Goal: Information Seeking & Learning: Get advice/opinions

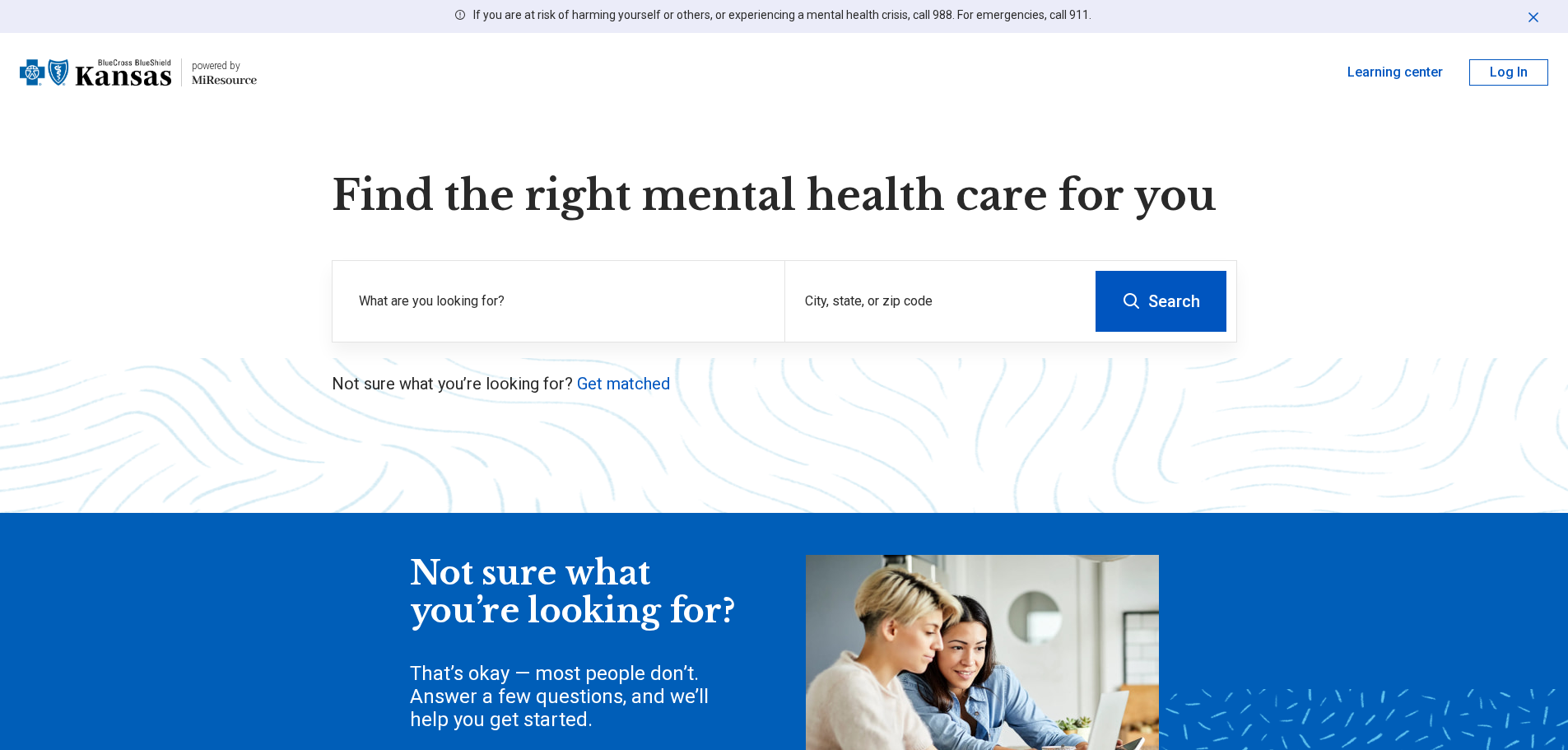
click at [534, 297] on label "What are you looking for?" at bounding box center [561, 301] width 406 height 20
click at [914, 299] on div "City, state, or zip code" at bounding box center [935, 301] width 301 height 81
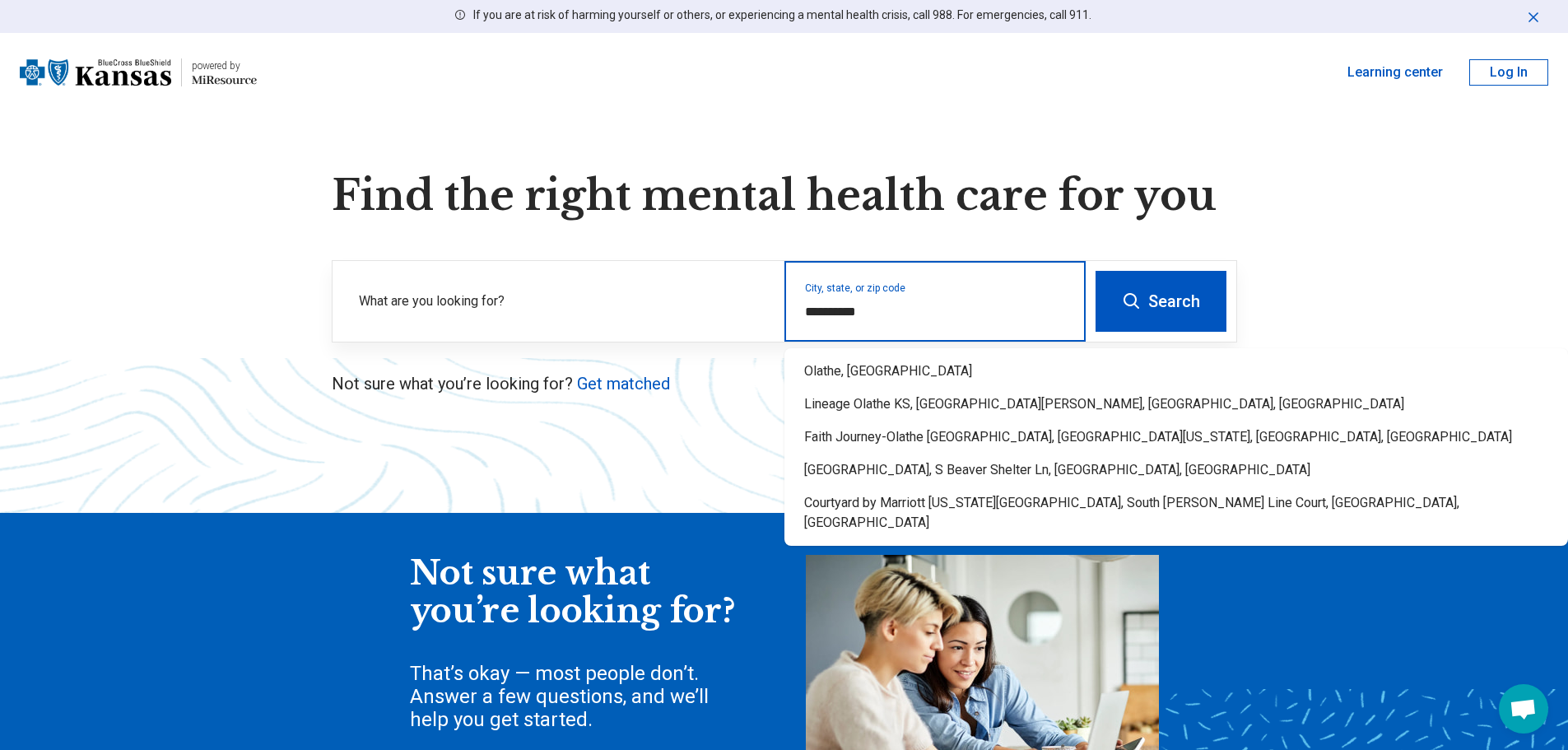
type input "**********"
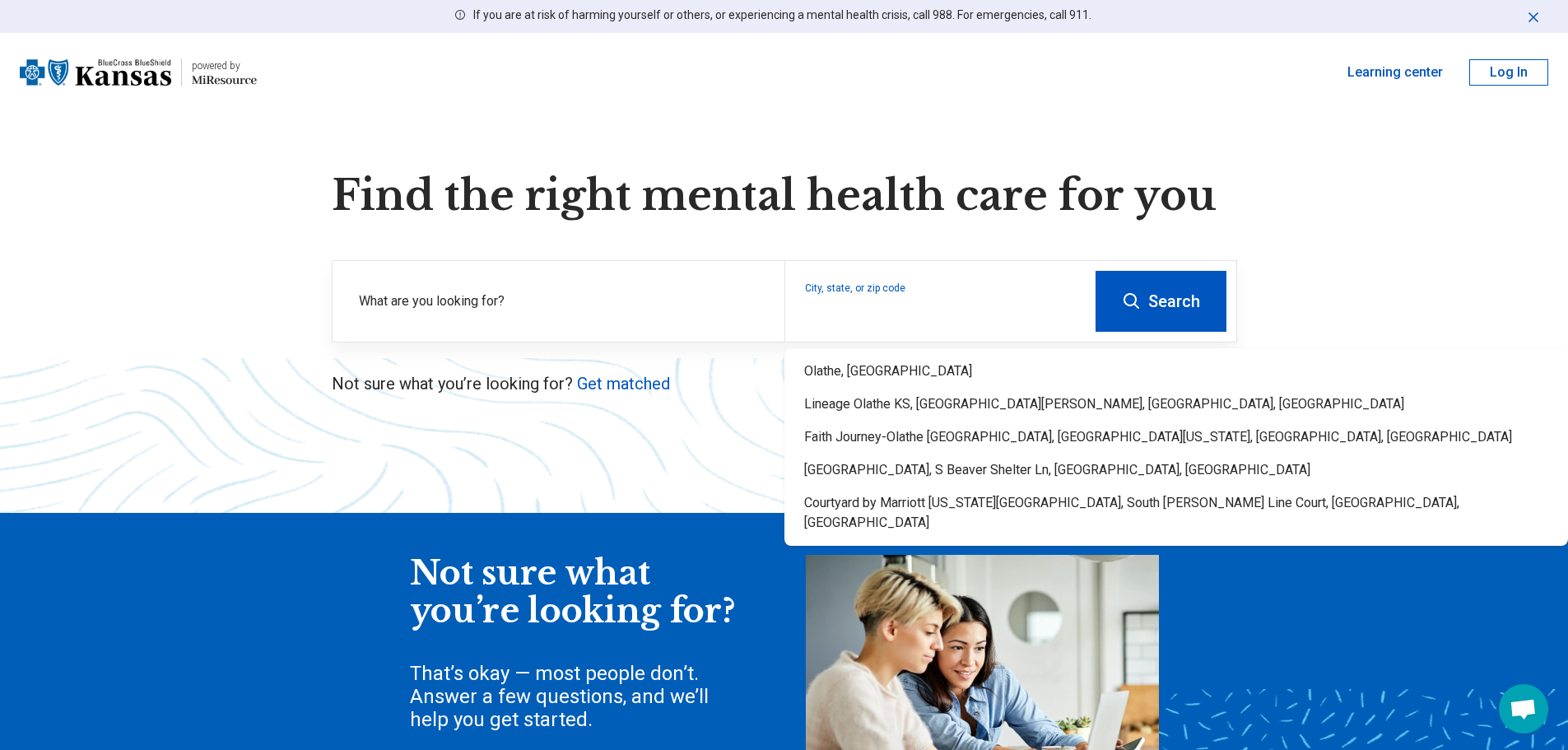
click at [1160, 315] on button "Search" at bounding box center [1160, 301] width 130 height 61
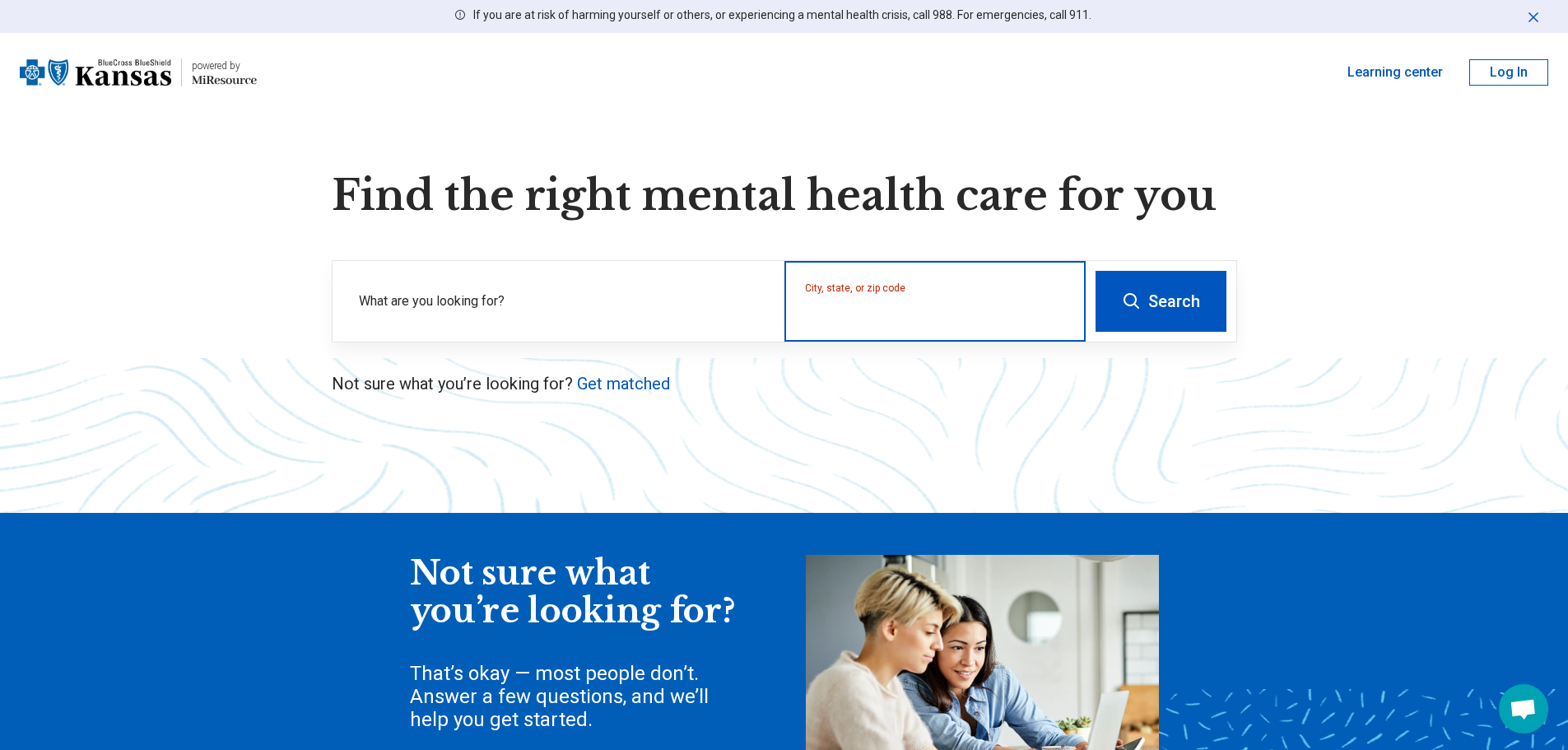
click at [870, 311] on input "City, state, or zip code" at bounding box center [935, 312] width 261 height 20
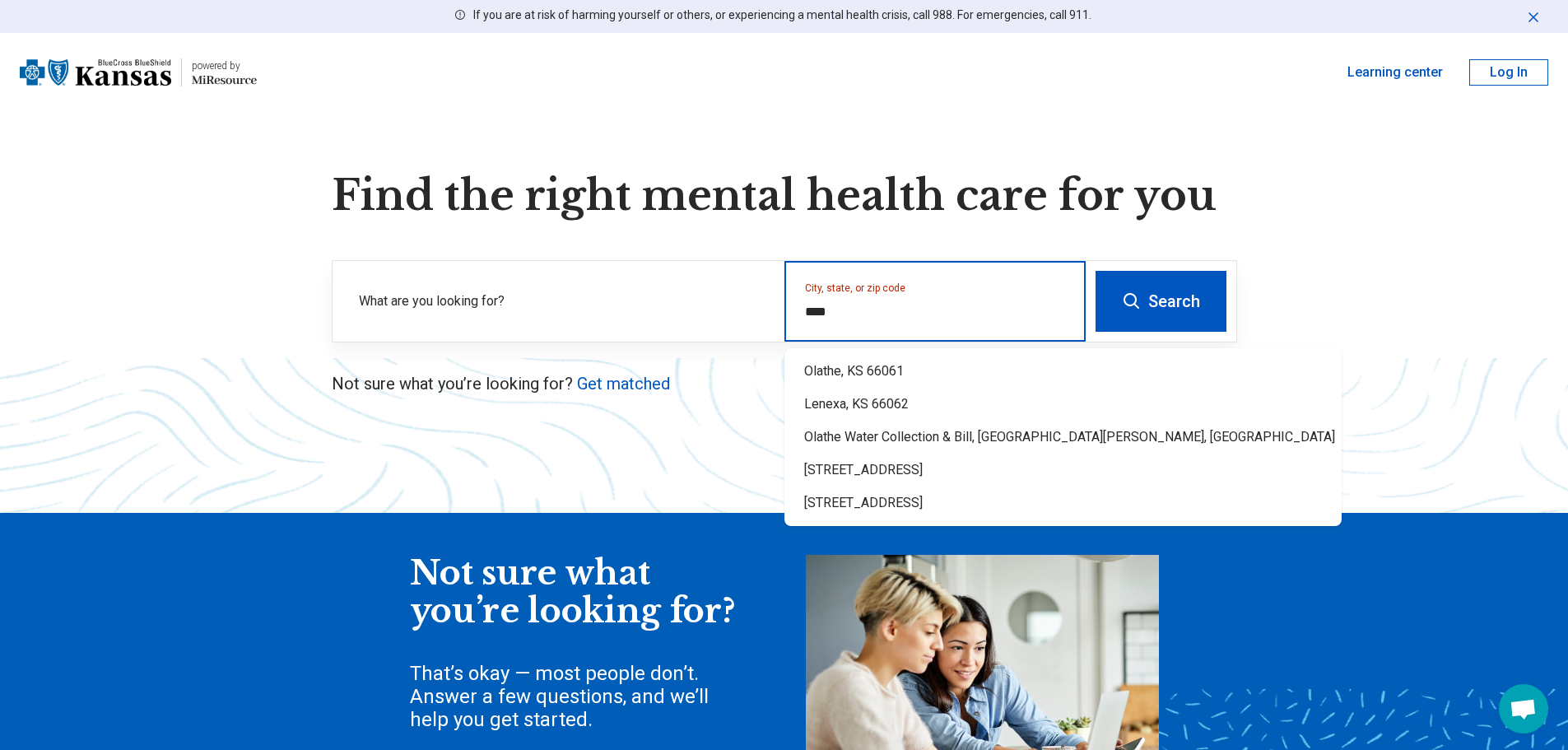
type input "*****"
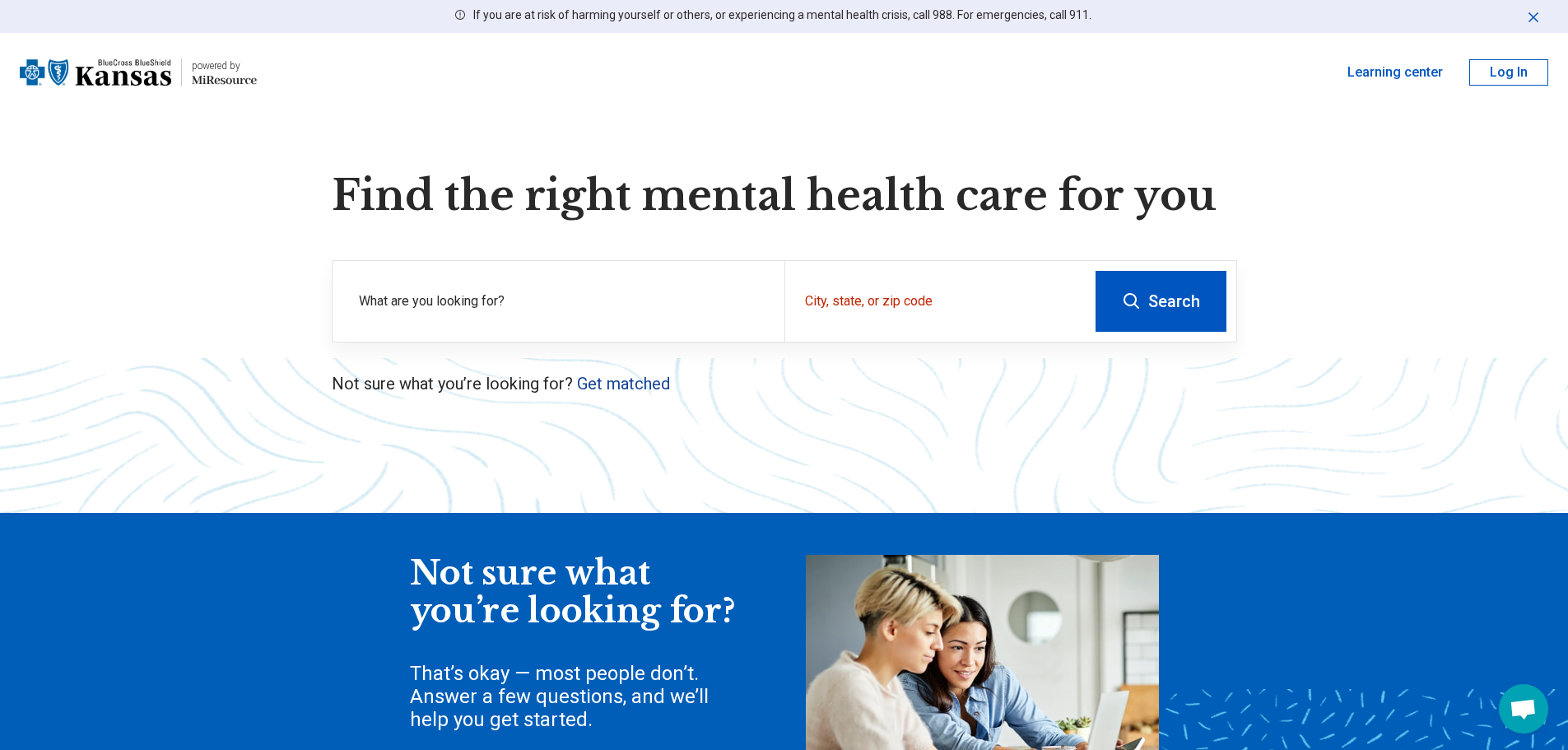
click at [623, 381] on link "Get matched" at bounding box center [623, 384] width 93 height 20
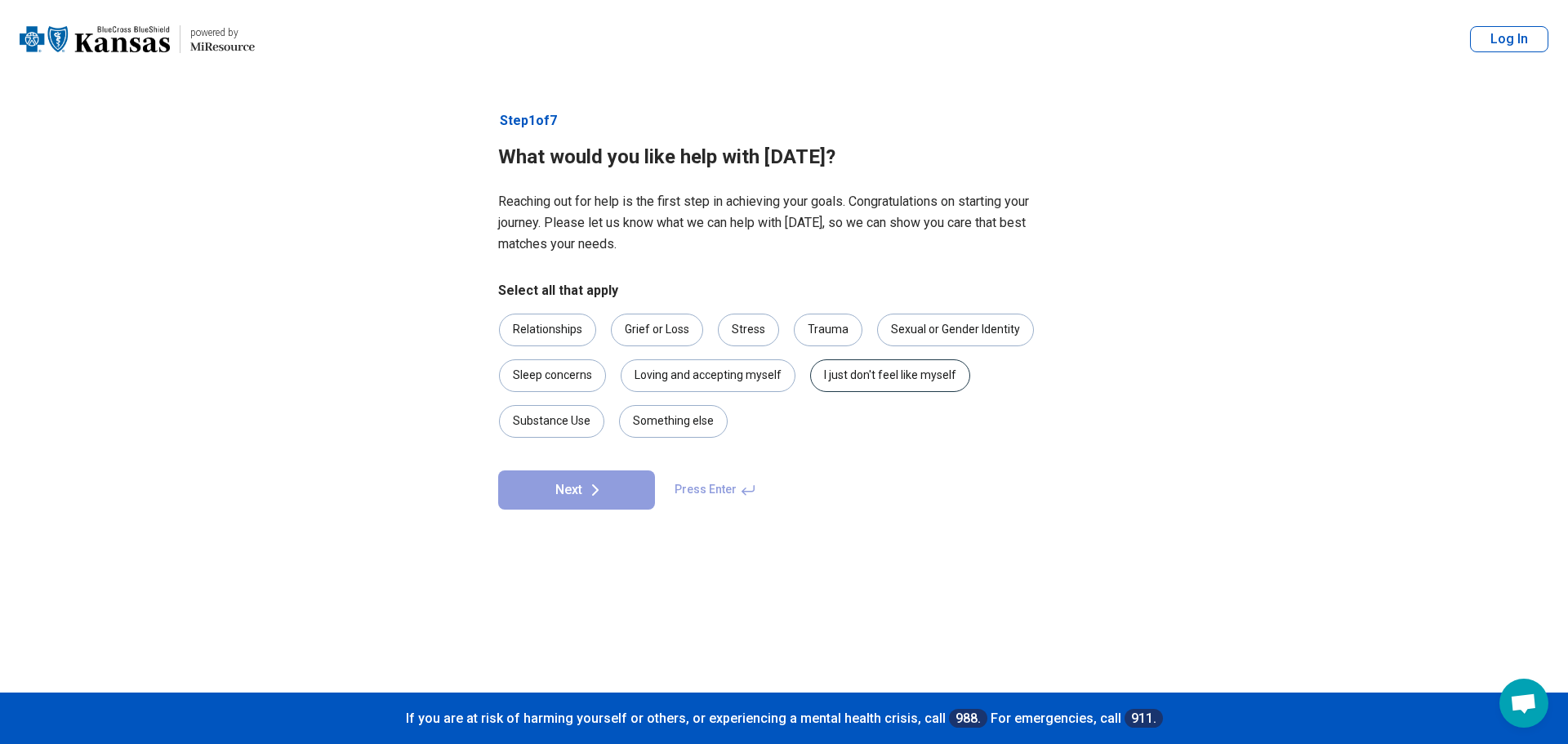
click at [829, 377] on div "I just don't feel like myself" at bounding box center [890, 376] width 160 height 32
click at [584, 495] on button "Next" at bounding box center [577, 489] width 157 height 39
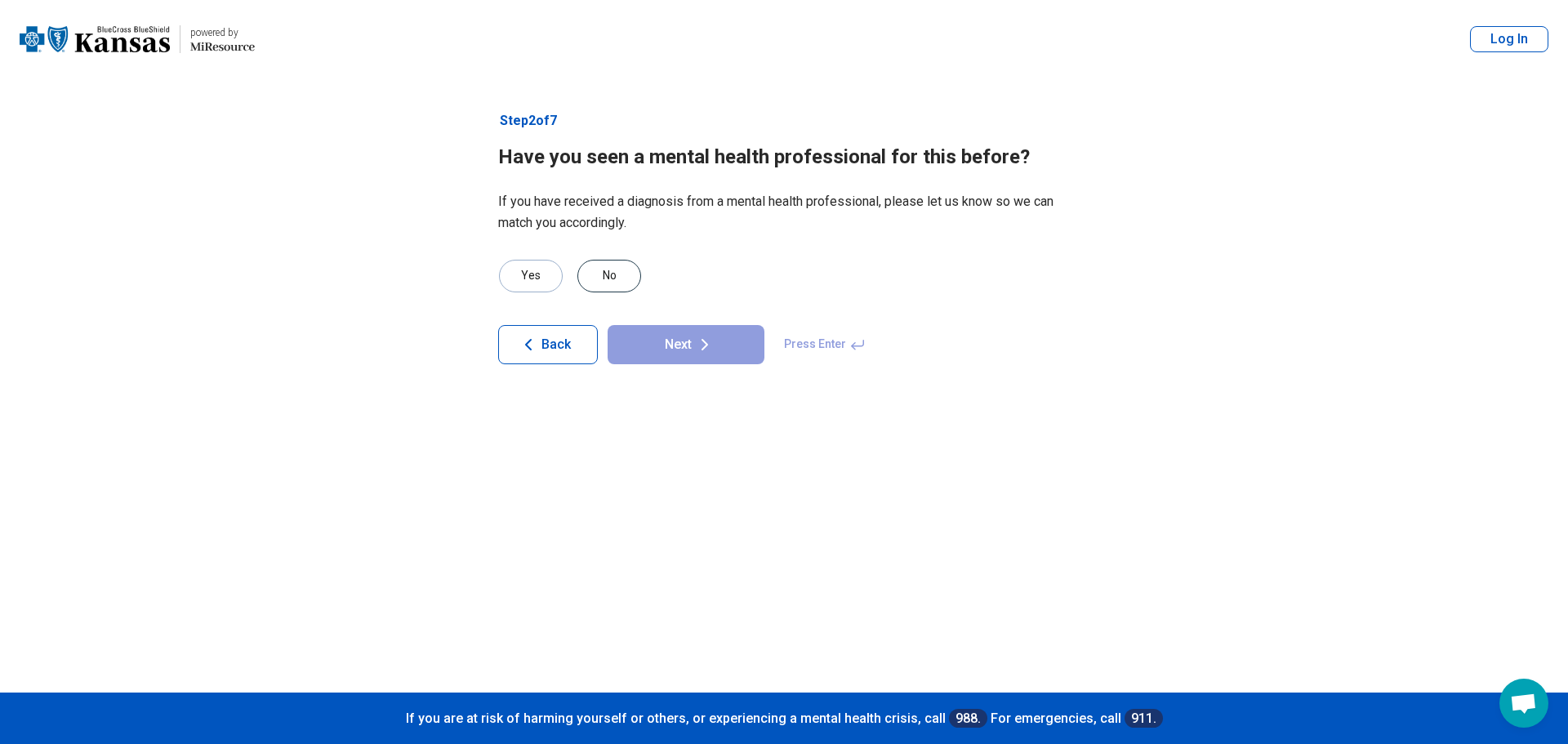
click at [613, 278] on div "No" at bounding box center [609, 276] width 64 height 32
click at [645, 343] on button "Next" at bounding box center [686, 344] width 157 height 39
click at [539, 341] on button "Back" at bounding box center [548, 344] width 100 height 39
click at [539, 342] on button "Back" at bounding box center [548, 344] width 100 height 39
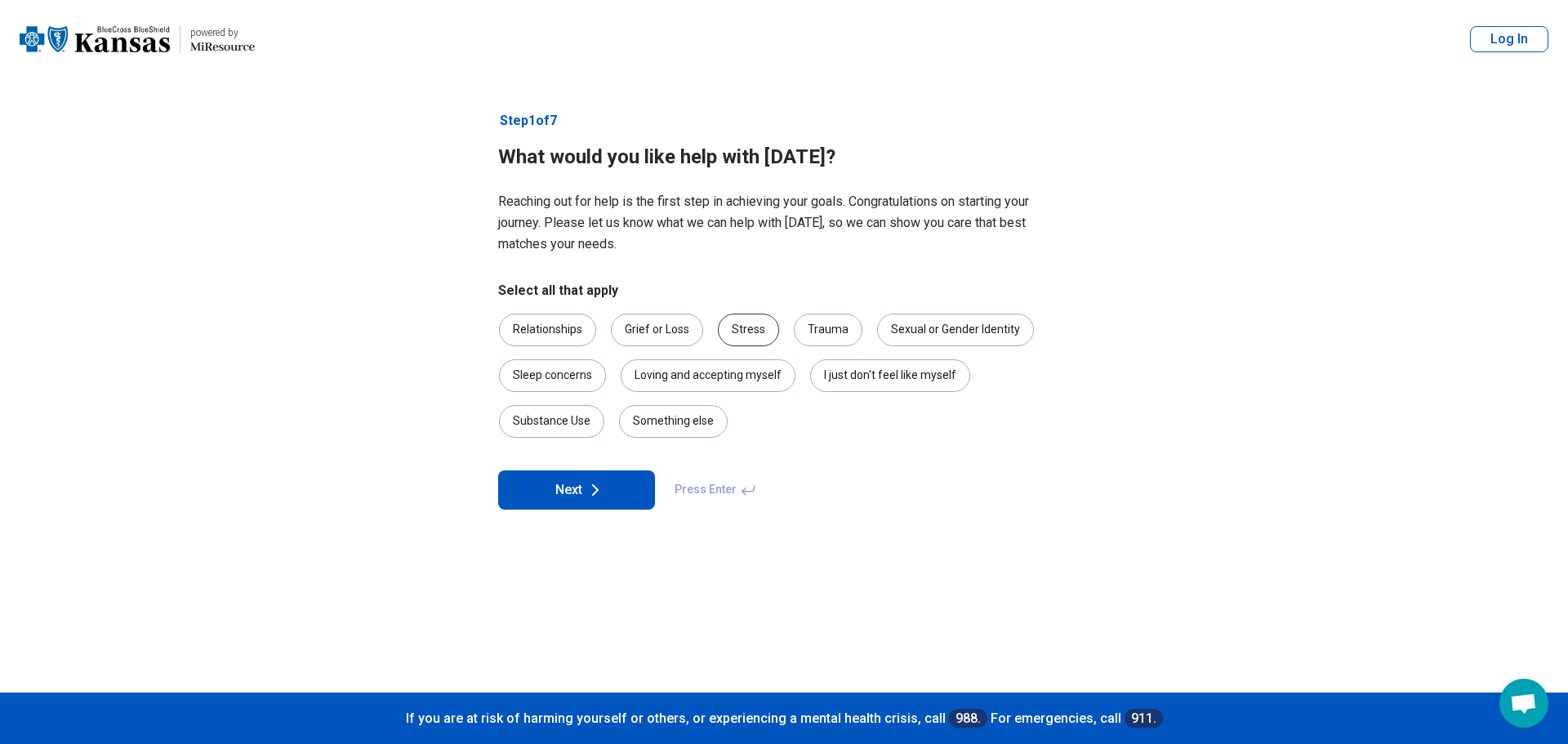
click at [747, 337] on div "Stress" at bounding box center [748, 330] width 61 height 32
click at [666, 422] on div "Something else" at bounding box center [674, 421] width 108 height 32
click at [720, 376] on div "Loving and accepting myself" at bounding box center [708, 376] width 175 height 32
click at [878, 381] on div "I just don't feel like myself" at bounding box center [890, 376] width 160 height 32
click at [574, 491] on button "Next" at bounding box center [577, 489] width 157 height 39
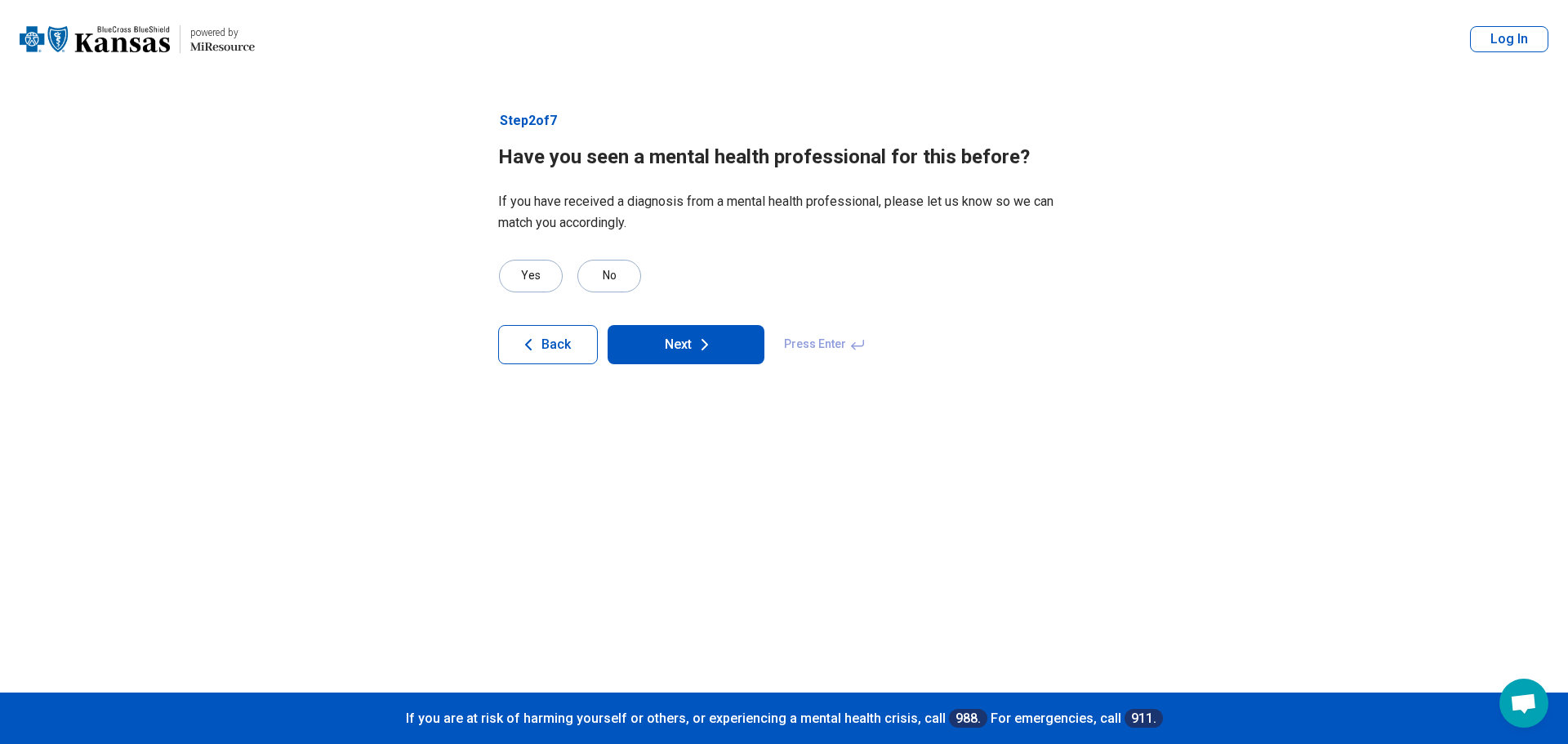
click at [660, 347] on button "Next" at bounding box center [686, 344] width 157 height 39
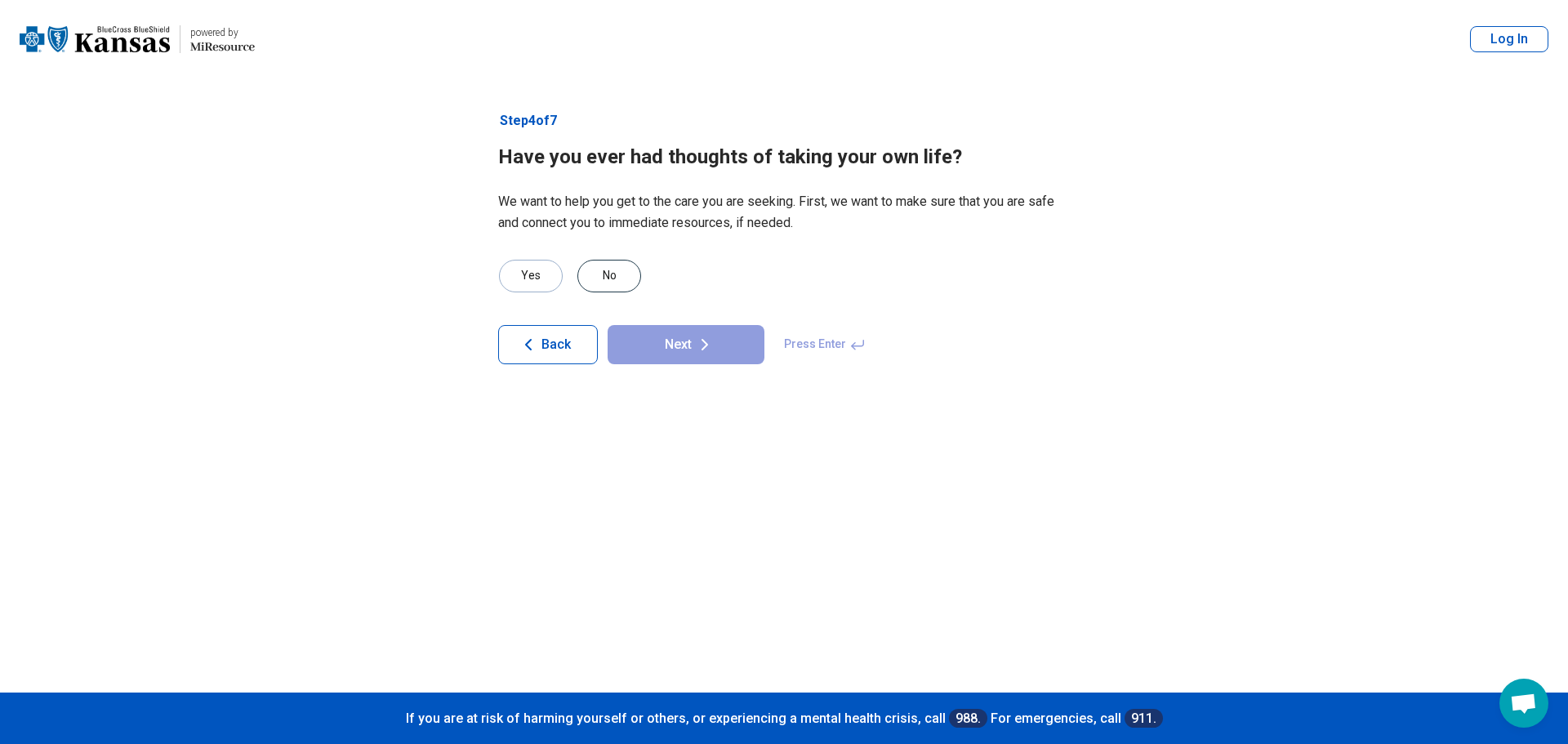
click at [598, 280] on div "No" at bounding box center [609, 276] width 64 height 32
click at [677, 346] on button "Next" at bounding box center [686, 344] width 157 height 39
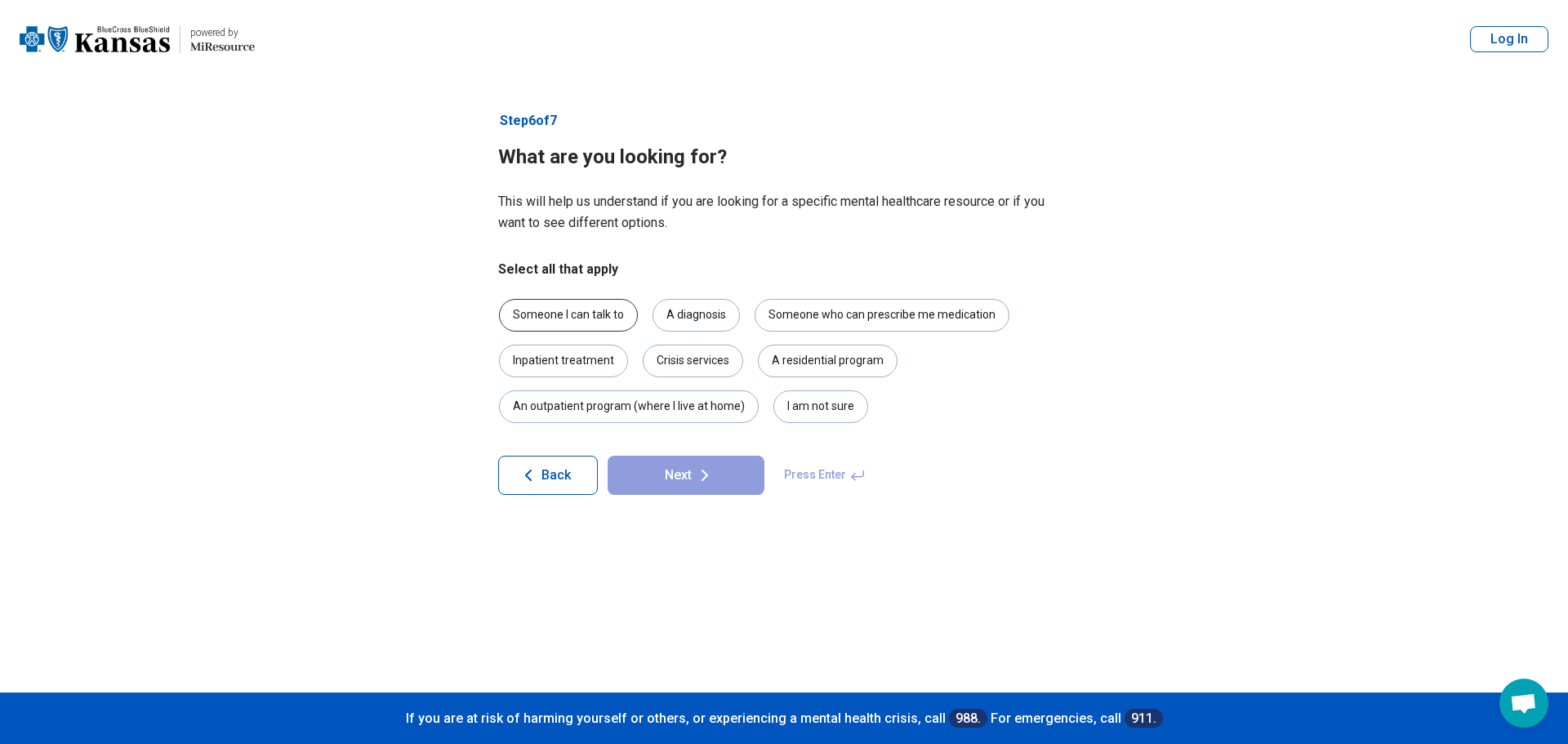
click at [544, 316] on div "Someone I can talk to" at bounding box center [568, 315] width 139 height 32
click at [662, 481] on button "Next" at bounding box center [686, 475] width 157 height 39
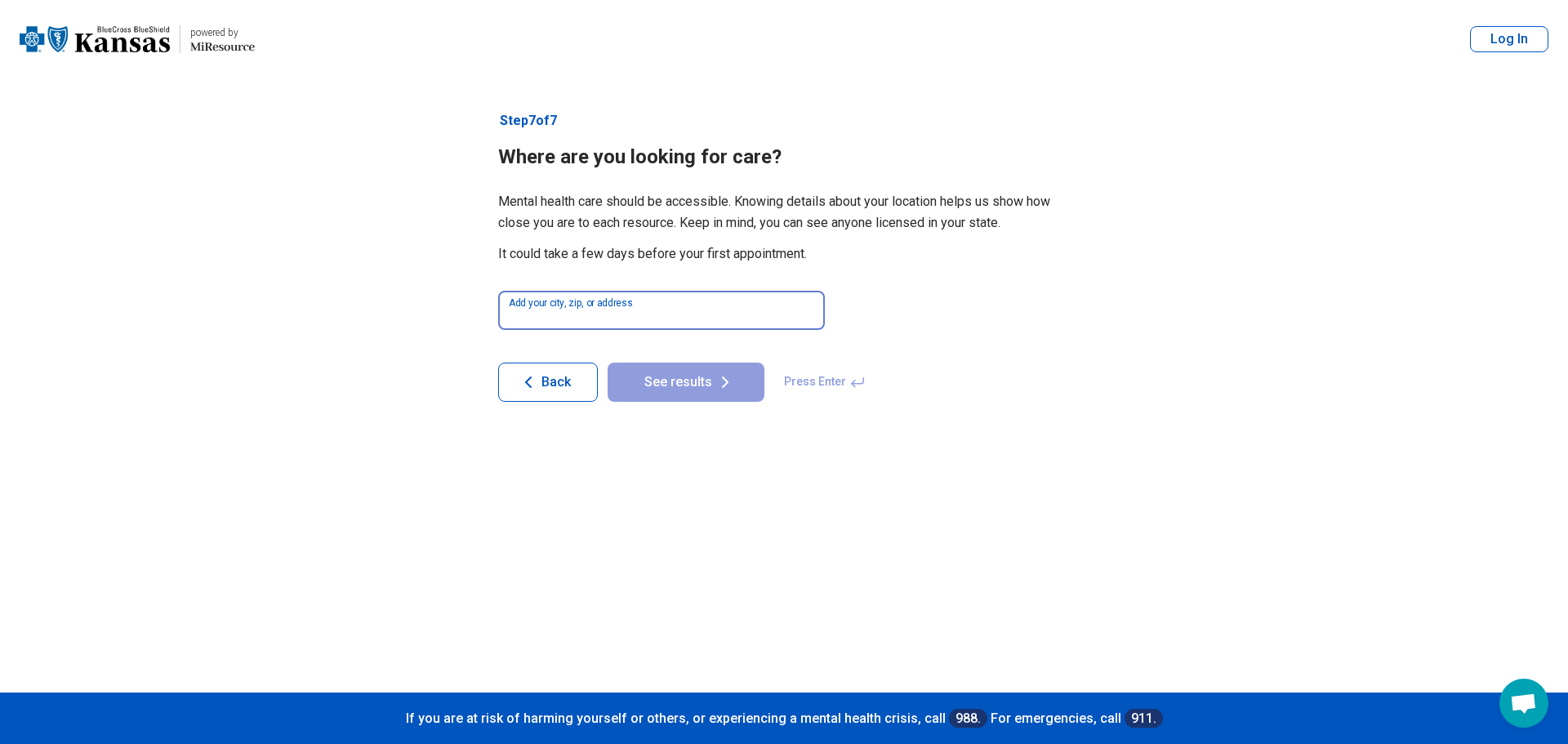
click at [709, 311] on input at bounding box center [661, 310] width 326 height 39
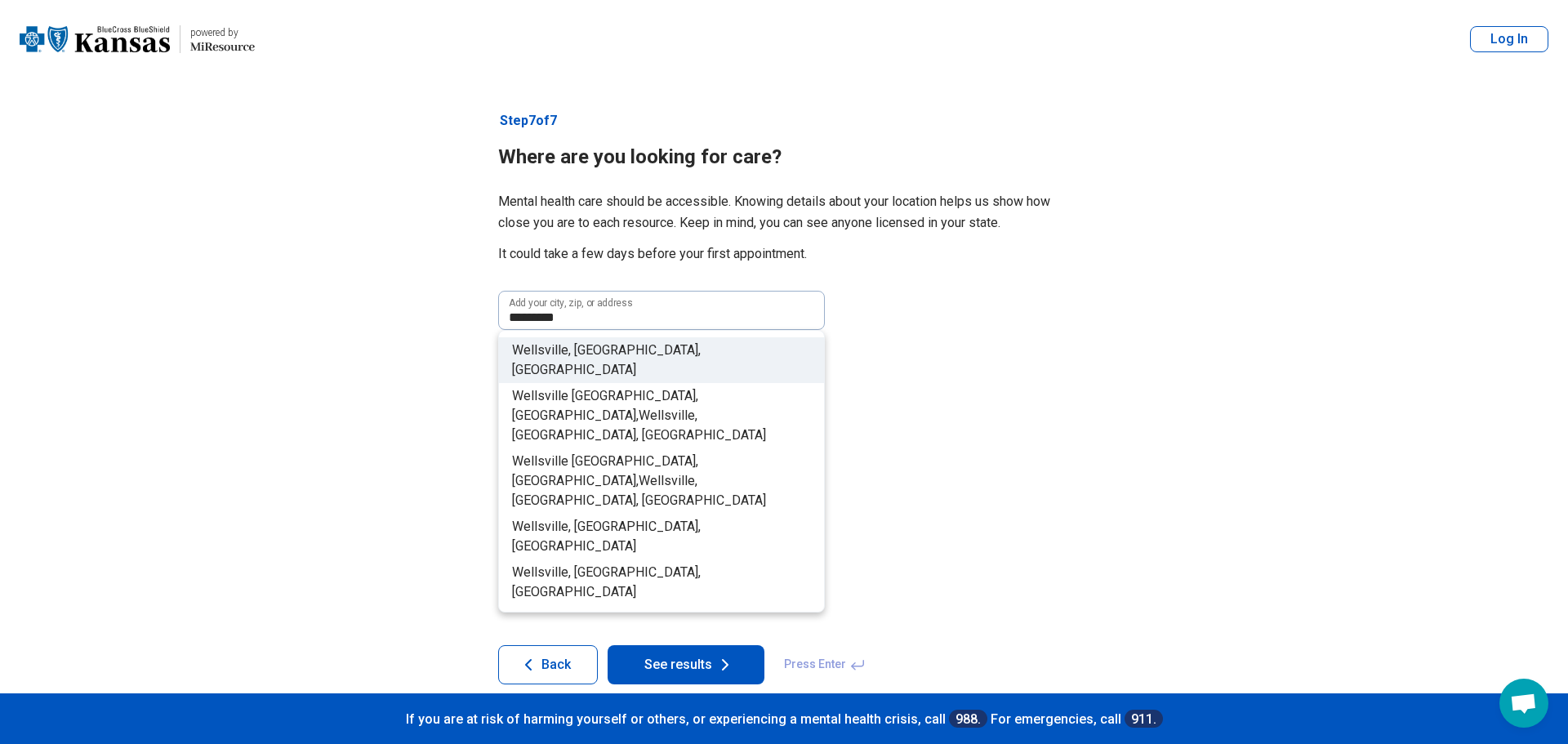
click at [576, 346] on span "e, KS, USA" at bounding box center [606, 360] width 188 height 35
type input "**********"
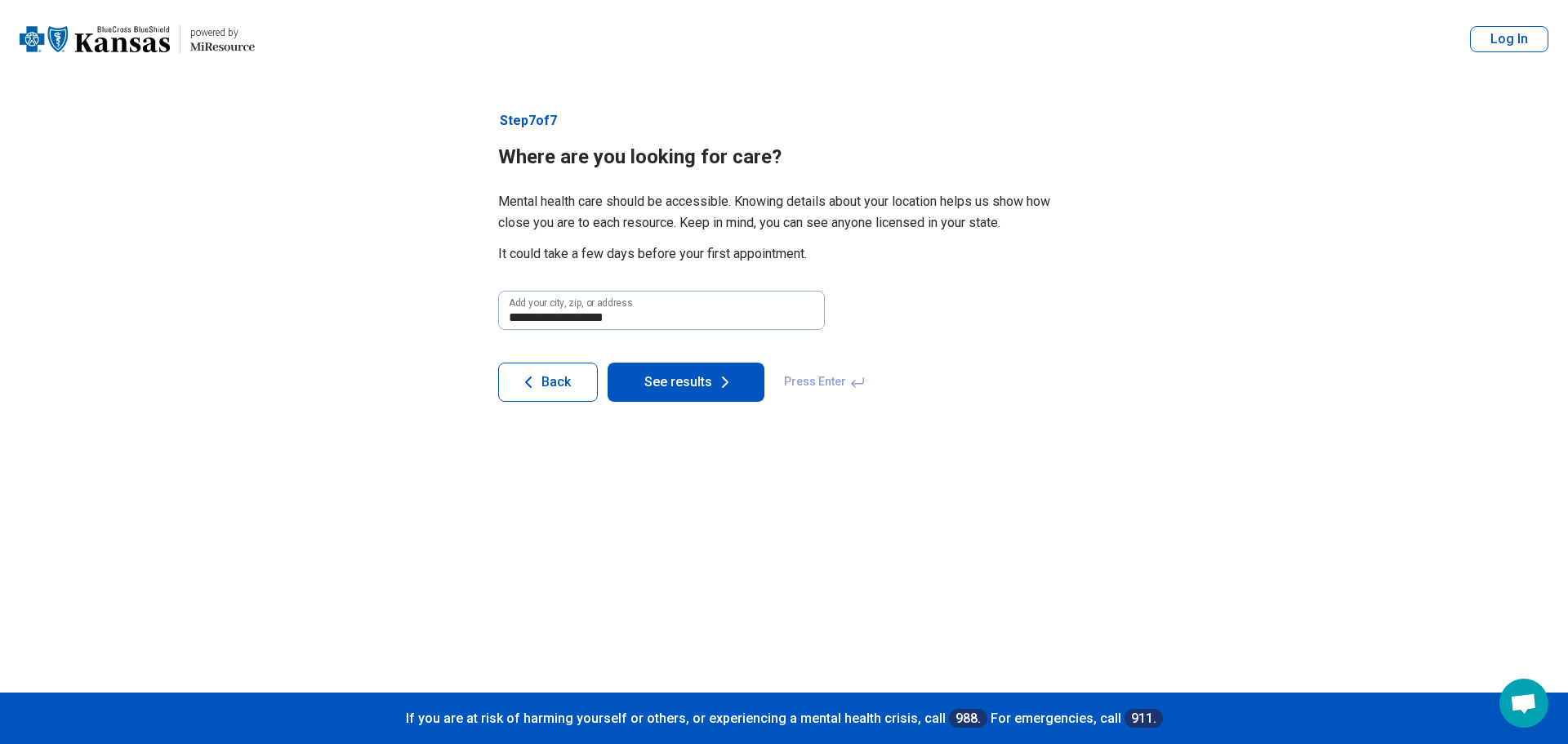
click at [657, 383] on button "See results" at bounding box center [686, 382] width 157 height 39
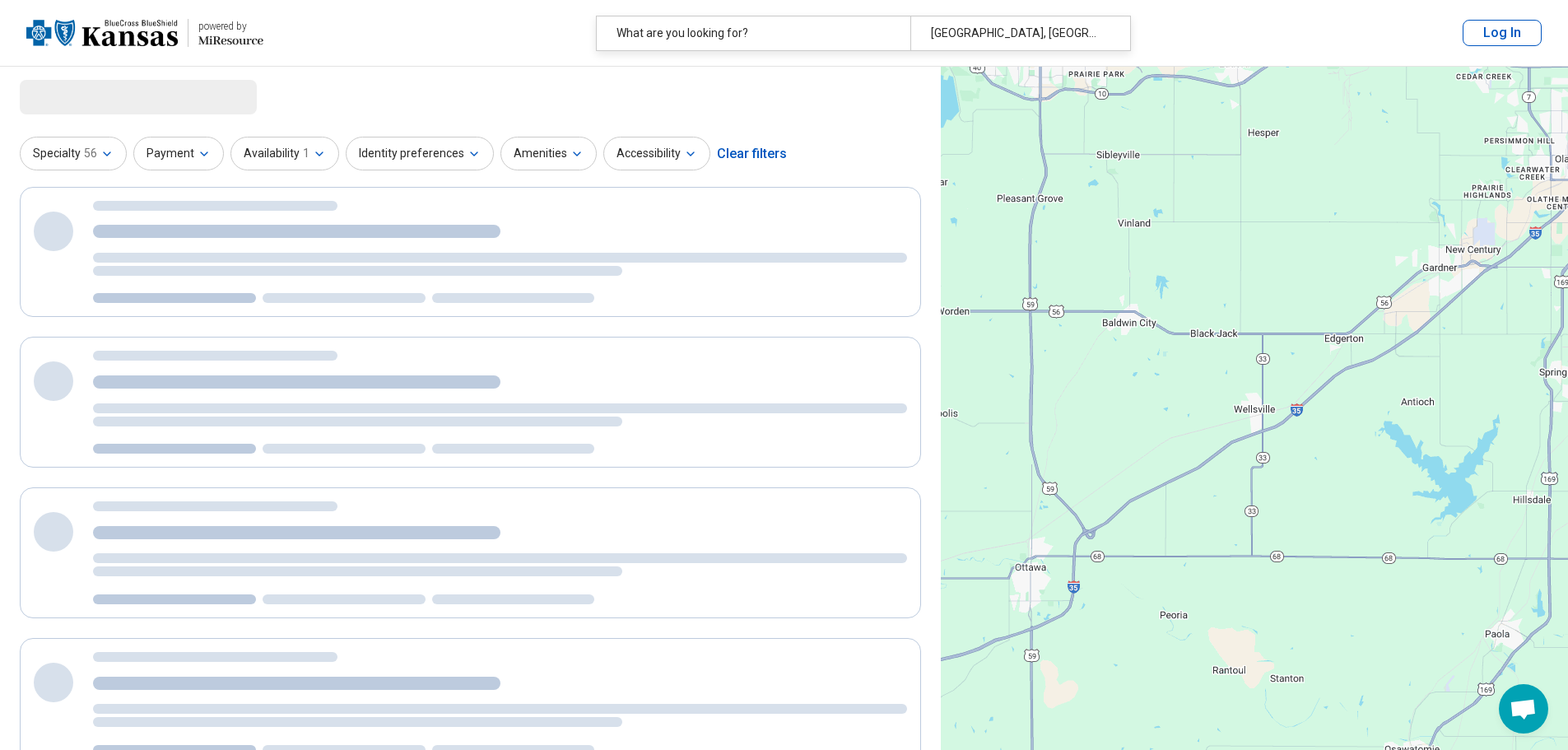
select select "***"
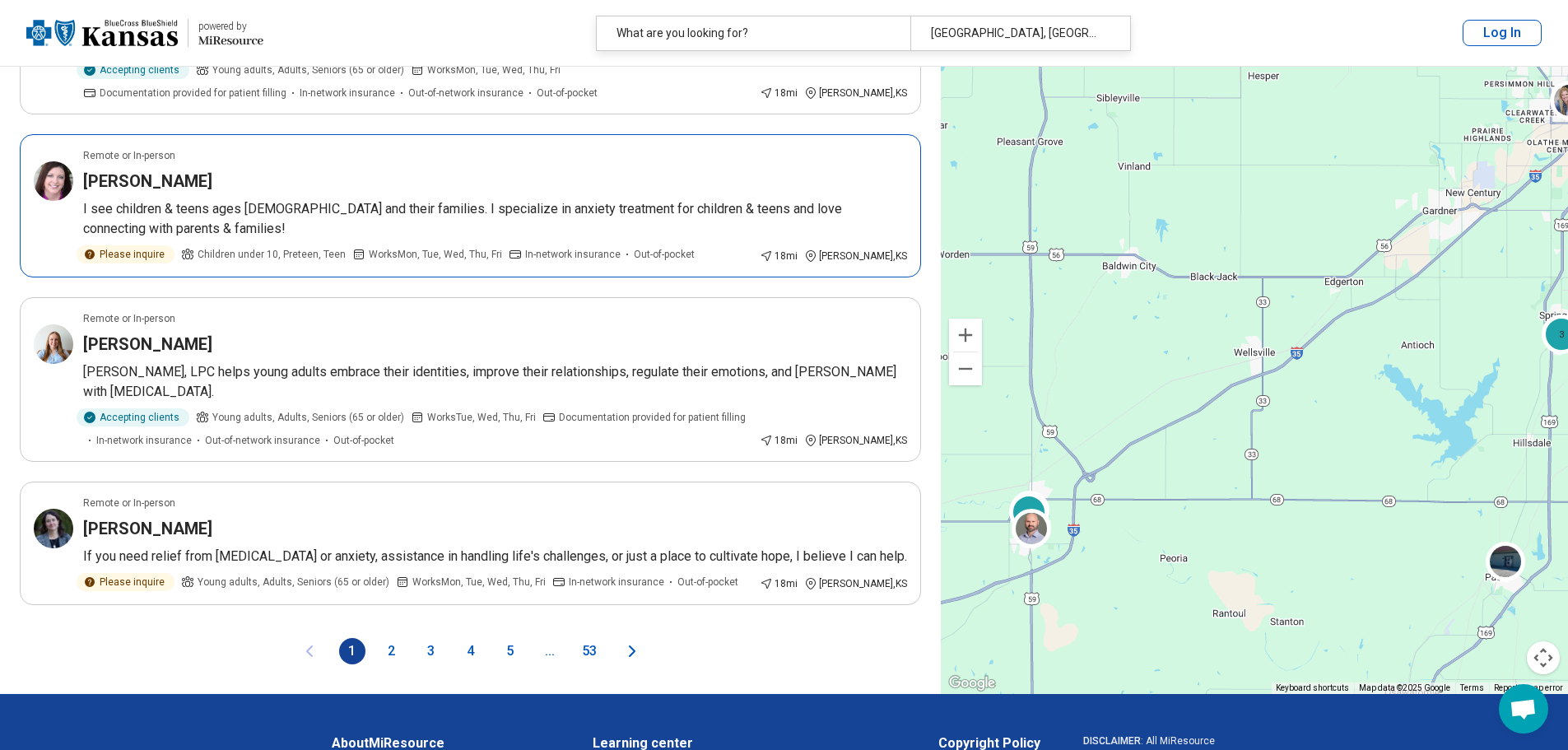
scroll to position [2716, 0]
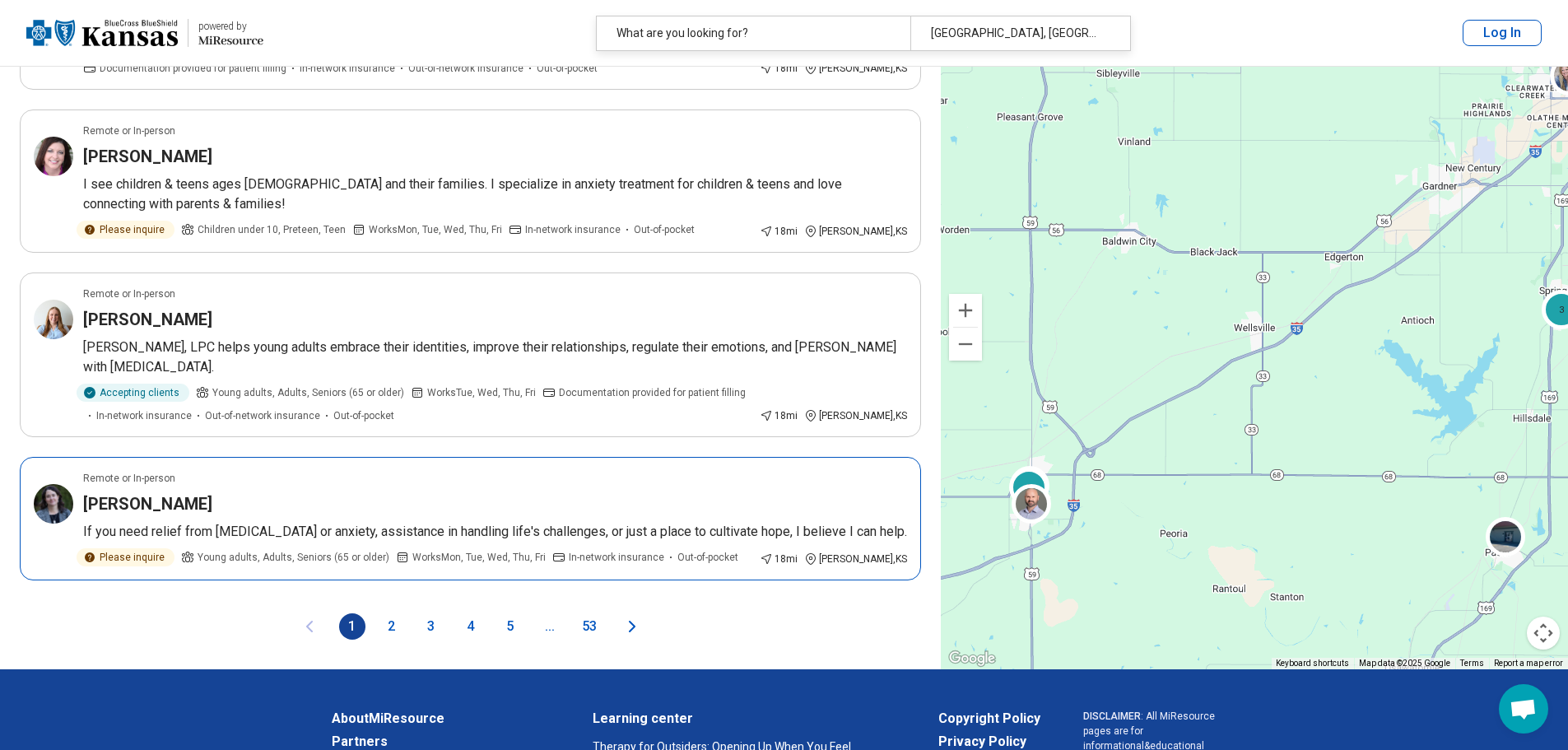
click at [47, 484] on img at bounding box center [53, 504] width 39 height 39
click at [631, 617] on icon "Next page" at bounding box center [632, 626] width 20 height 20
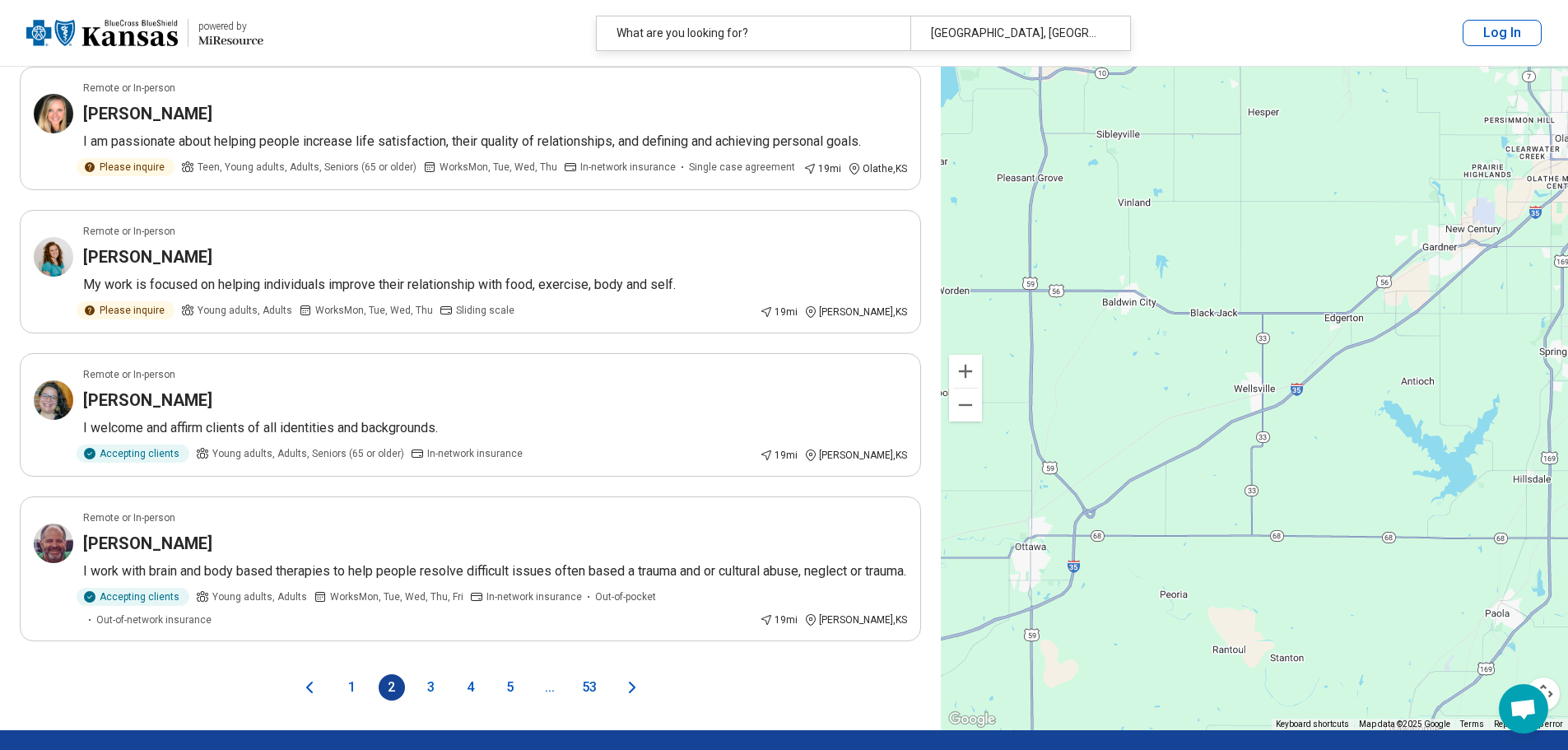
click at [635, 677] on icon "Next page" at bounding box center [632, 687] width 20 height 20
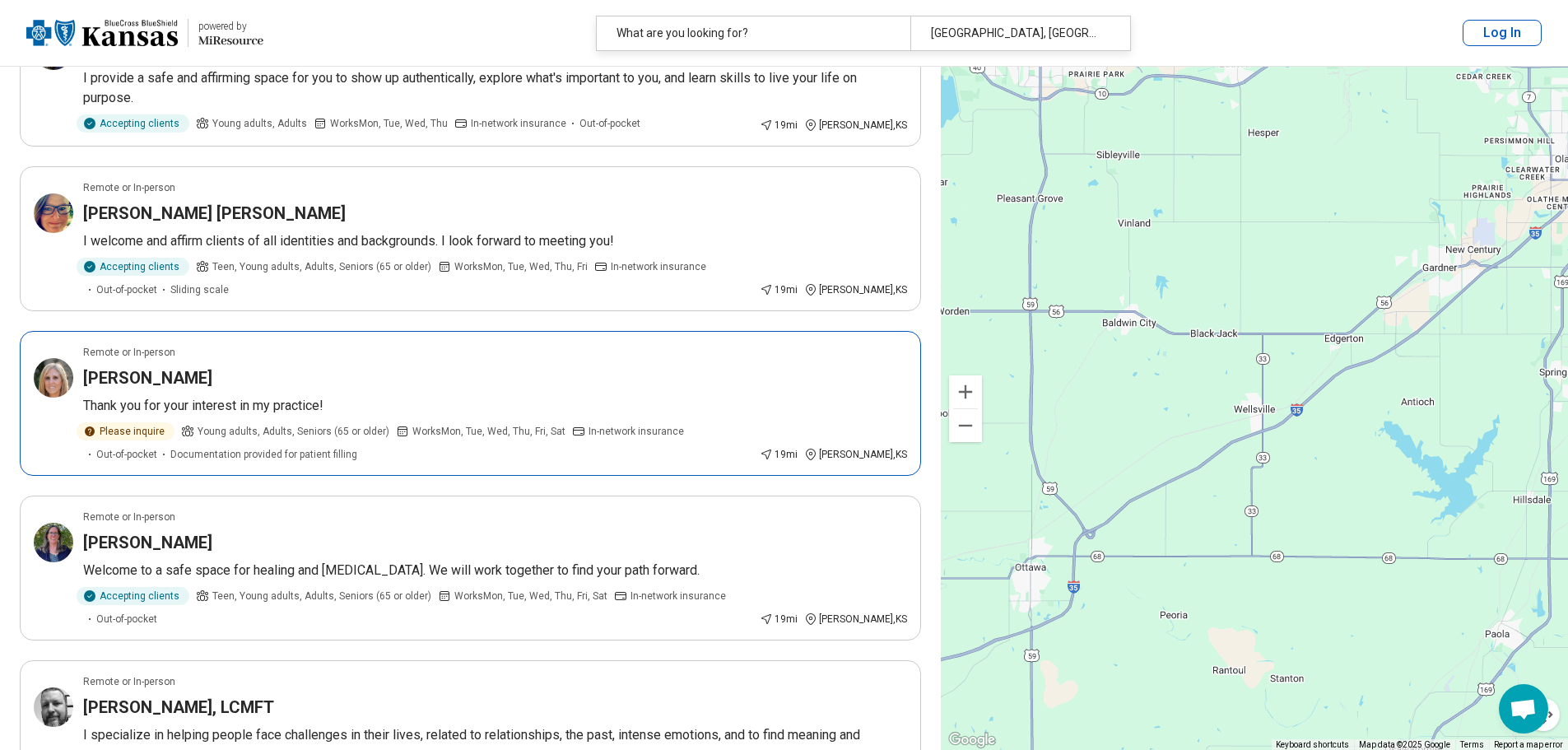
scroll to position [576, 0]
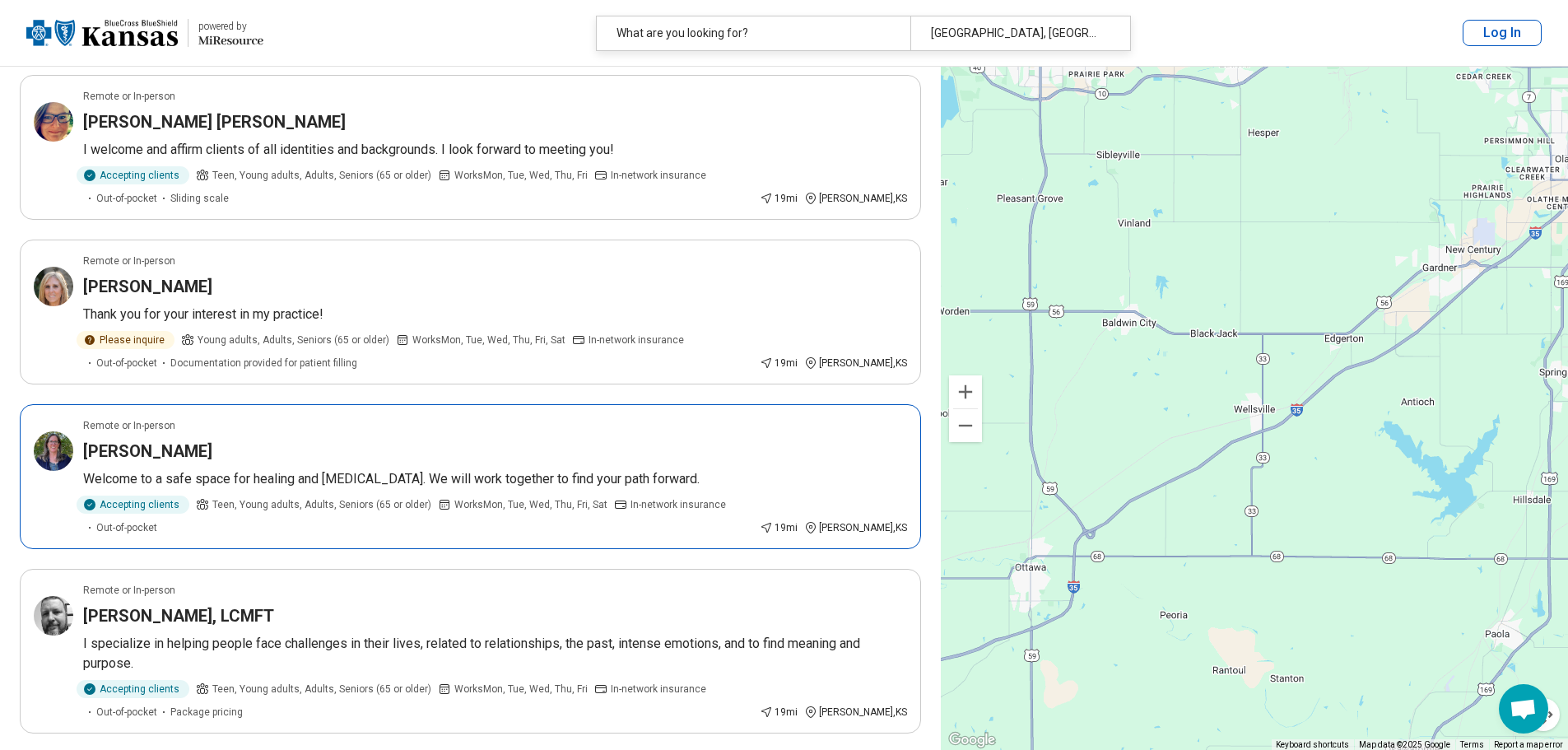
click at [298, 474] on p "Welcome to a safe space for healing and personal growth. We will work together …" at bounding box center [495, 479] width 824 height 20
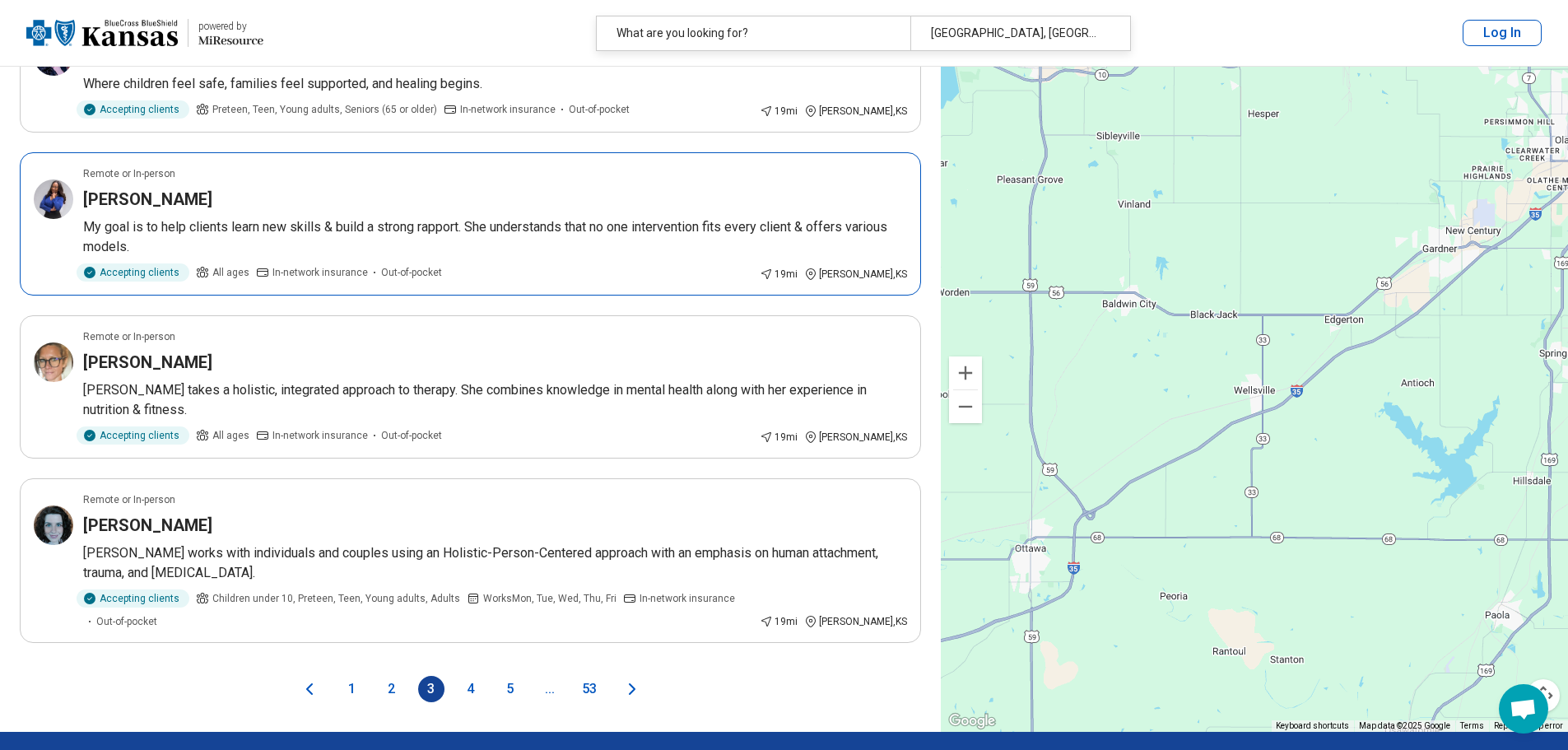
scroll to position [2799, 0]
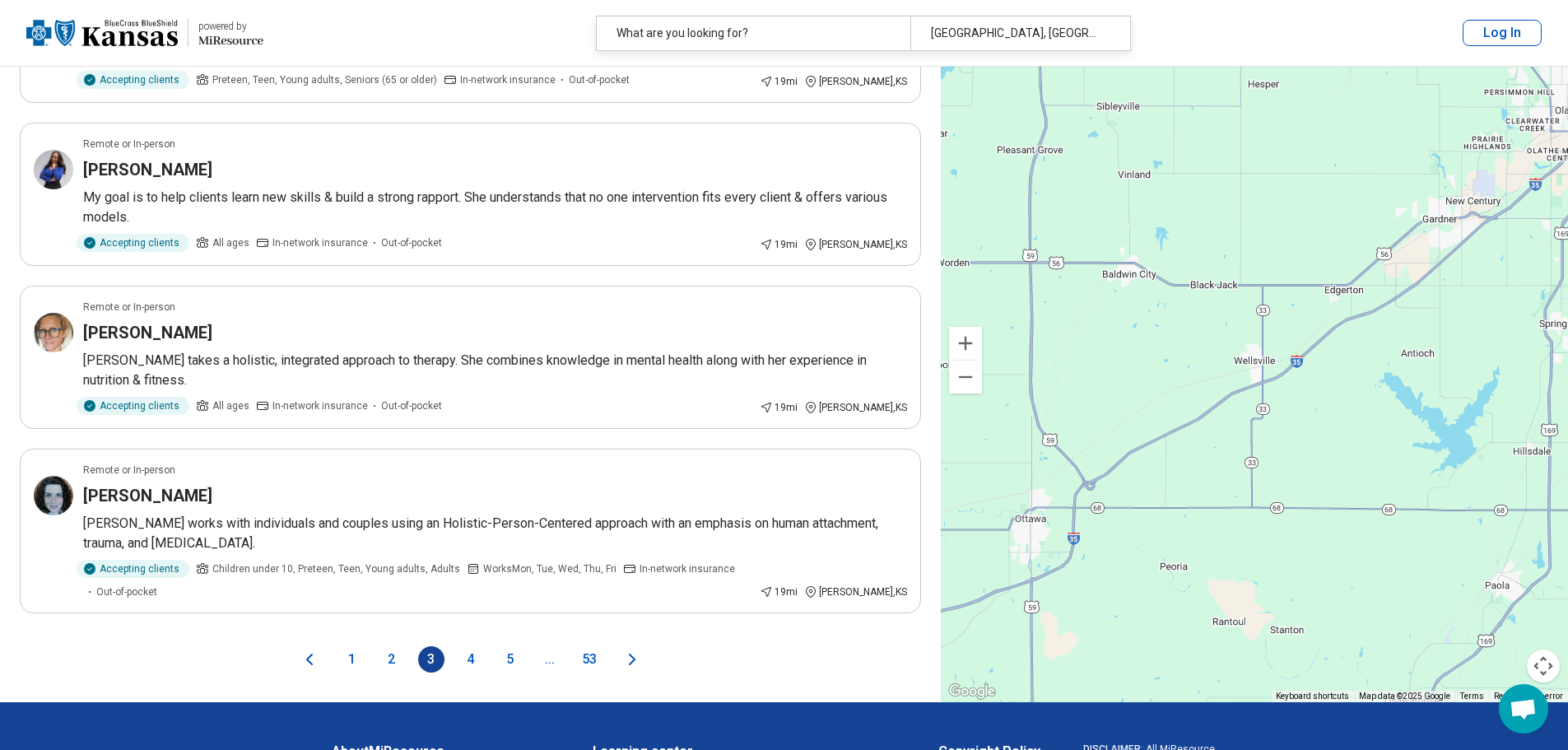
click at [631, 654] on icon "Next page" at bounding box center [632, 659] width 5 height 10
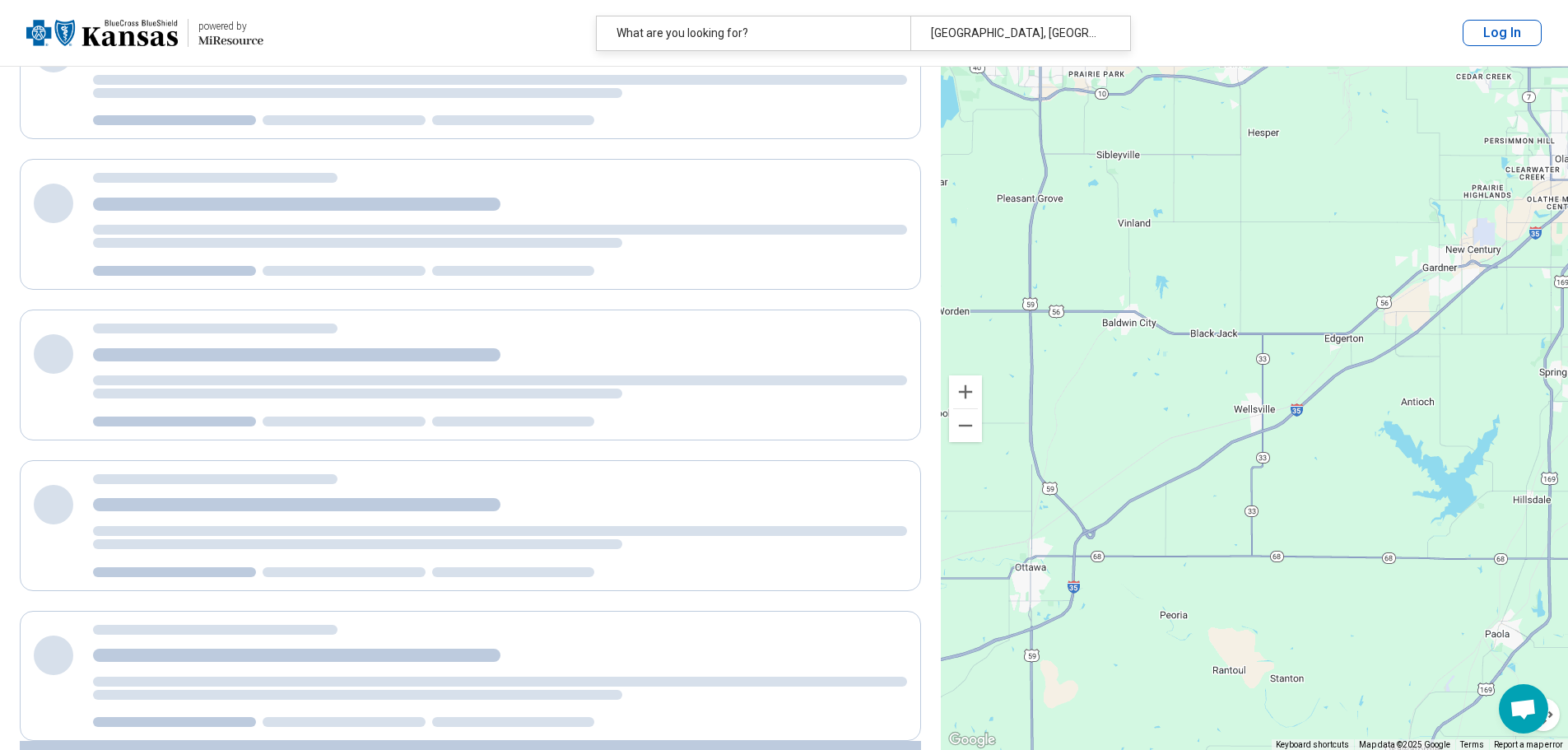
scroll to position [0, 0]
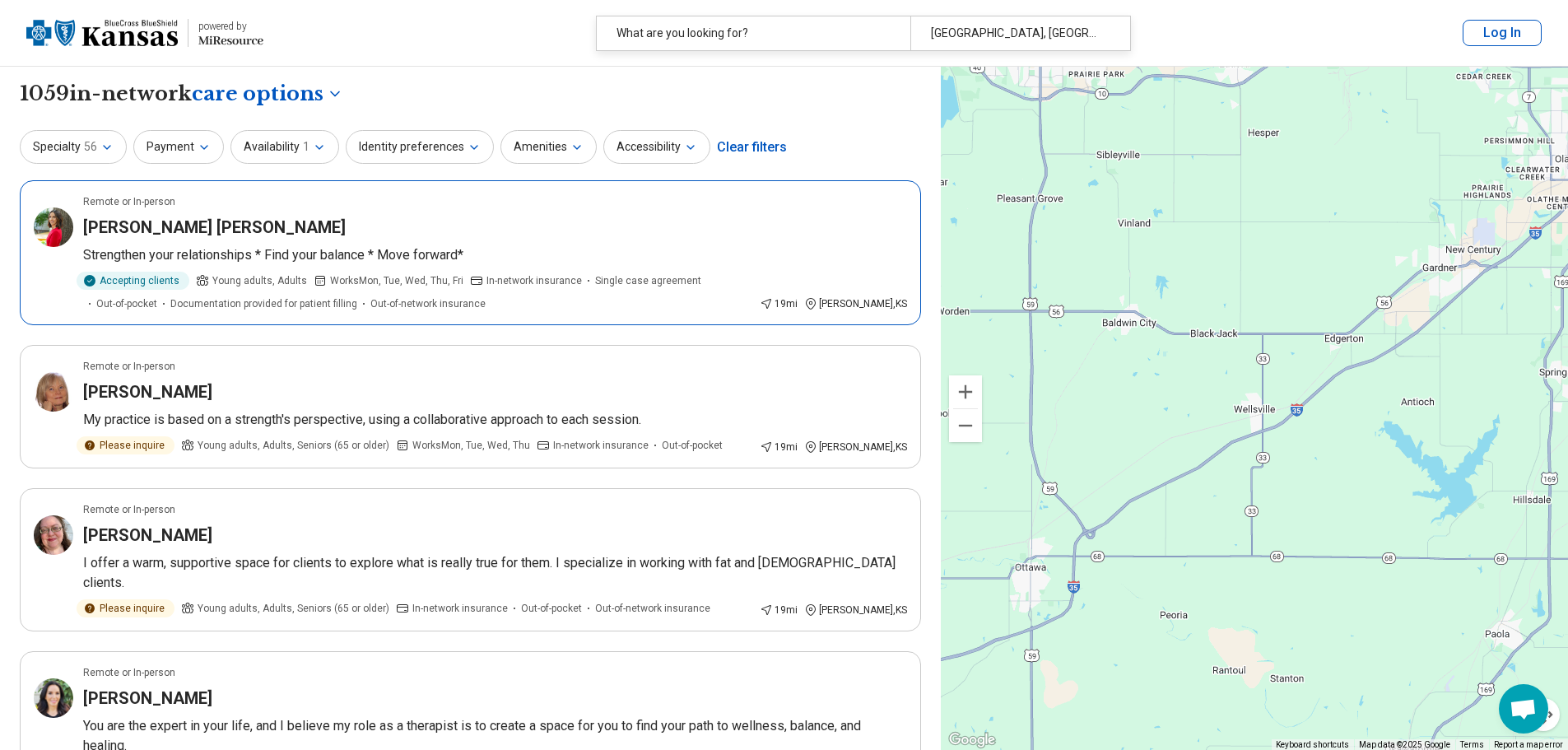
click at [656, 282] on span "Single case agreement" at bounding box center [648, 280] width 106 height 14
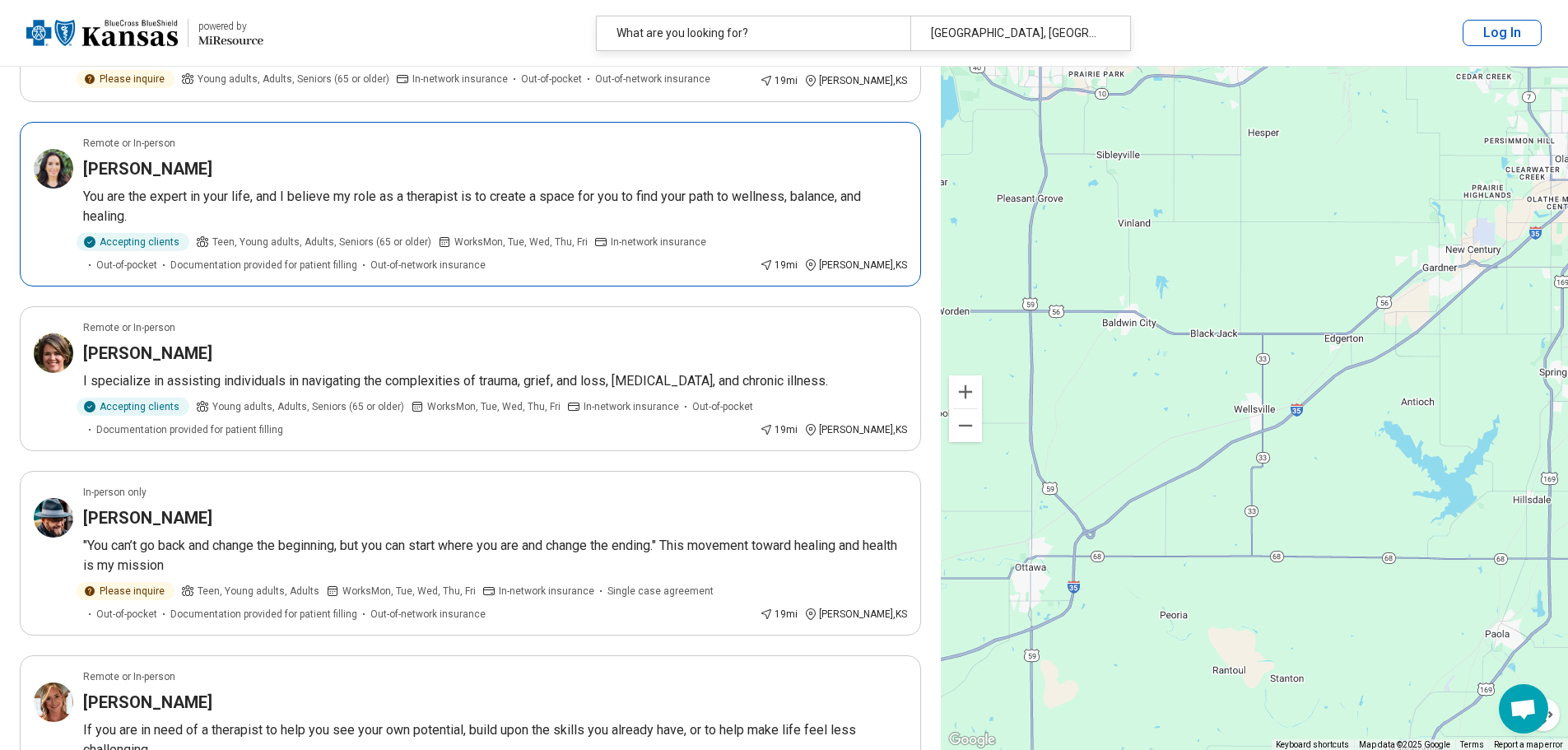
scroll to position [576, 0]
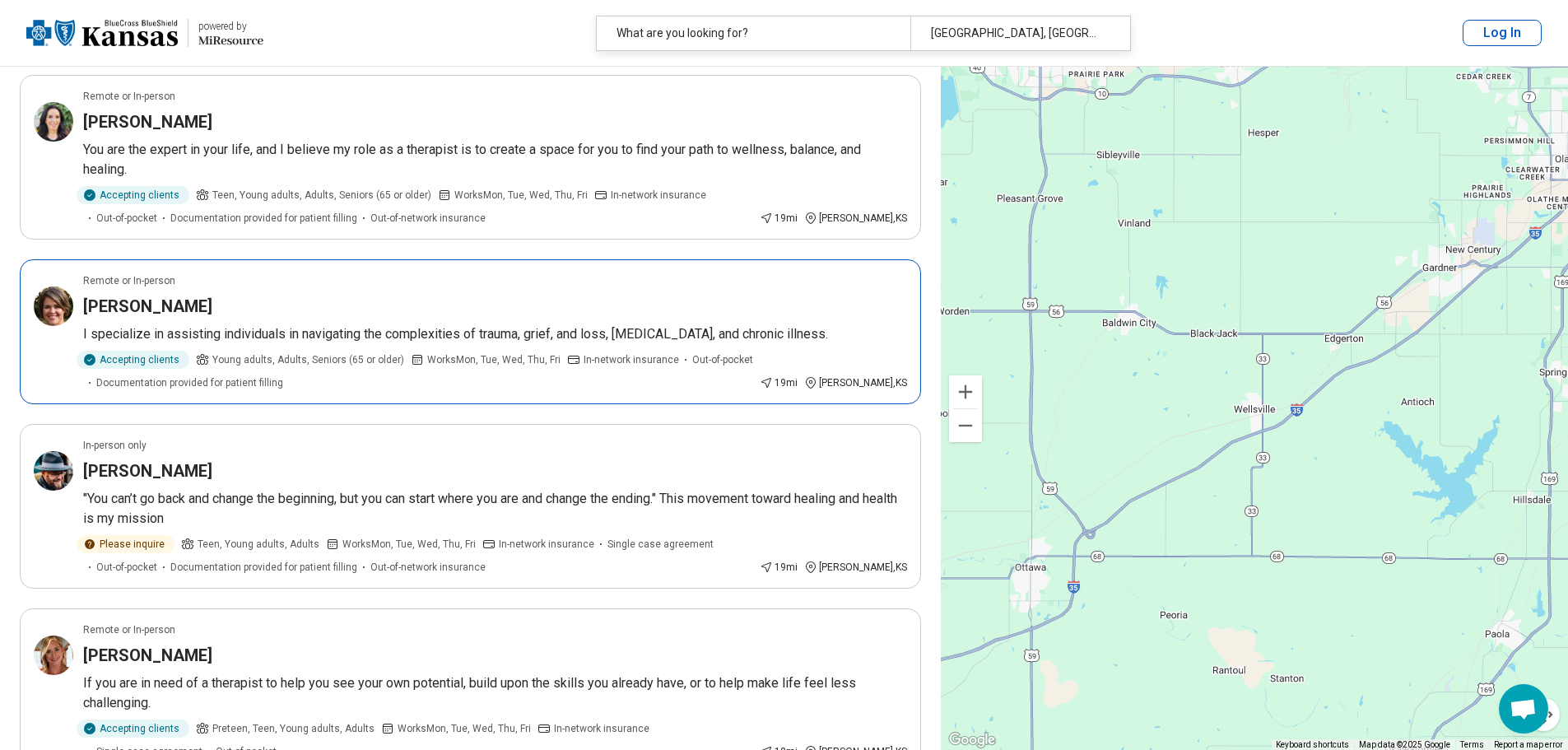
click at [186, 294] on h3 "Samantha Brummell" at bounding box center [148, 306] width 129 height 23
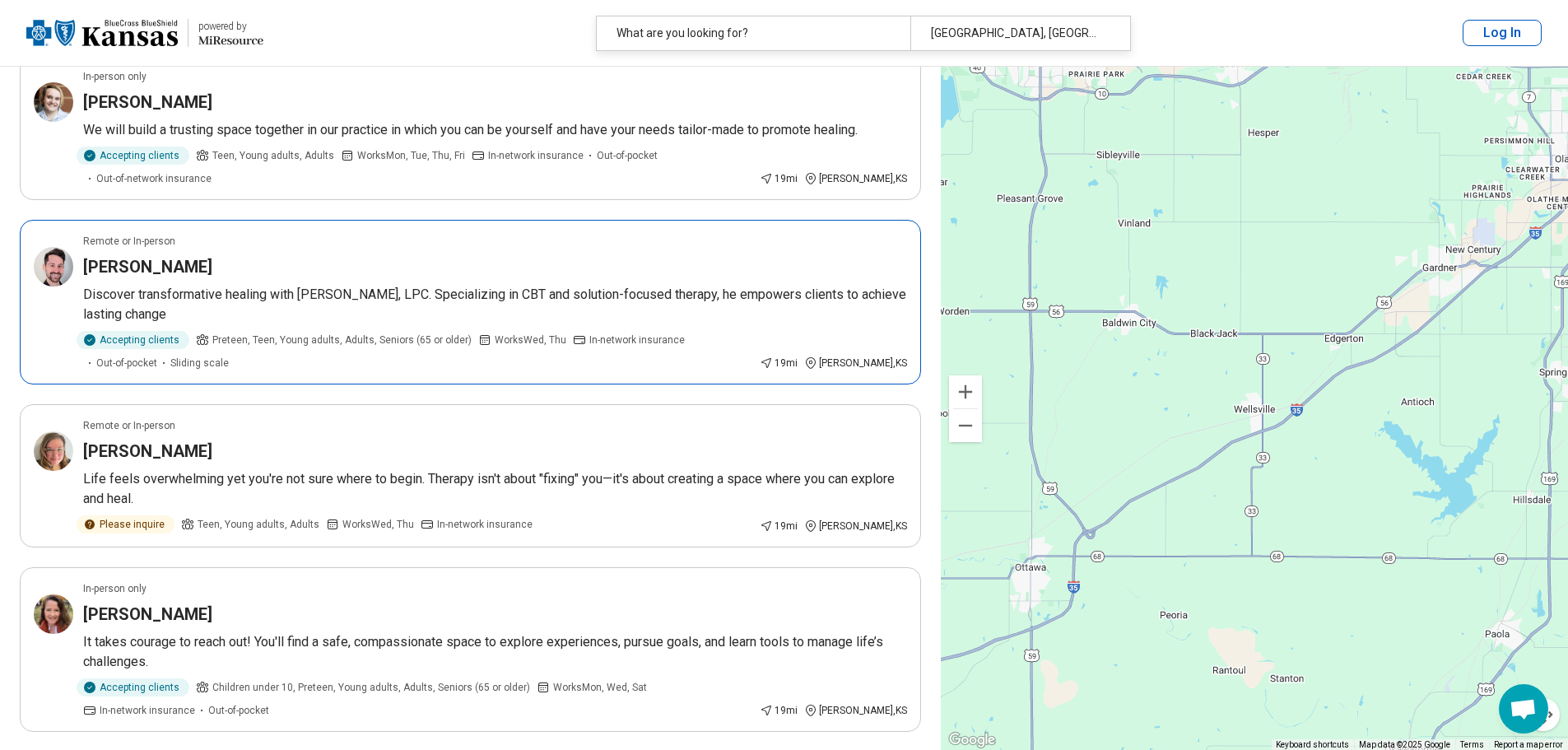
scroll to position [1647, 0]
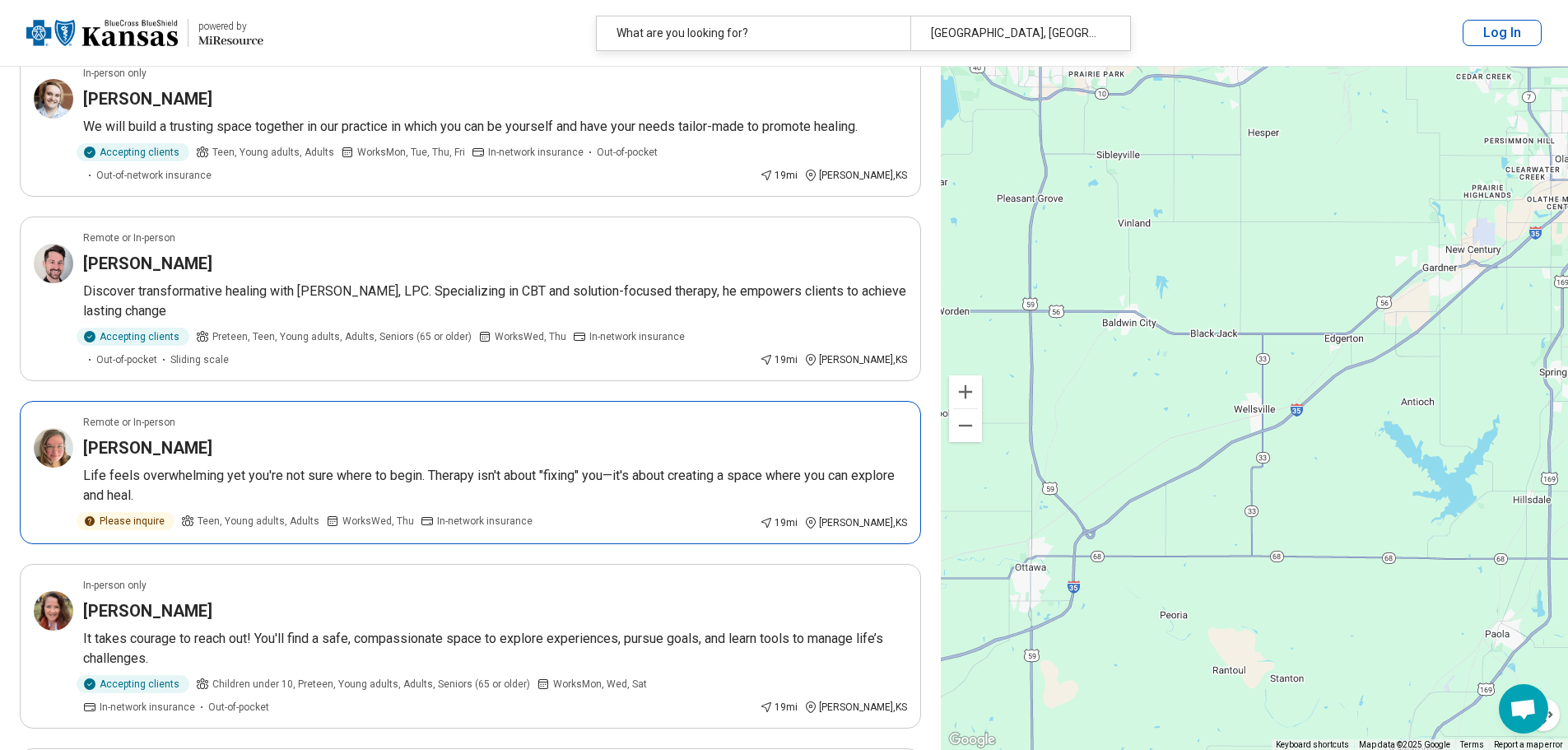
click at [119, 466] on p "Life feels overwhelming yet you're not sure where to begin. Therapy isn't about…" at bounding box center [495, 485] width 824 height 39
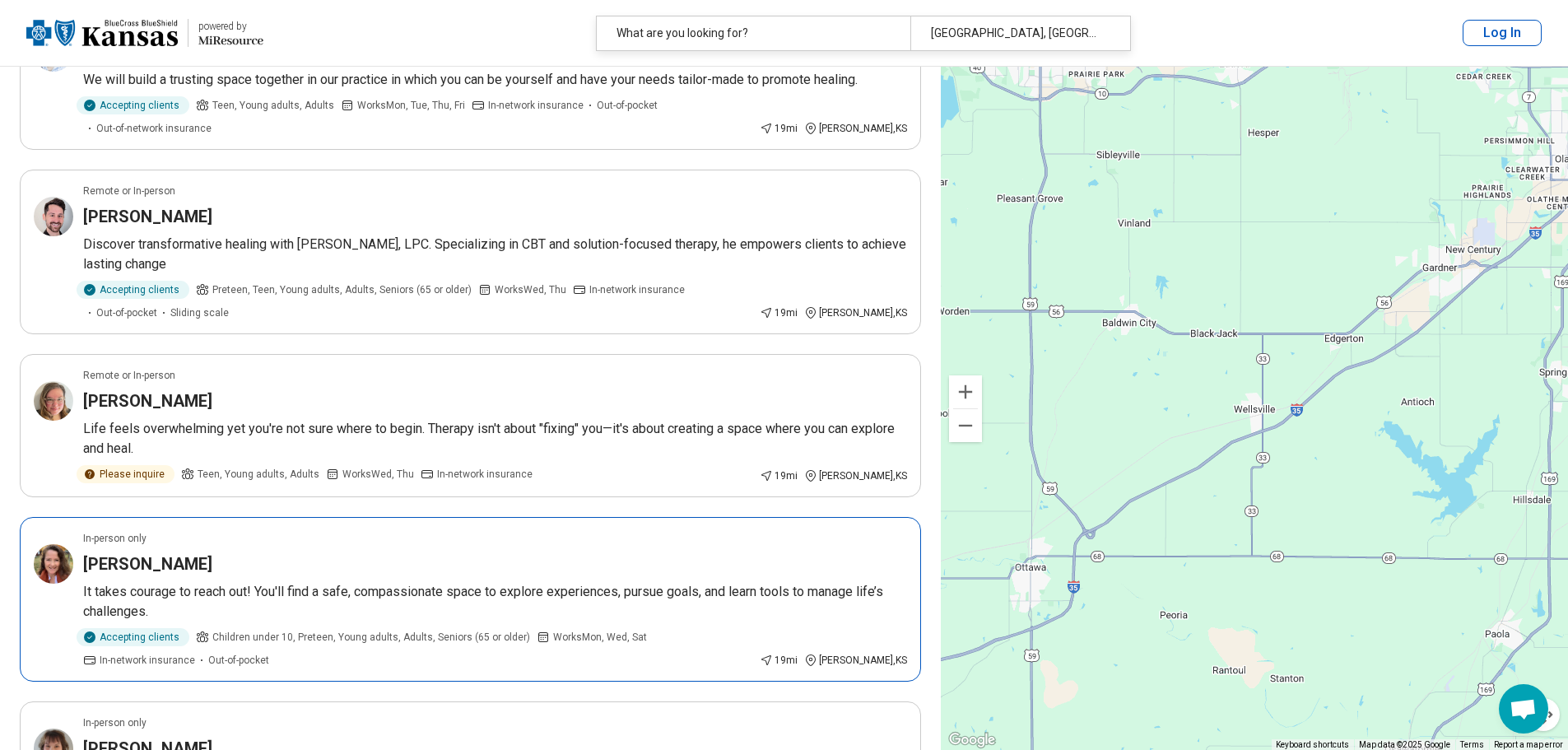
scroll to position [1811, 0]
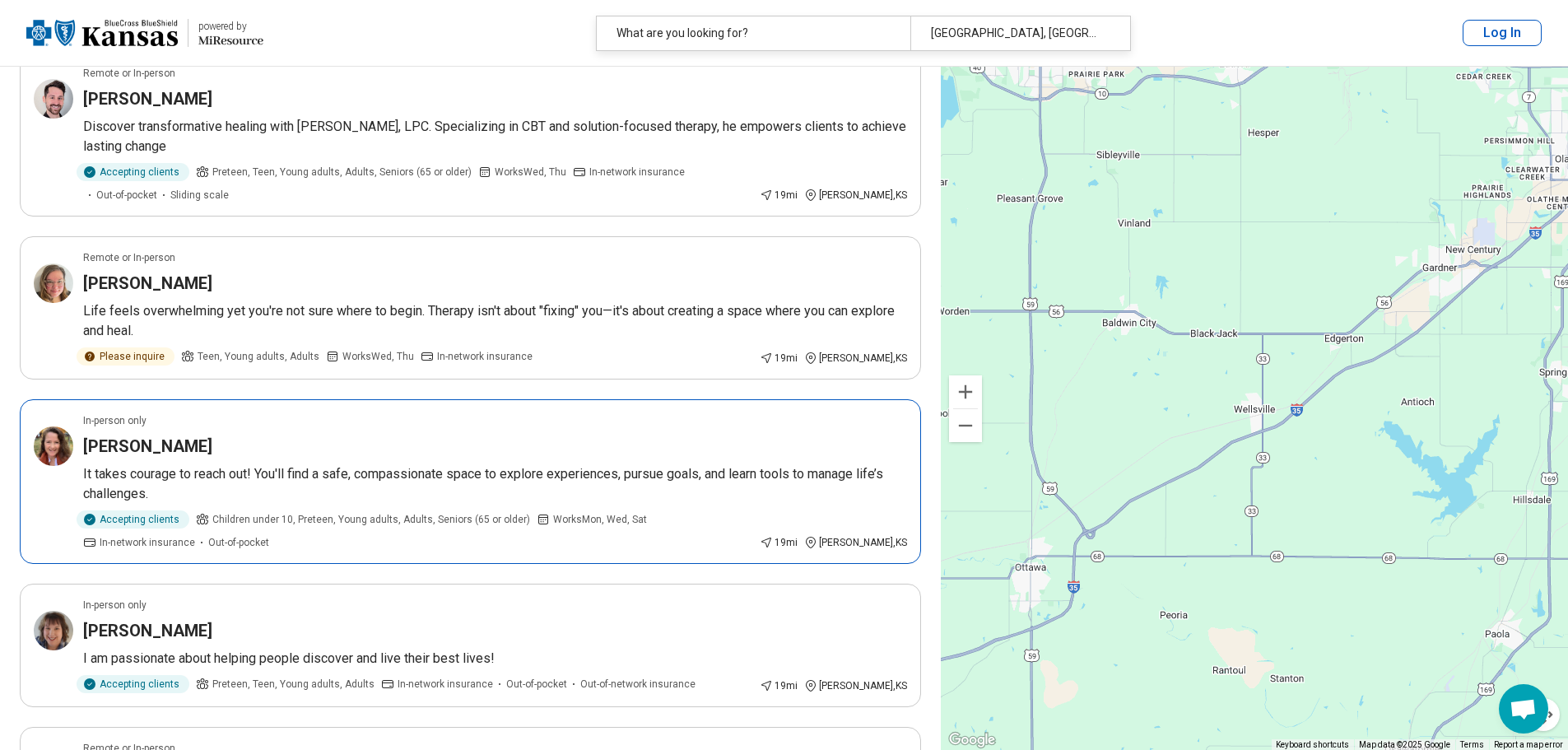
click at [409, 464] on p "It takes courage to reach out! You'll find a safe, compassionate space to explo…" at bounding box center [495, 483] width 824 height 39
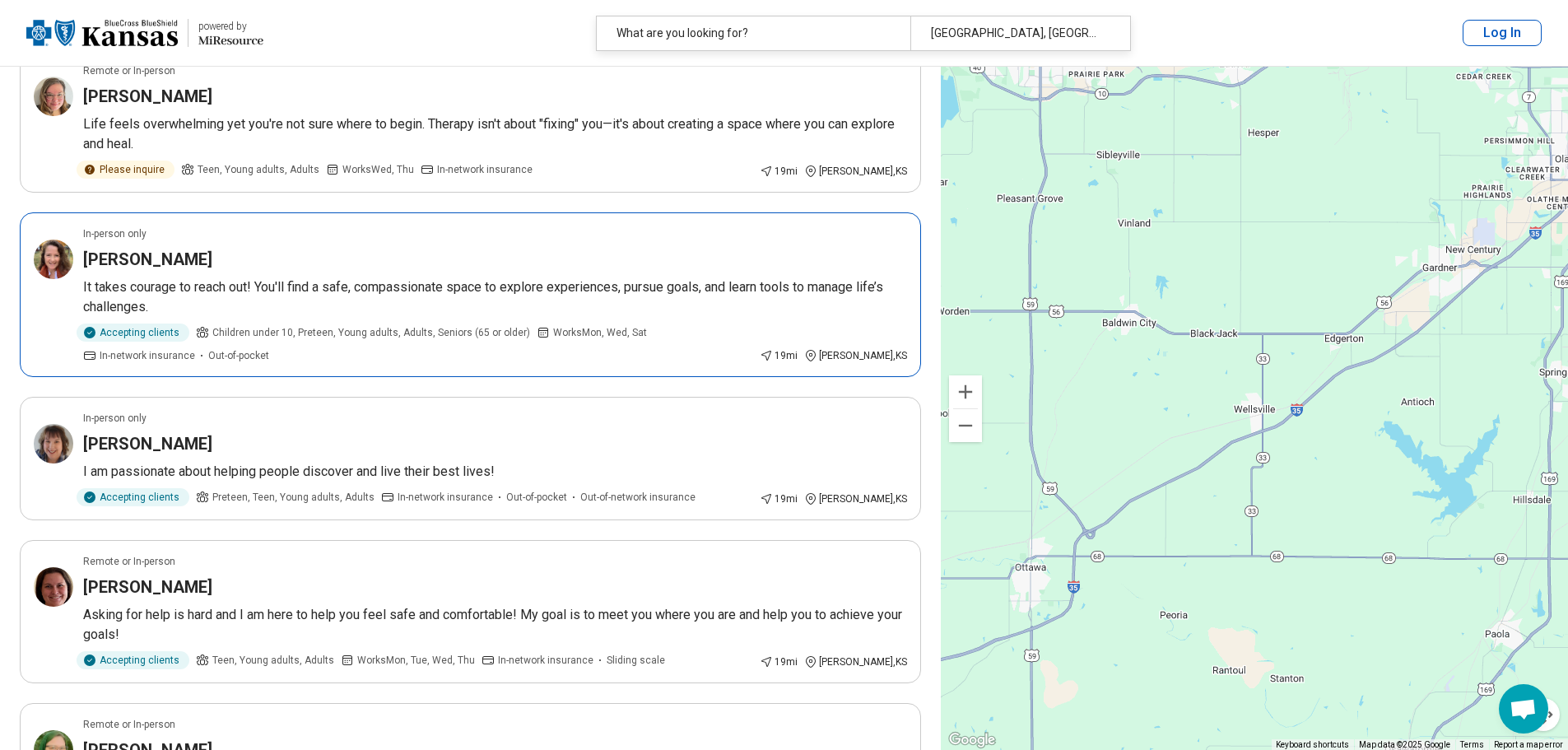
scroll to position [2058, 0]
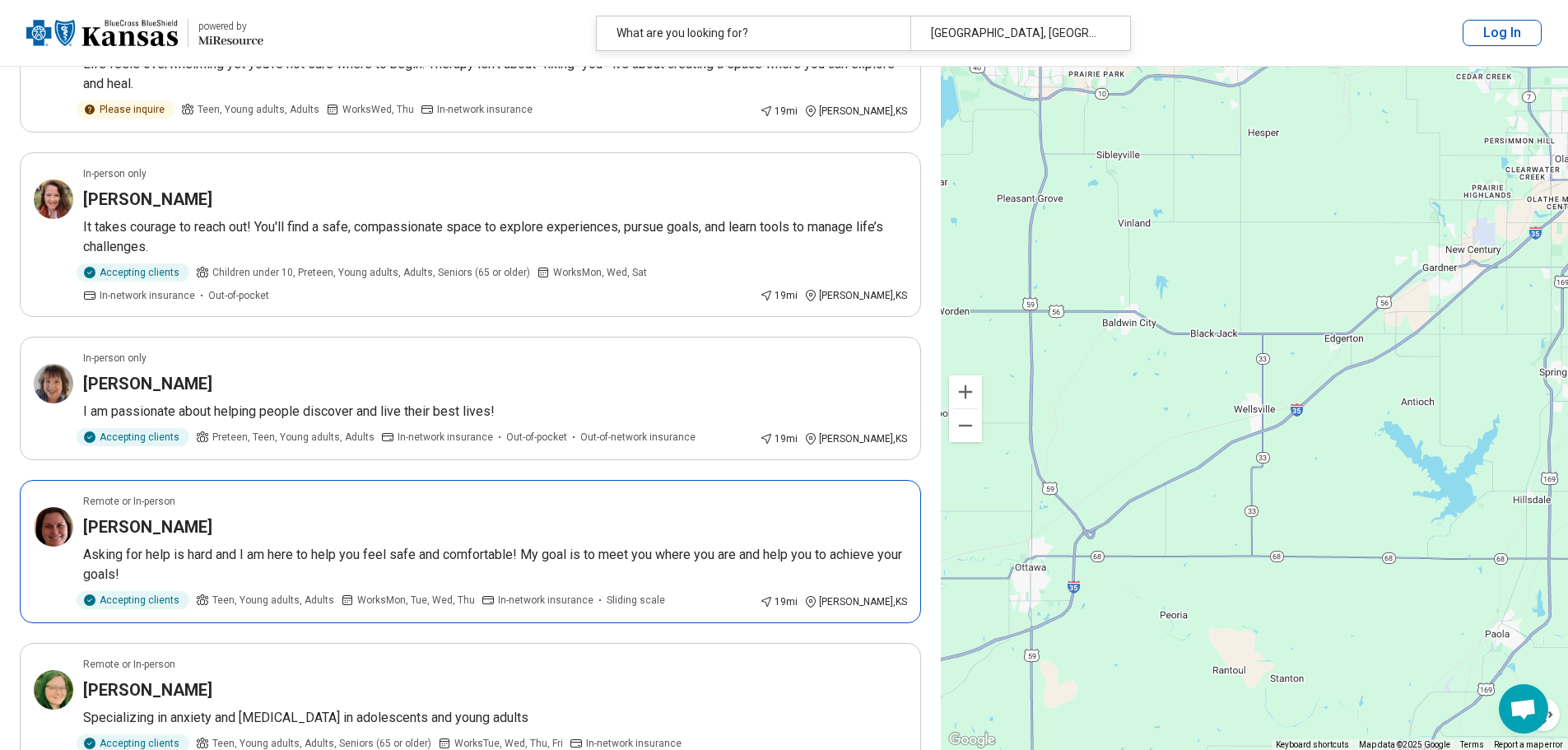
click at [626, 545] on p "Asking for help is hard and I am here to help you feel safe and comfortable! My…" at bounding box center [495, 564] width 824 height 39
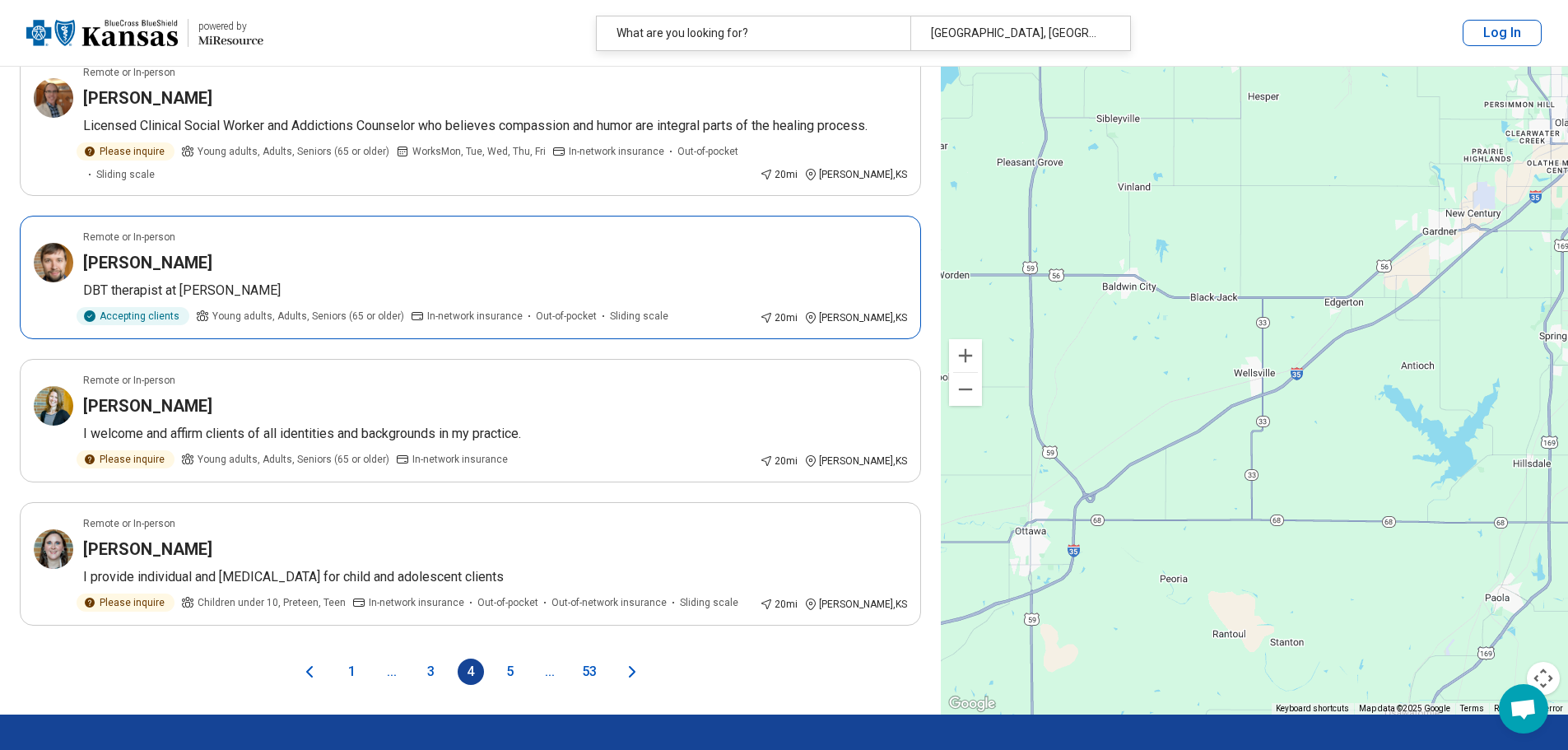
scroll to position [2881, 0]
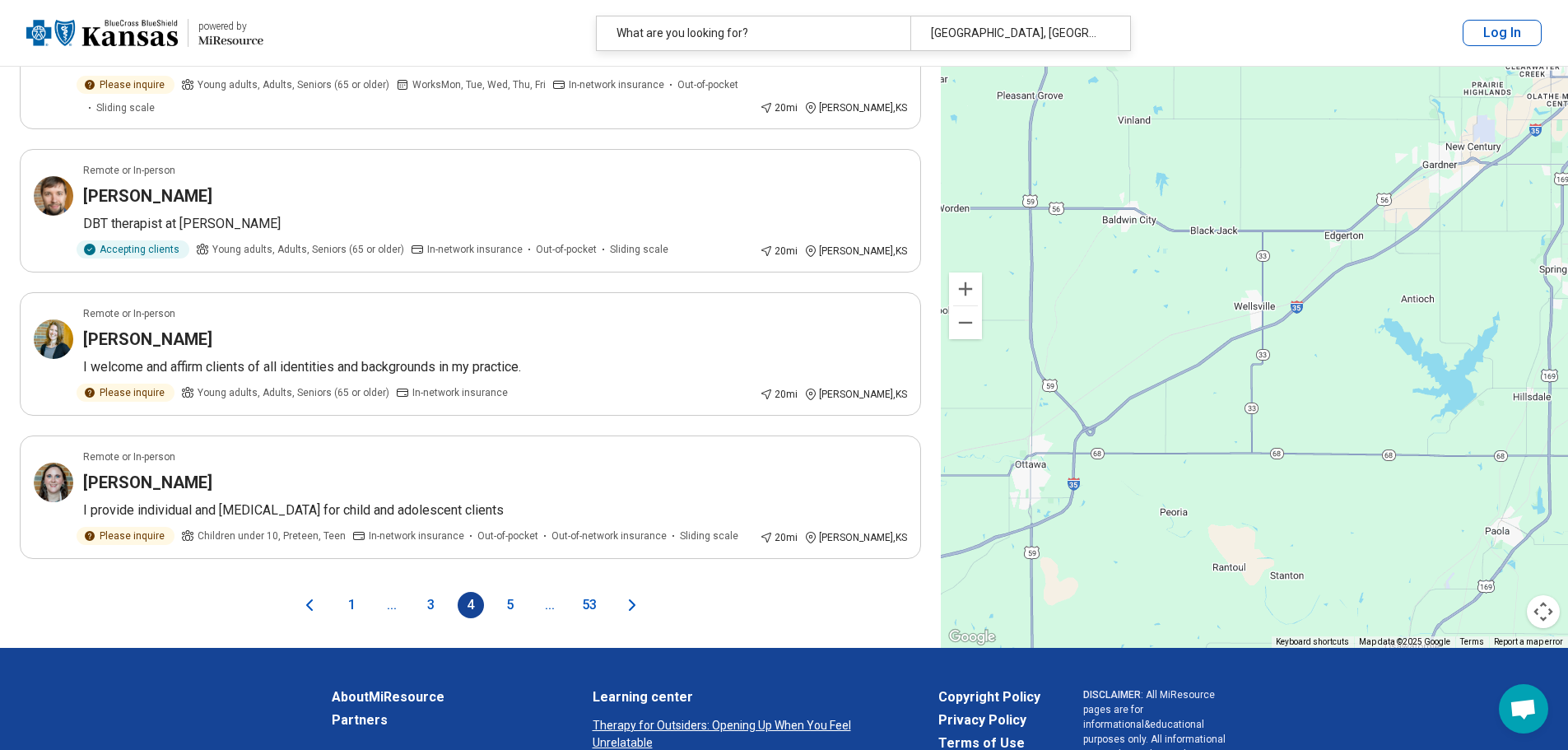
click at [633, 596] on icon "Next page" at bounding box center [632, 605] width 20 height 20
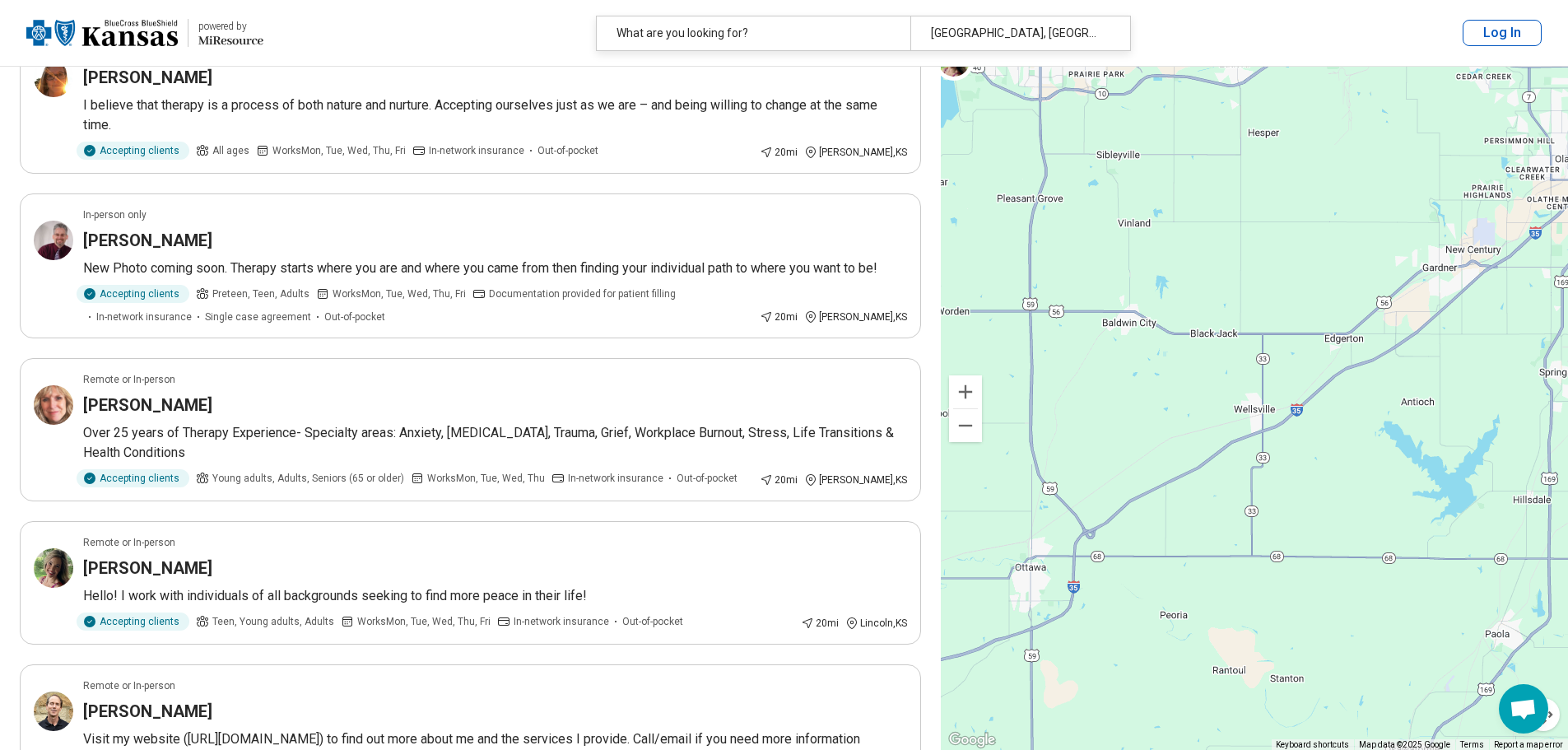
scroll to position [988, 0]
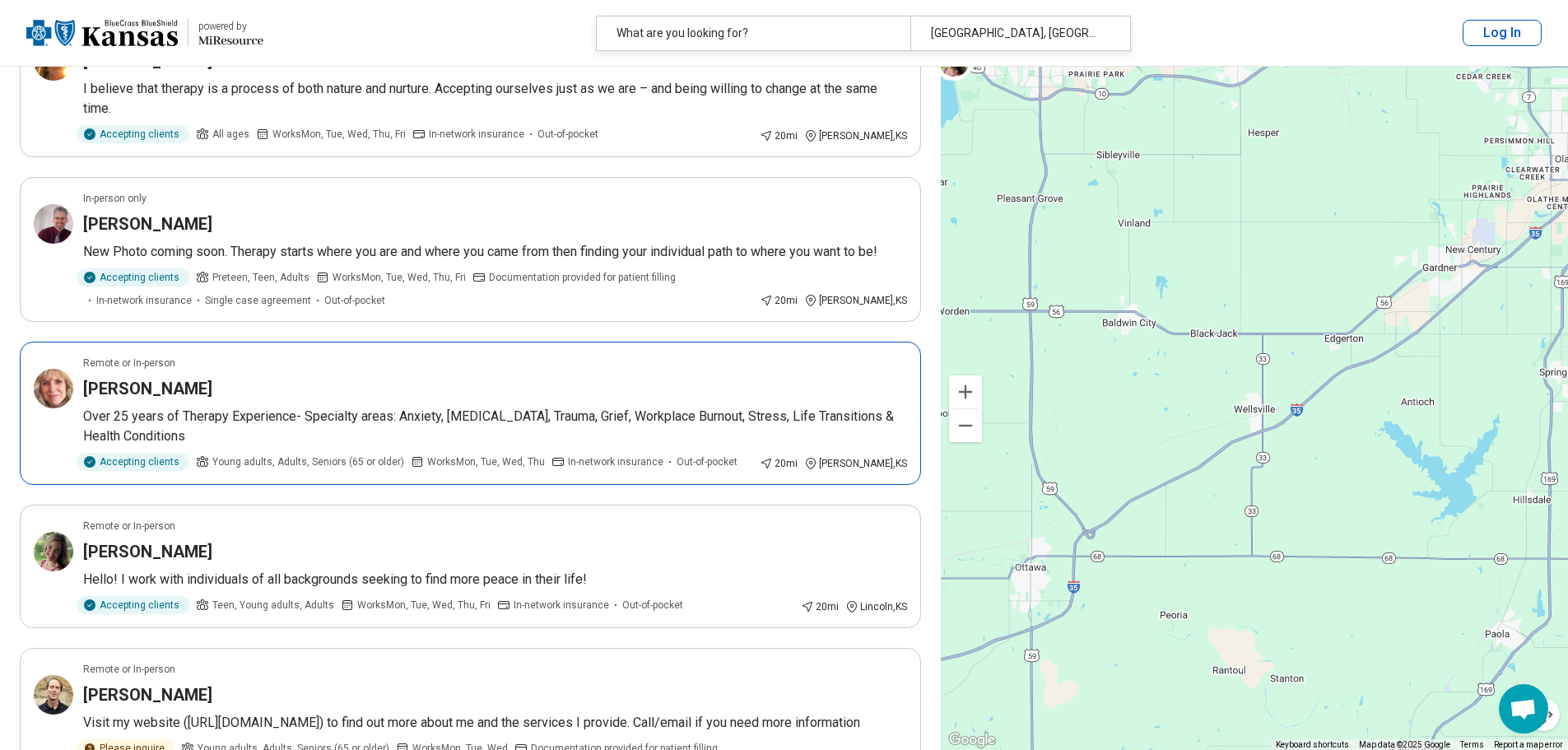
click at [438, 412] on p "Over 25 years of Therapy Experience- Specialty areas: Anxiety, Depression, Trau…" at bounding box center [495, 426] width 824 height 39
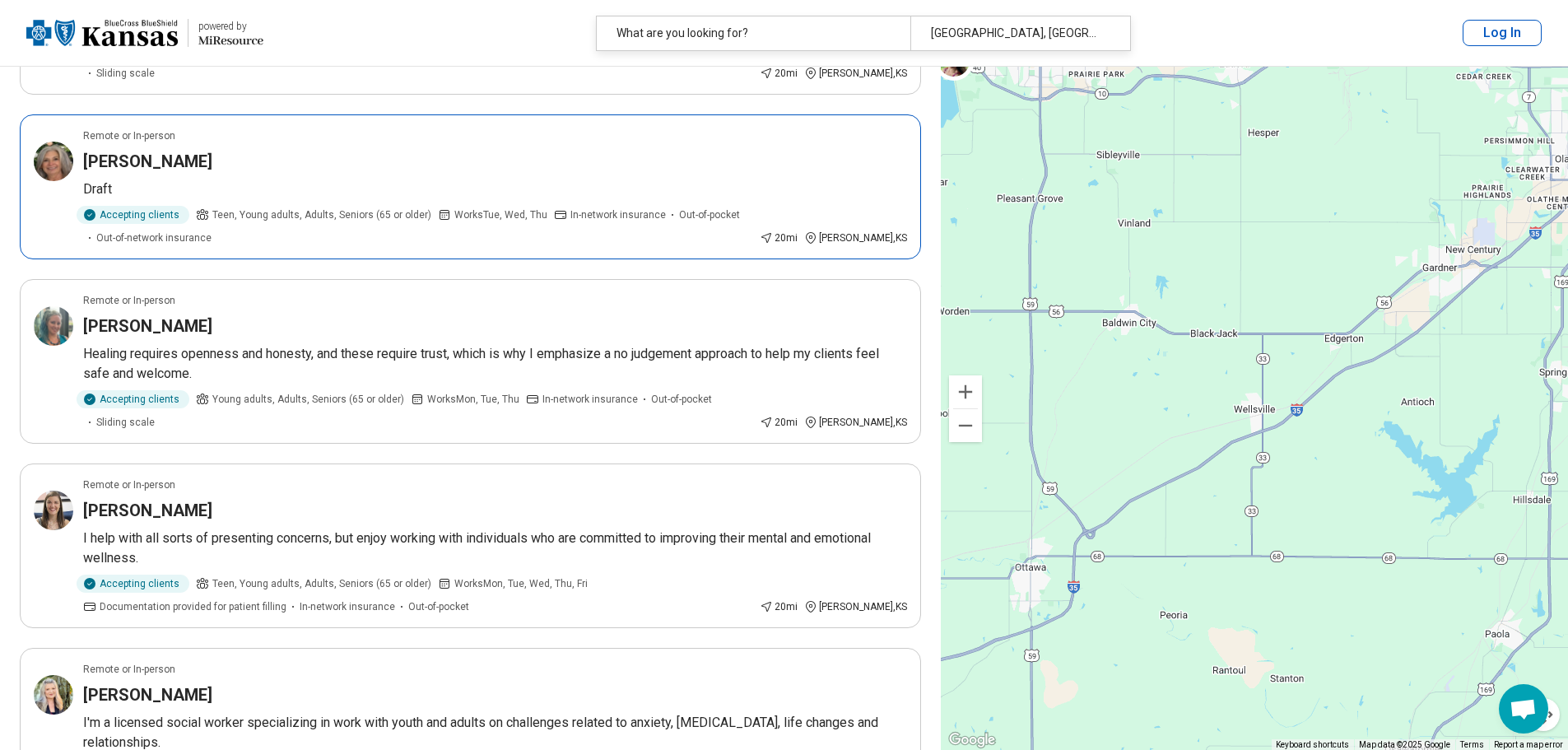
scroll to position [1893, 0]
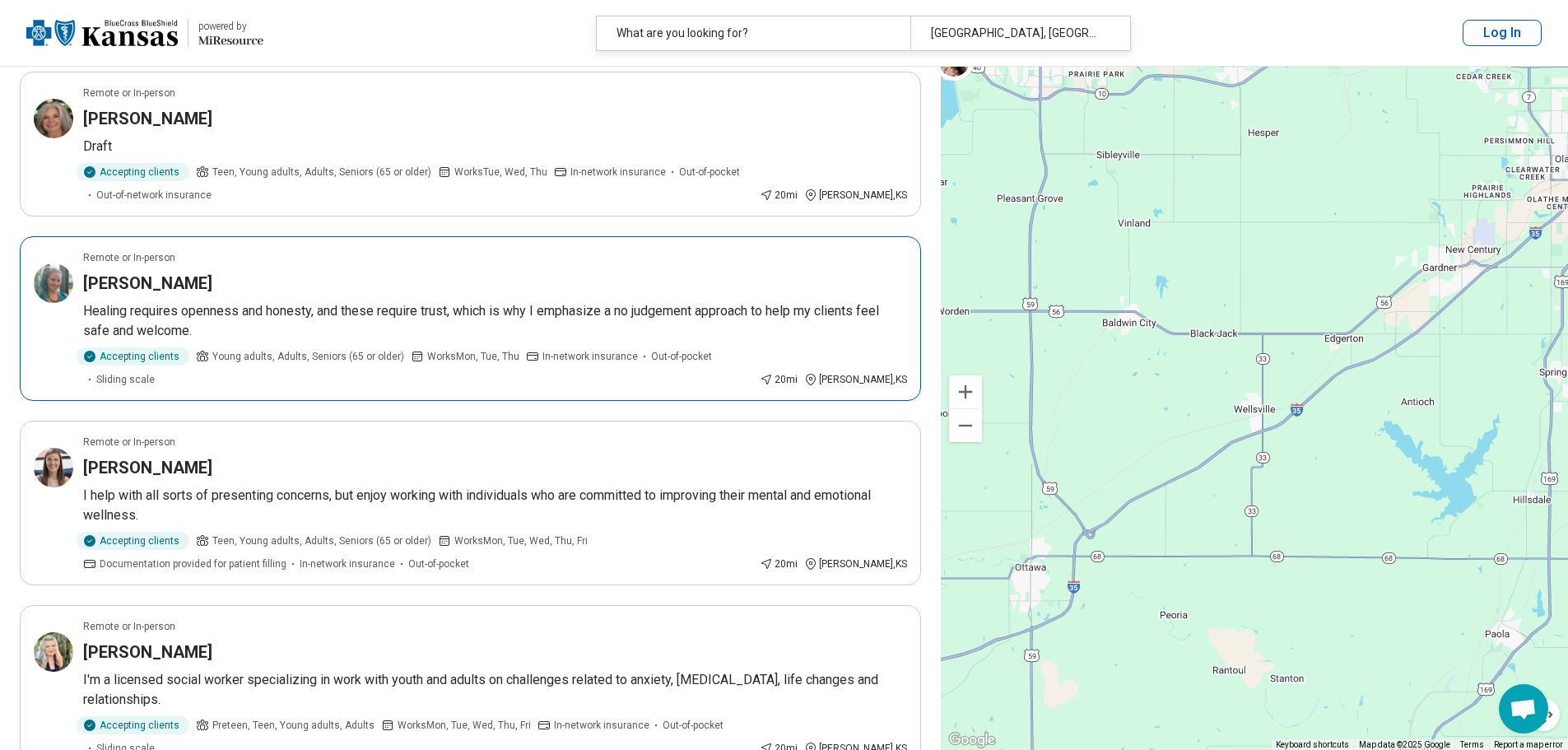
click at [488, 307] on p "Healing requires openness and honesty, and these require trust, which is why I …" at bounding box center [495, 320] width 824 height 39
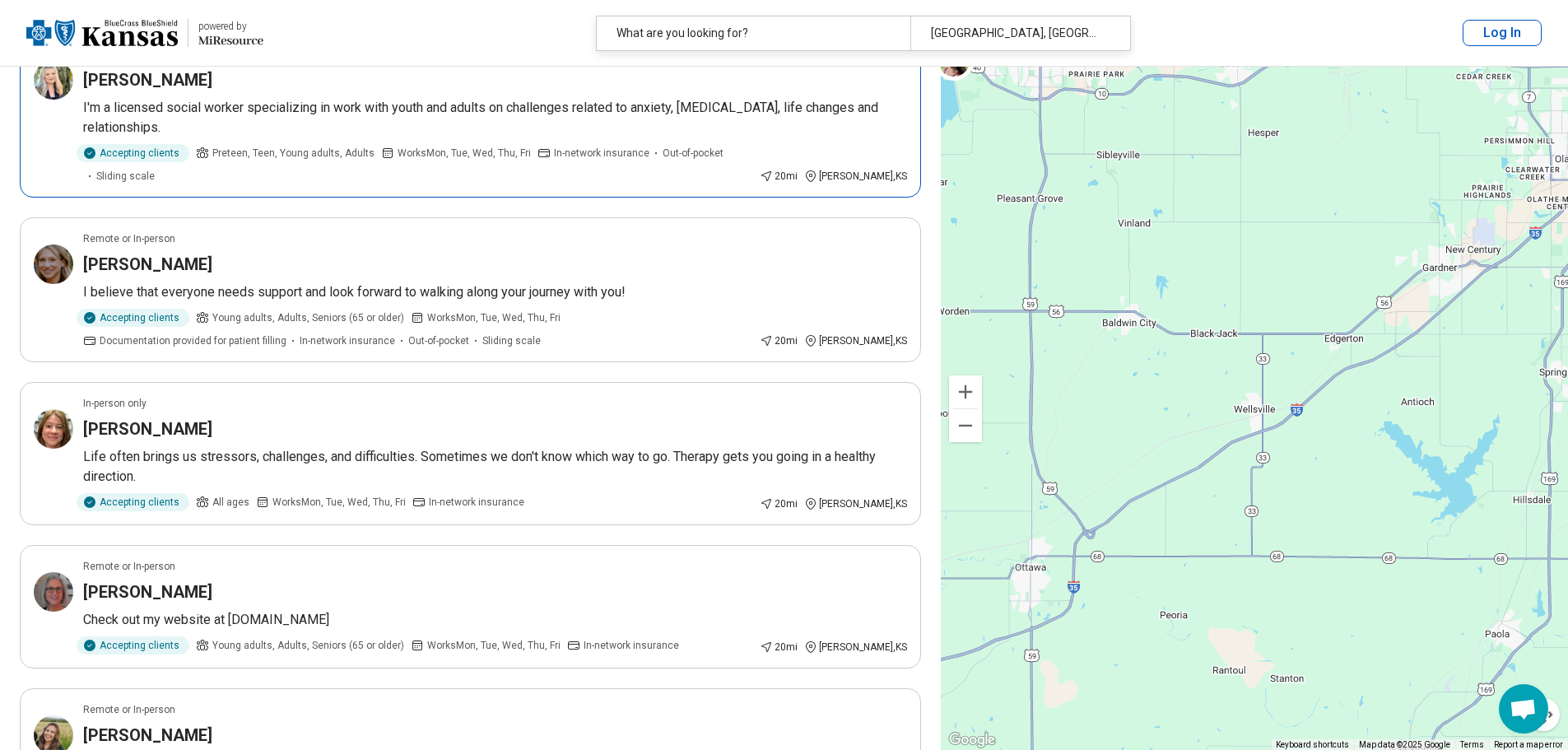
scroll to position [2470, 0]
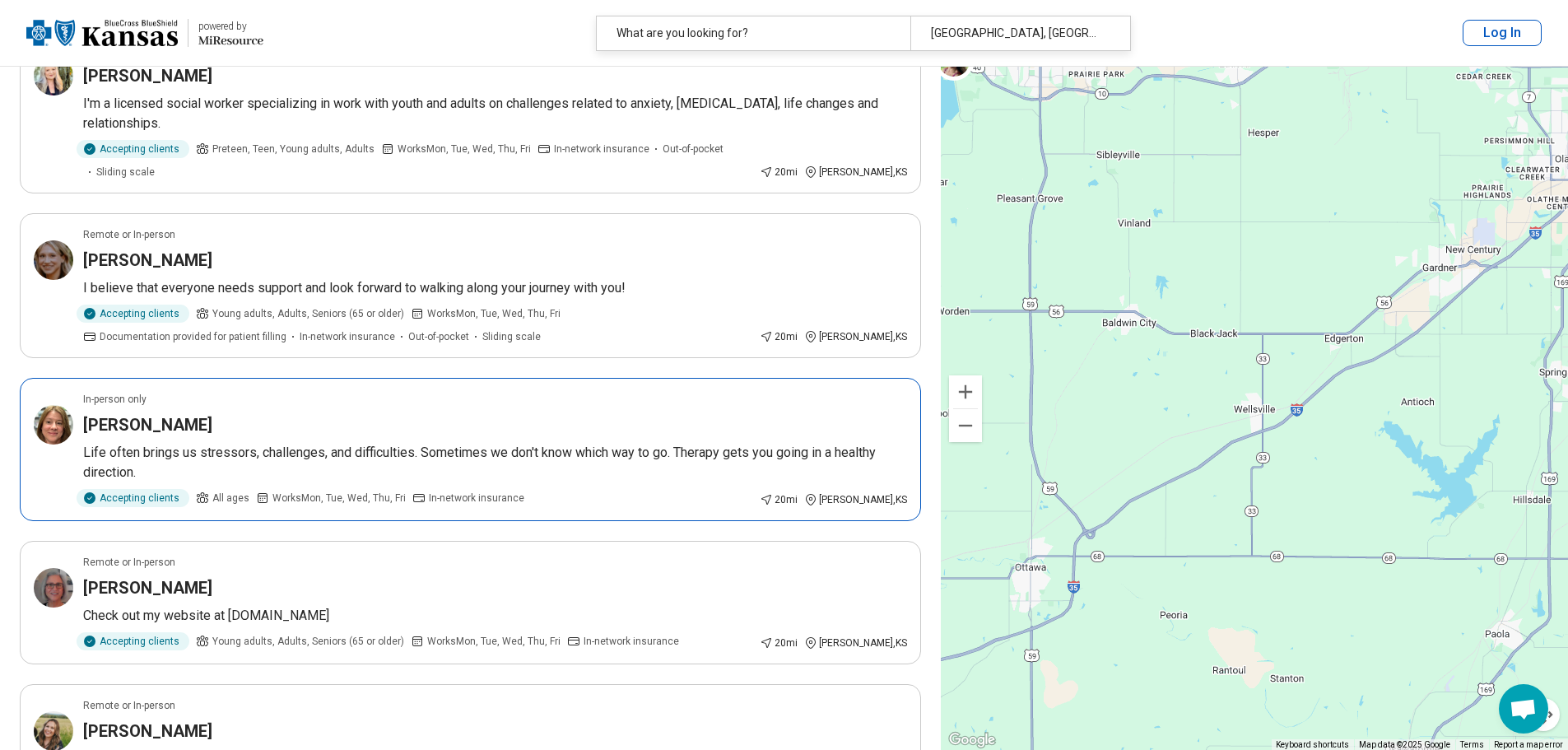
click at [503, 443] on p "Life often brings us stressors, challenges, and difficulties. Sometimes we don'…" at bounding box center [495, 462] width 824 height 39
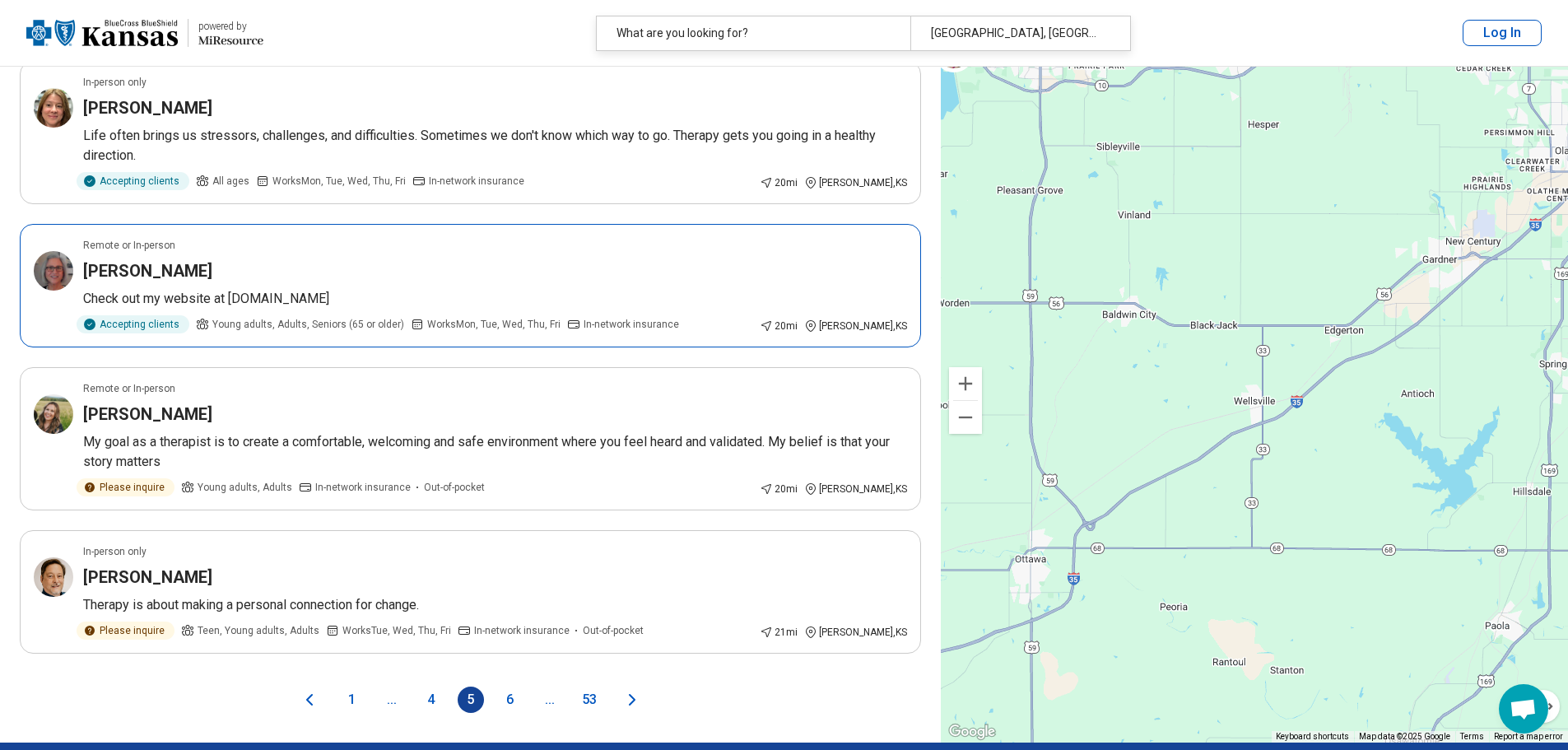
scroll to position [2964, 0]
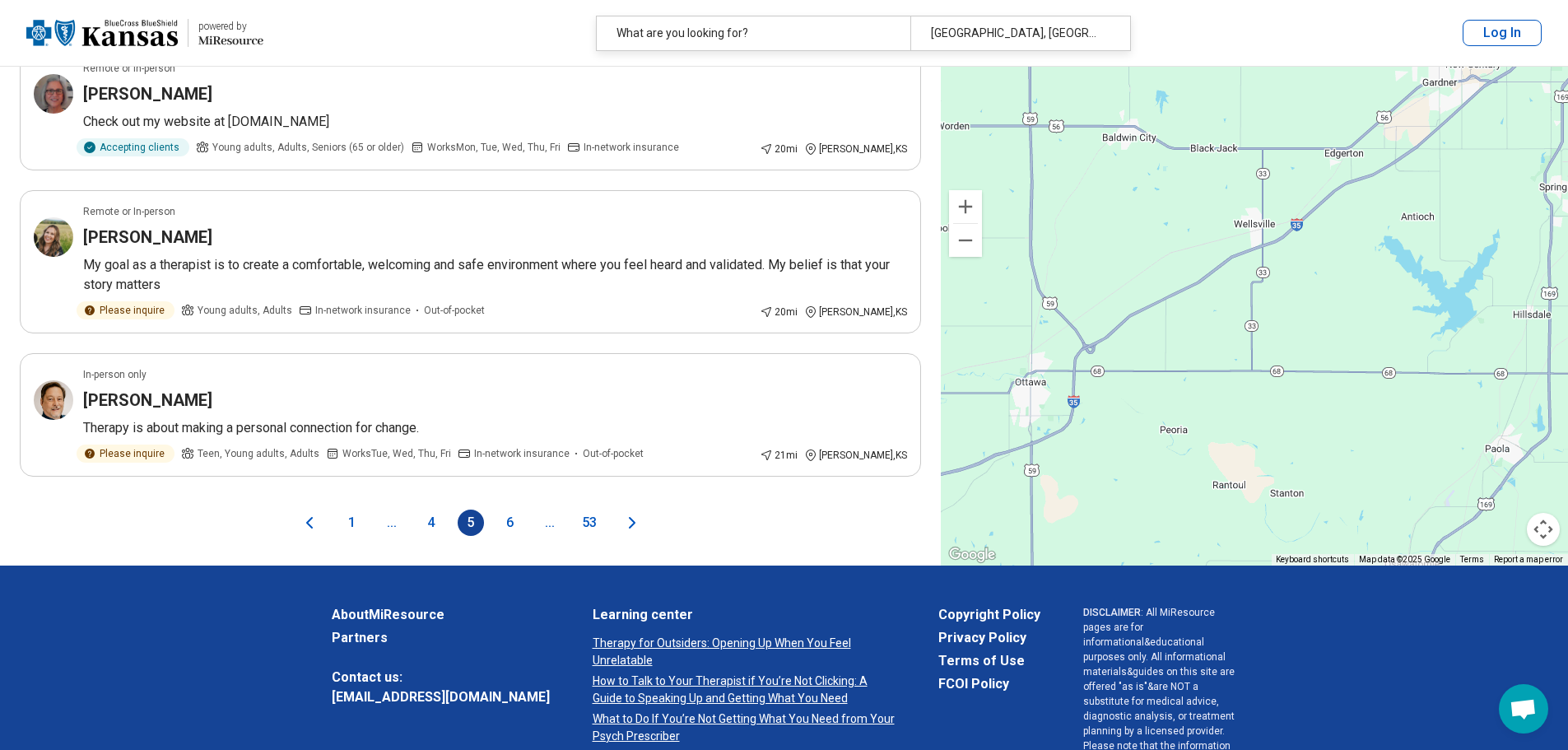
click at [636, 513] on icon "Next page" at bounding box center [632, 523] width 20 height 20
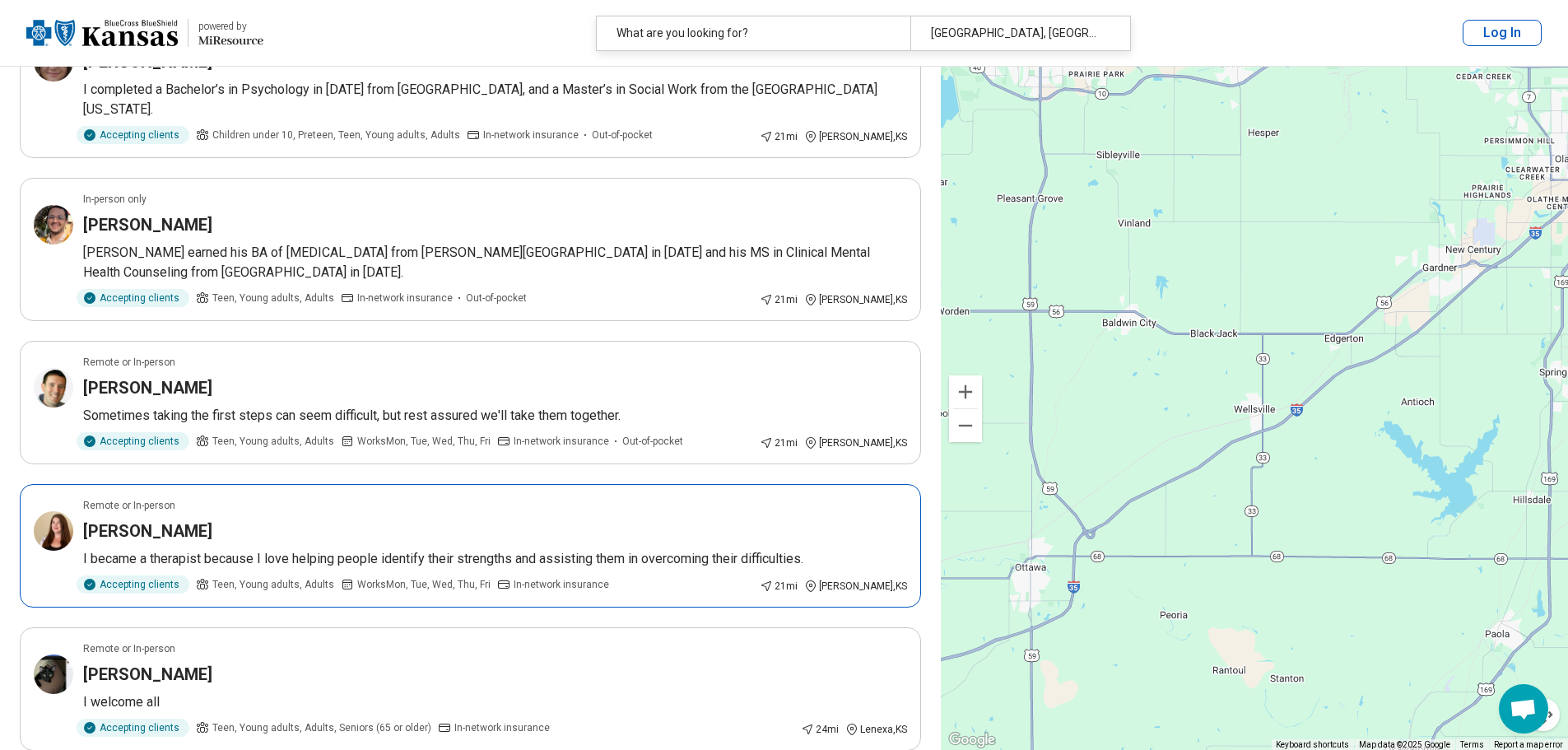
scroll to position [494, 0]
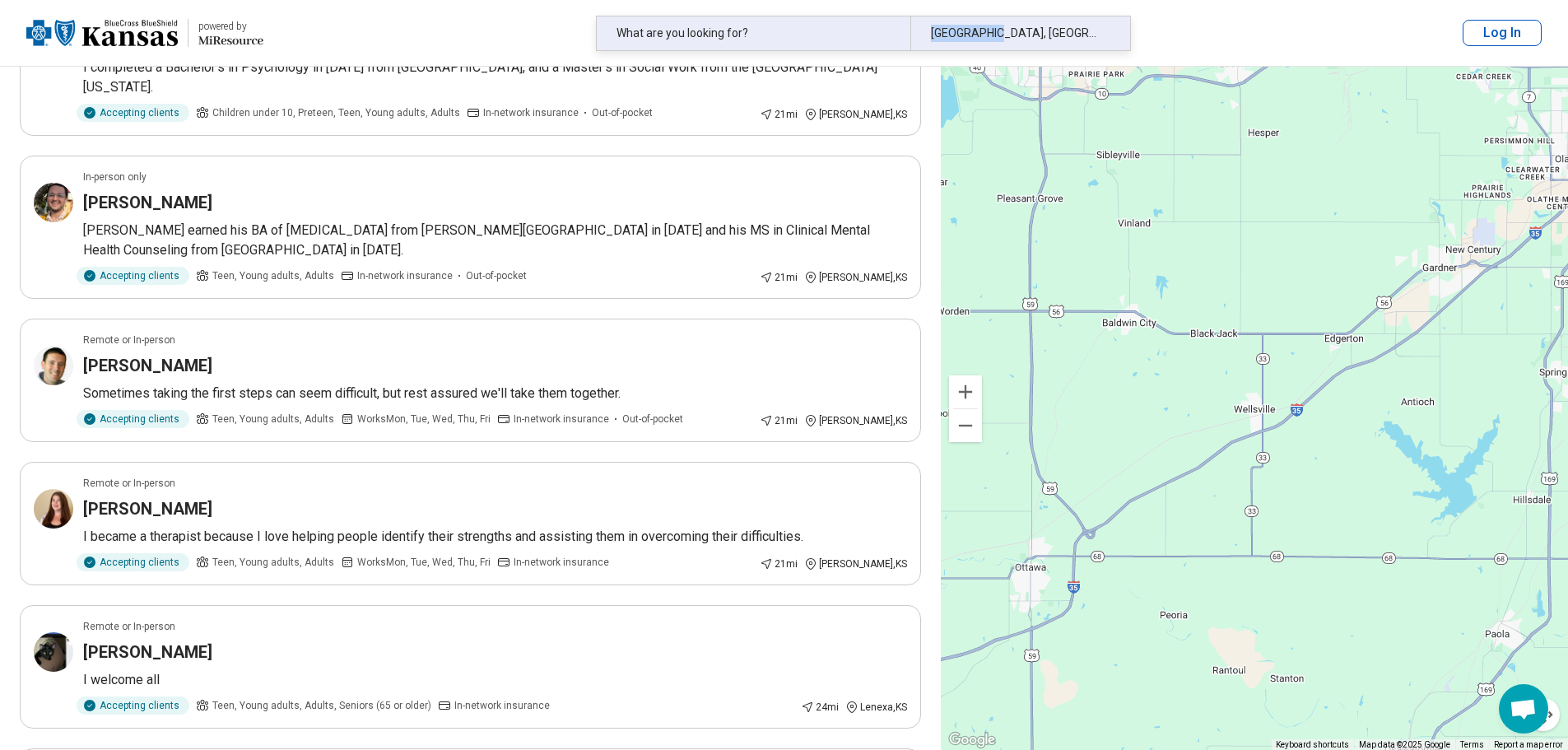
drag, startPoint x: 962, startPoint y: 34, endPoint x: 878, endPoint y: 35, distance: 84.0
click at [878, 35] on div "What are you looking for? Wellsville, KS, USA" at bounding box center [858, 33] width 524 height 34
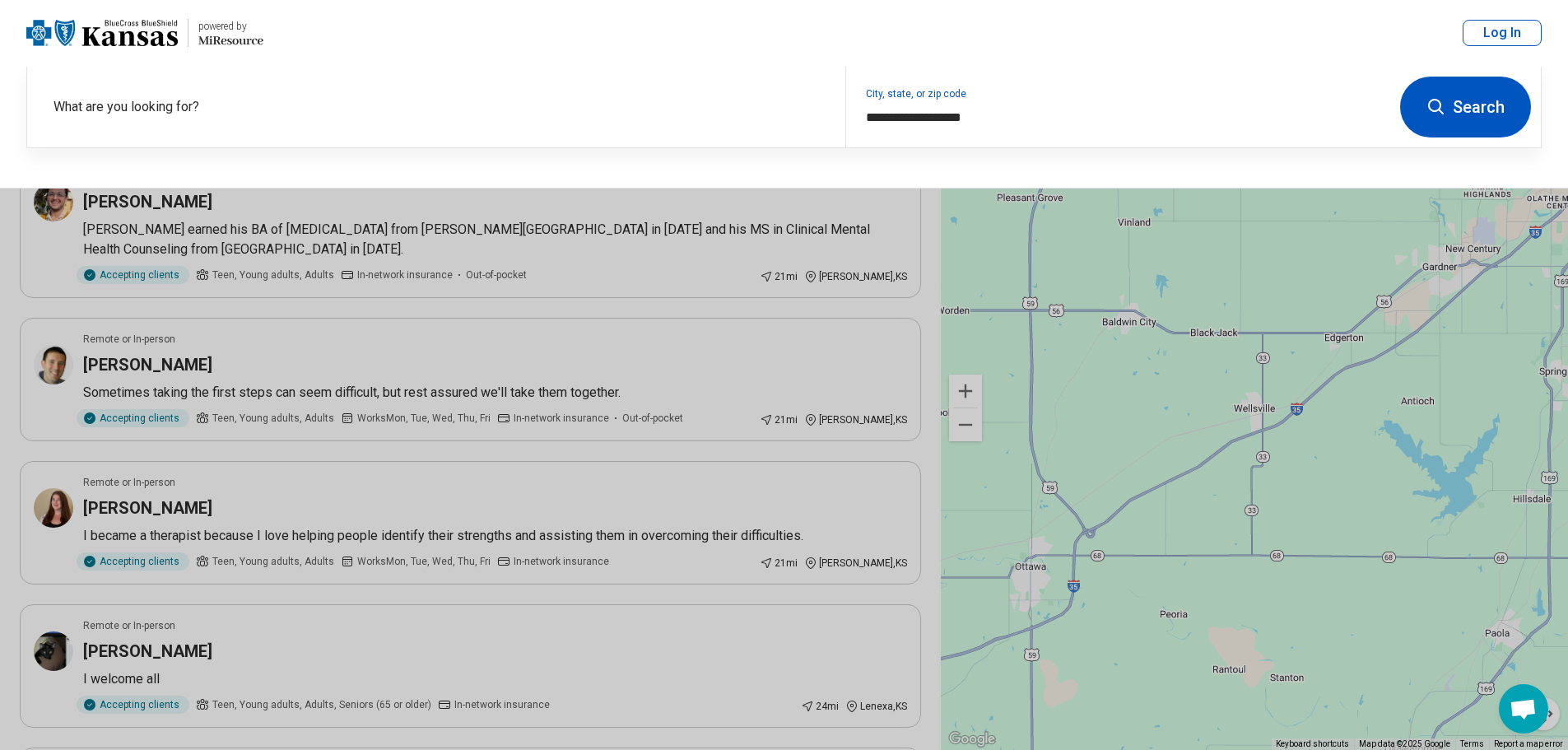
scroll to position [493, 0]
click at [1462, 111] on button "Search" at bounding box center [1465, 107] width 130 height 61
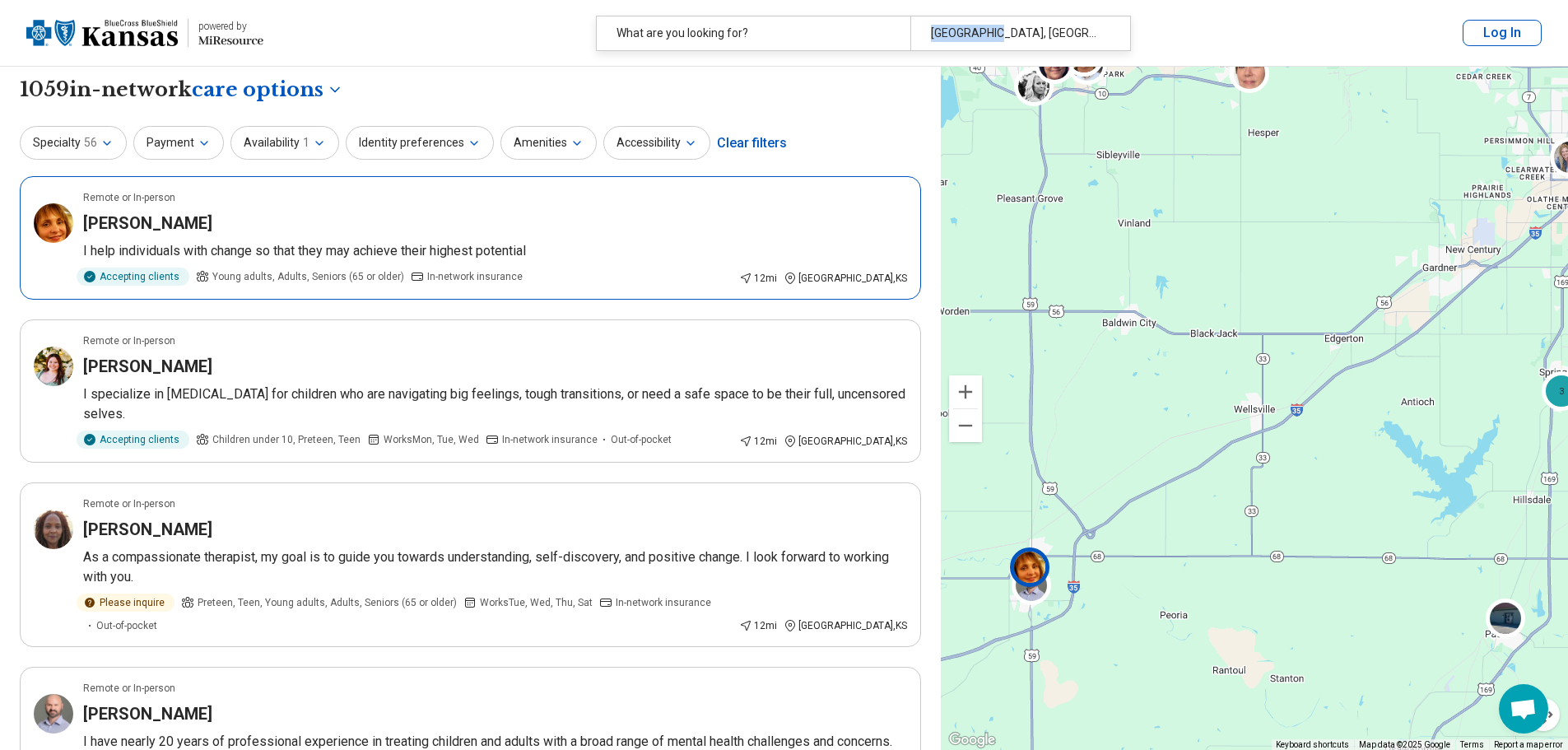
scroll to position [0, 0]
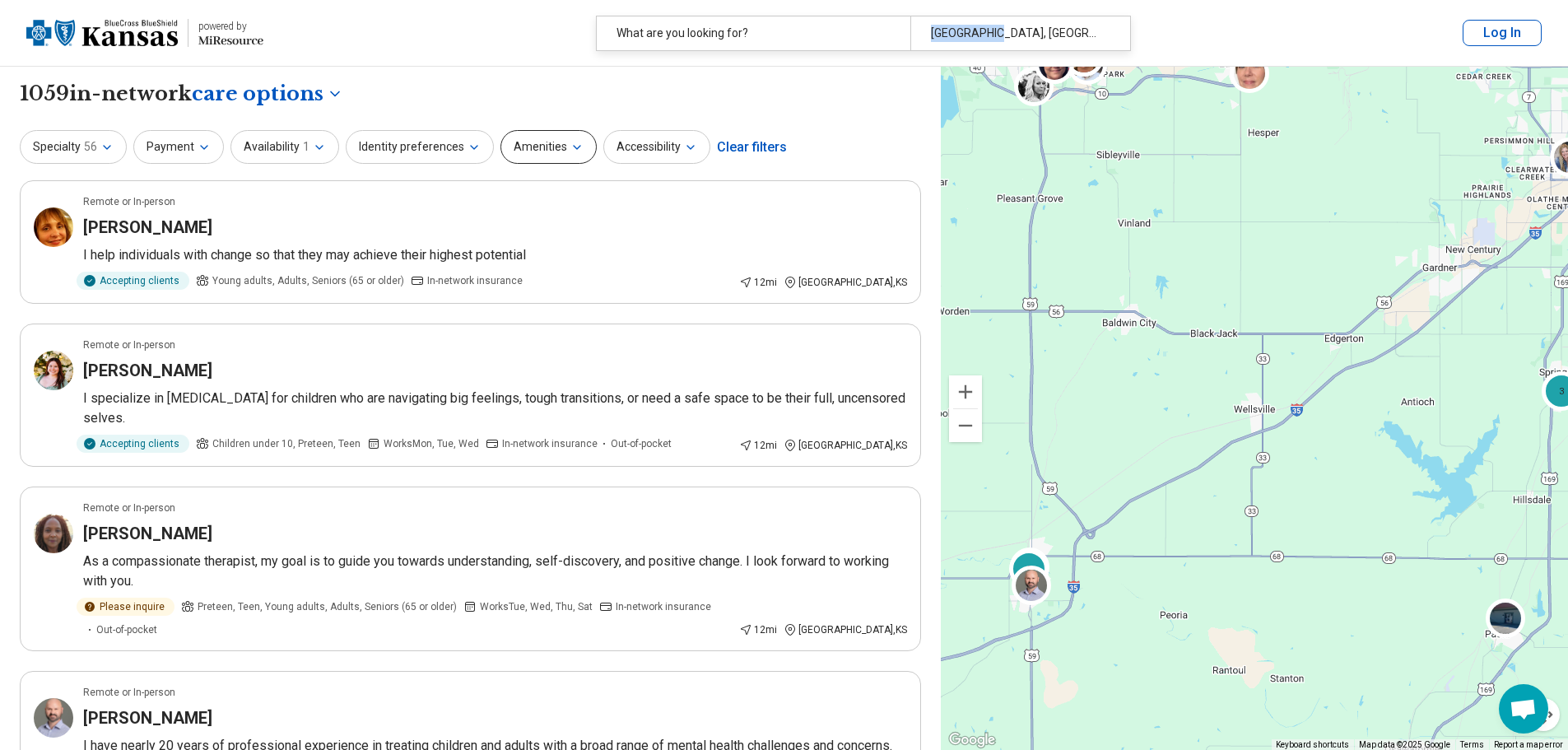
click at [571, 150] on icon "button" at bounding box center [577, 148] width 13 height 13
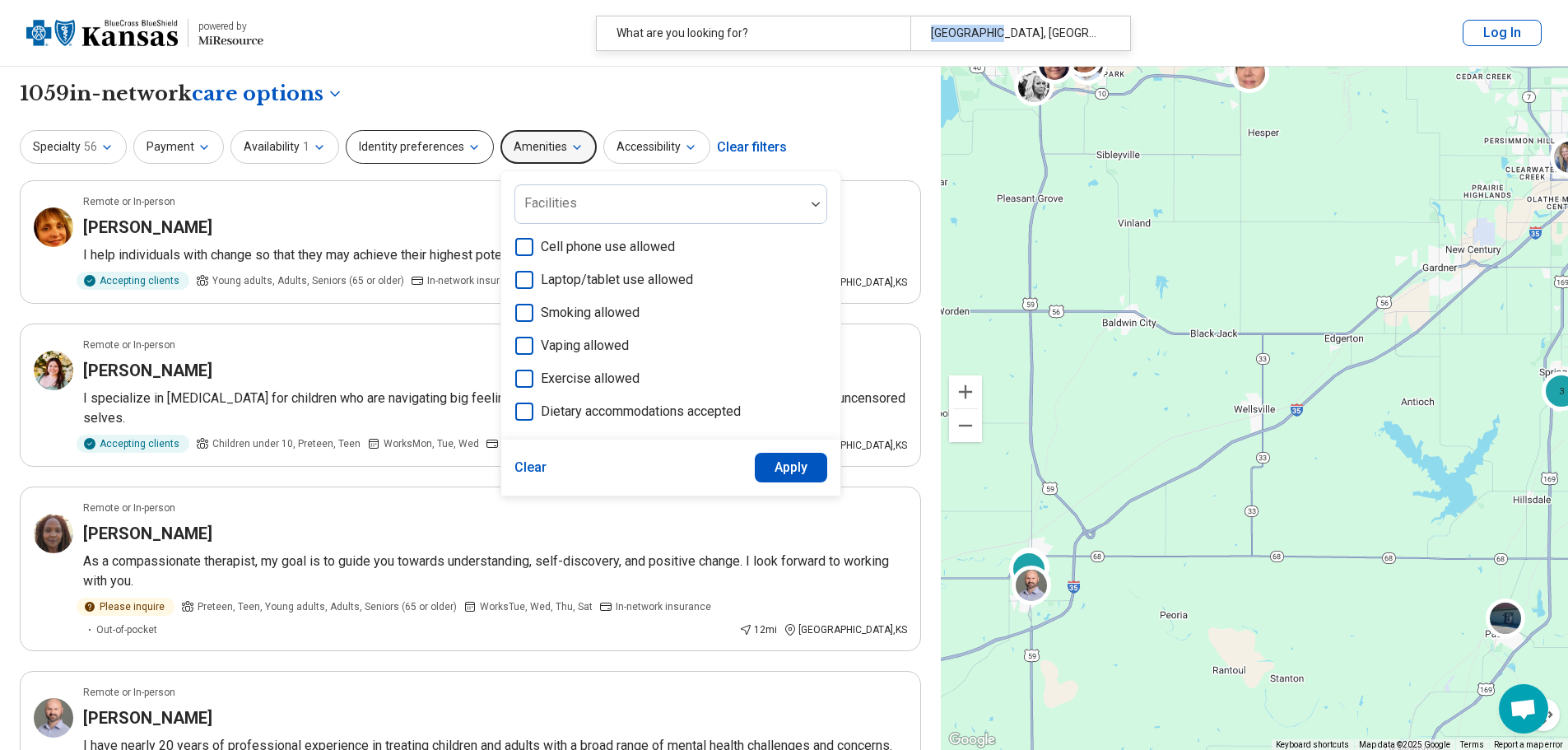
click at [468, 145] on icon "button" at bounding box center [475, 148] width 13 height 13
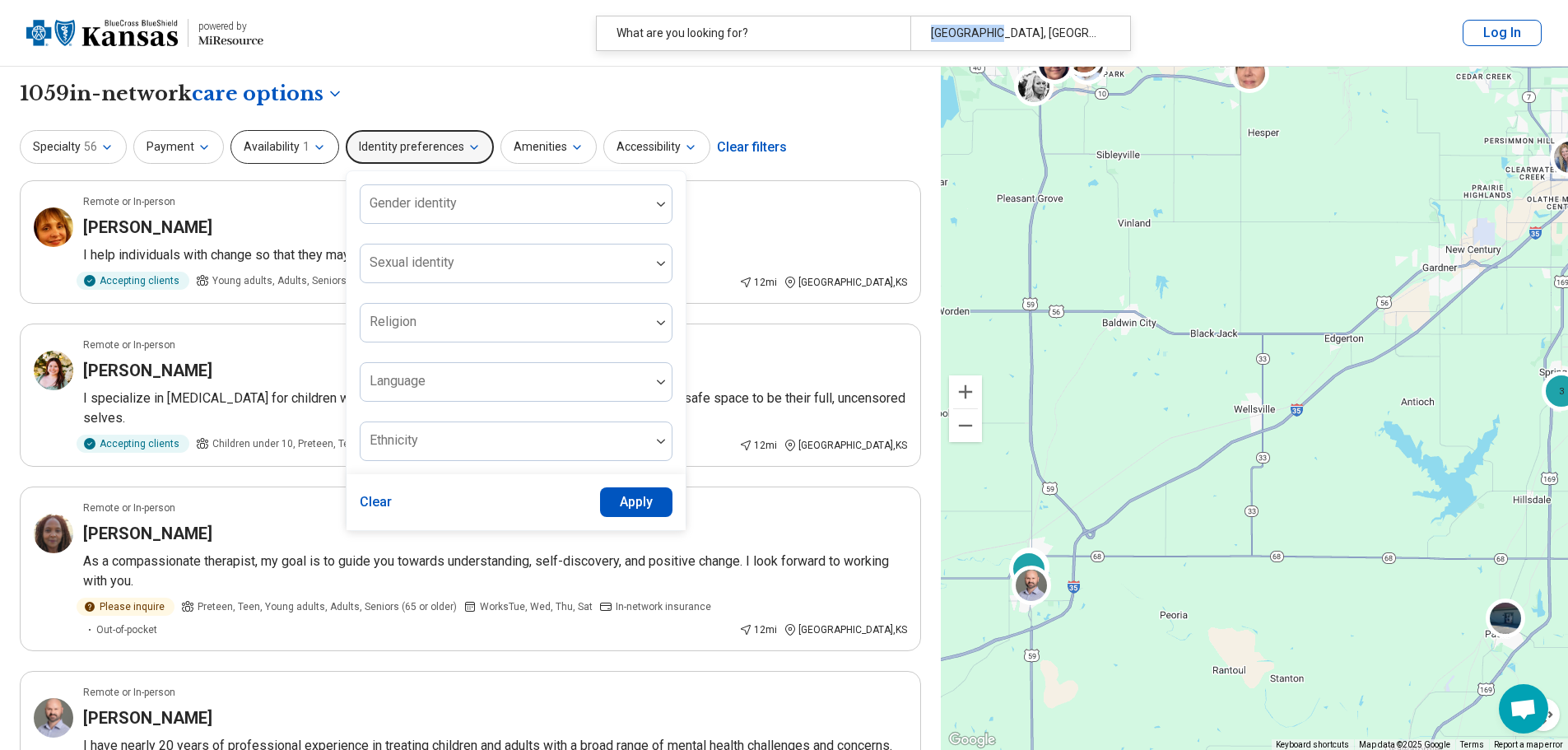
click at [318, 143] on icon "button" at bounding box center [319, 148] width 13 height 13
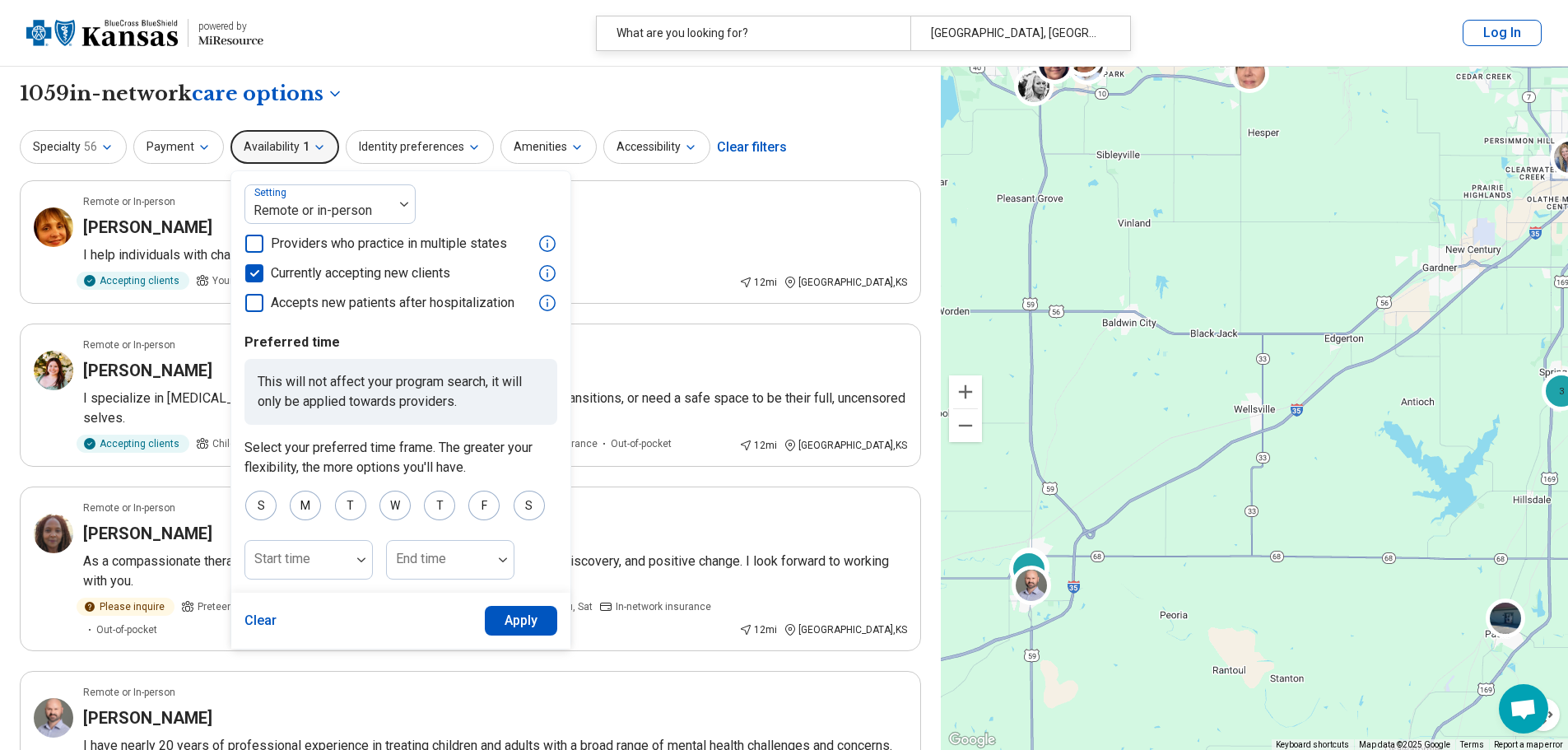
click at [842, 105] on div "**********" at bounding box center [471, 93] width 901 height 28
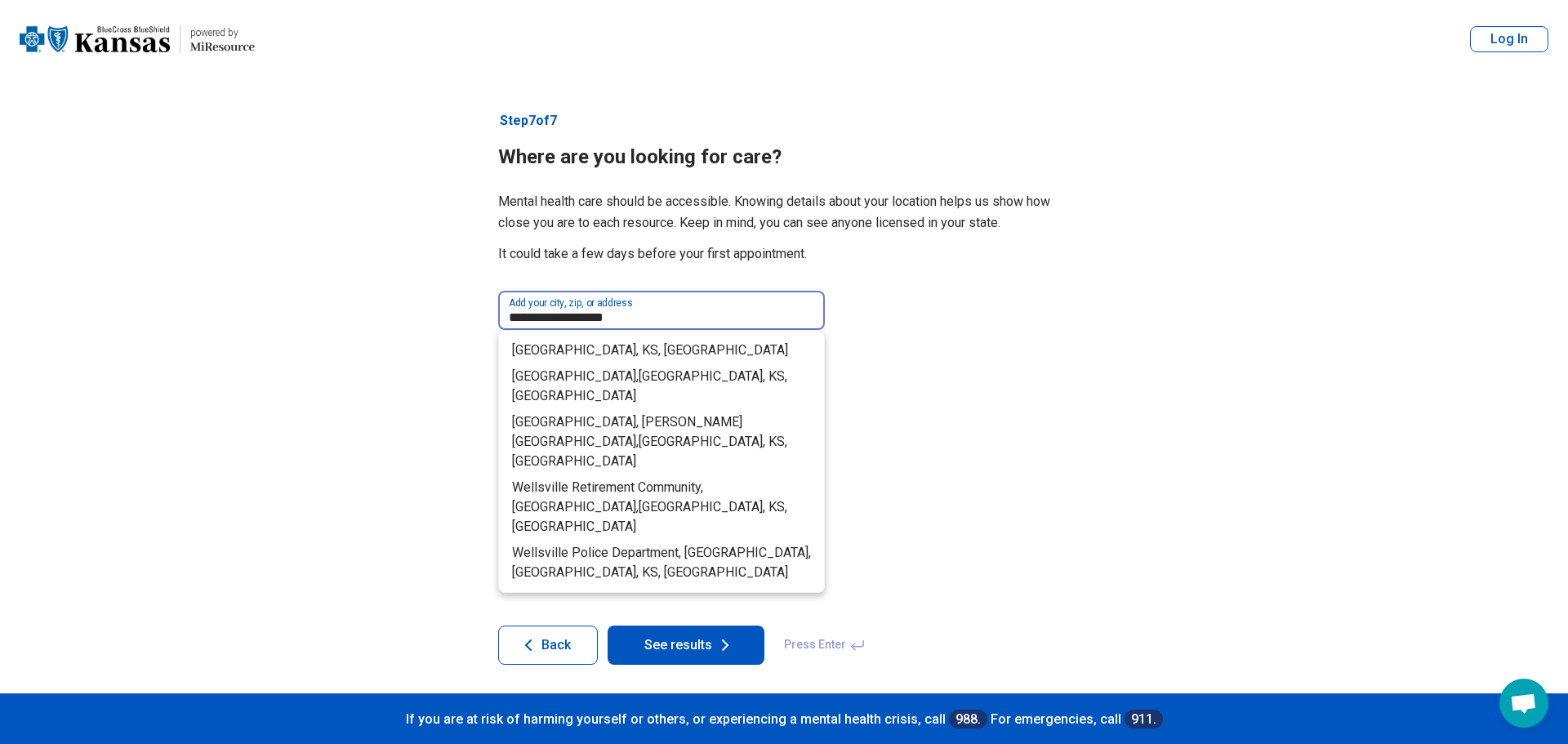
drag, startPoint x: 562, startPoint y: 314, endPoint x: 441, endPoint y: 300, distance: 121.8
click at [449, 309] on main "**********" at bounding box center [784, 374] width 1568 height 748
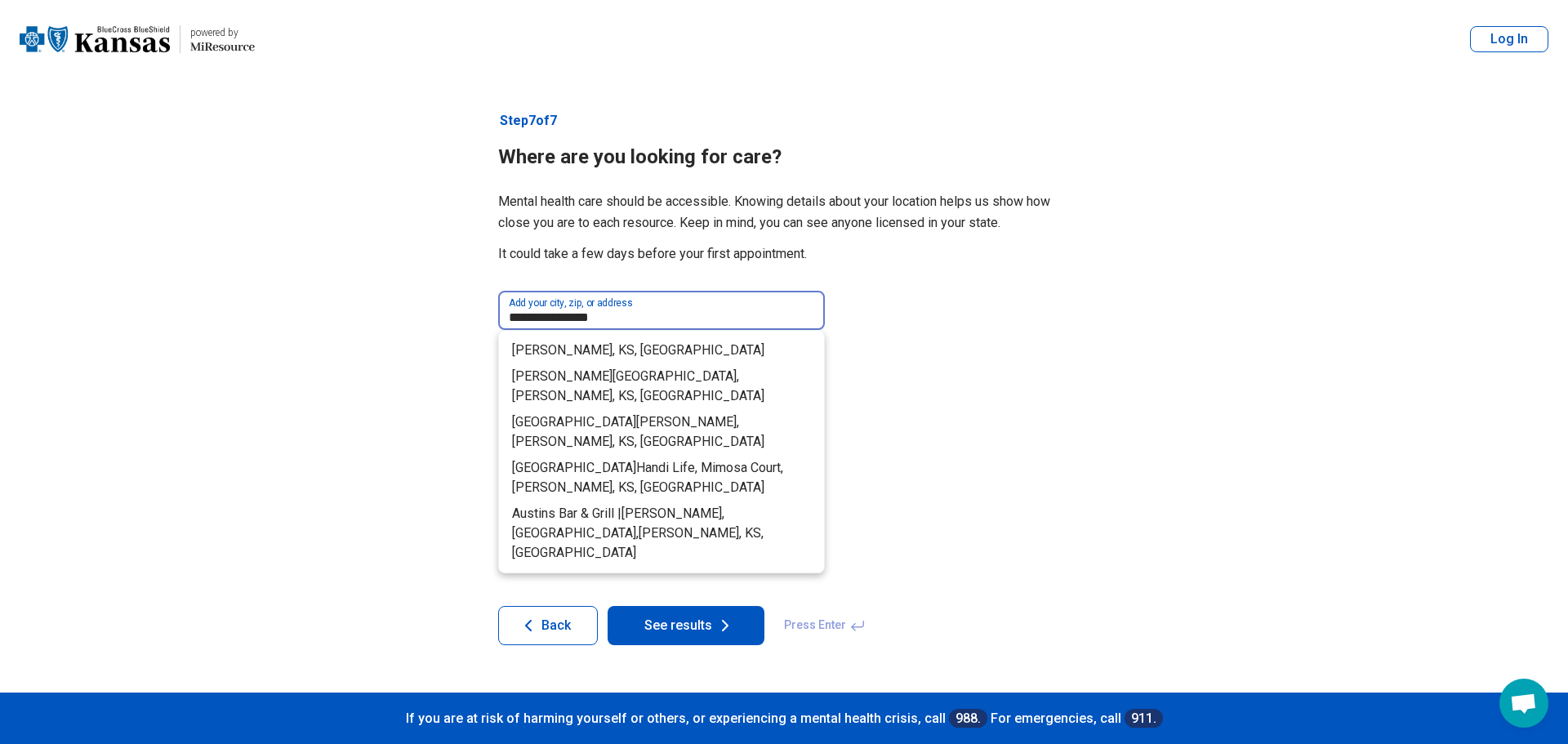
type input "**********"
click at [674, 548] on article "**********" at bounding box center [784, 384] width 624 height 614
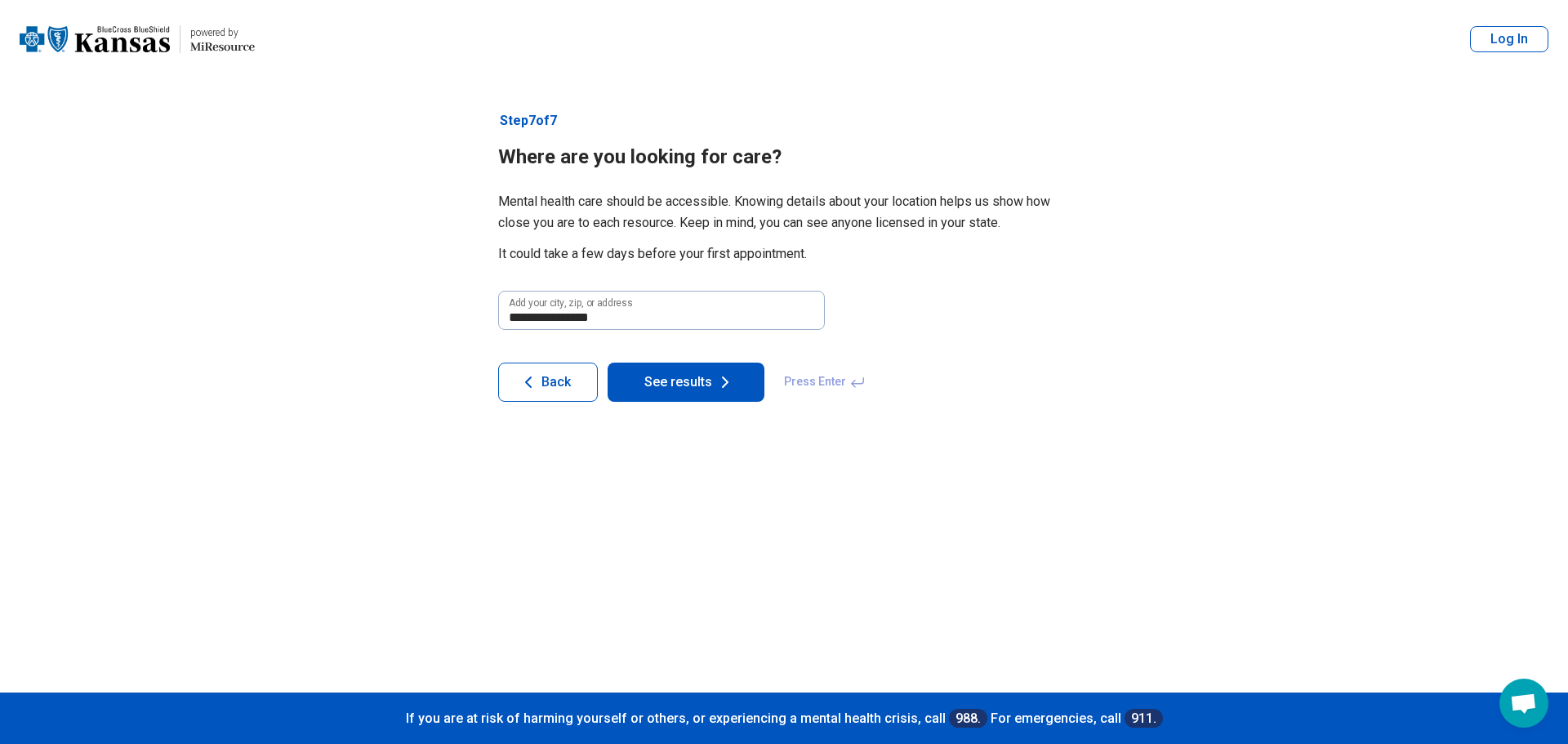
click at [681, 386] on button "See results" at bounding box center [686, 382] width 157 height 39
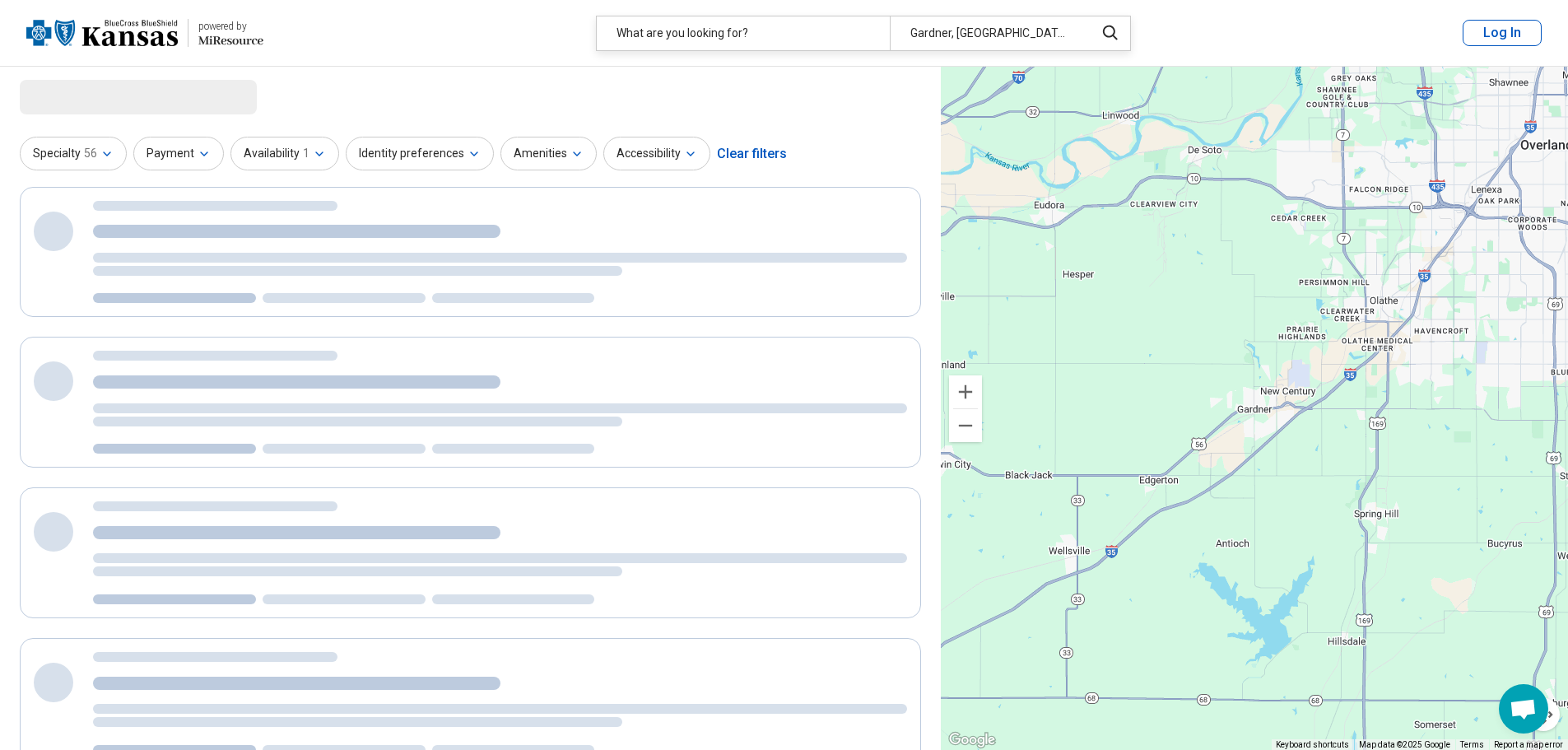
select select "***"
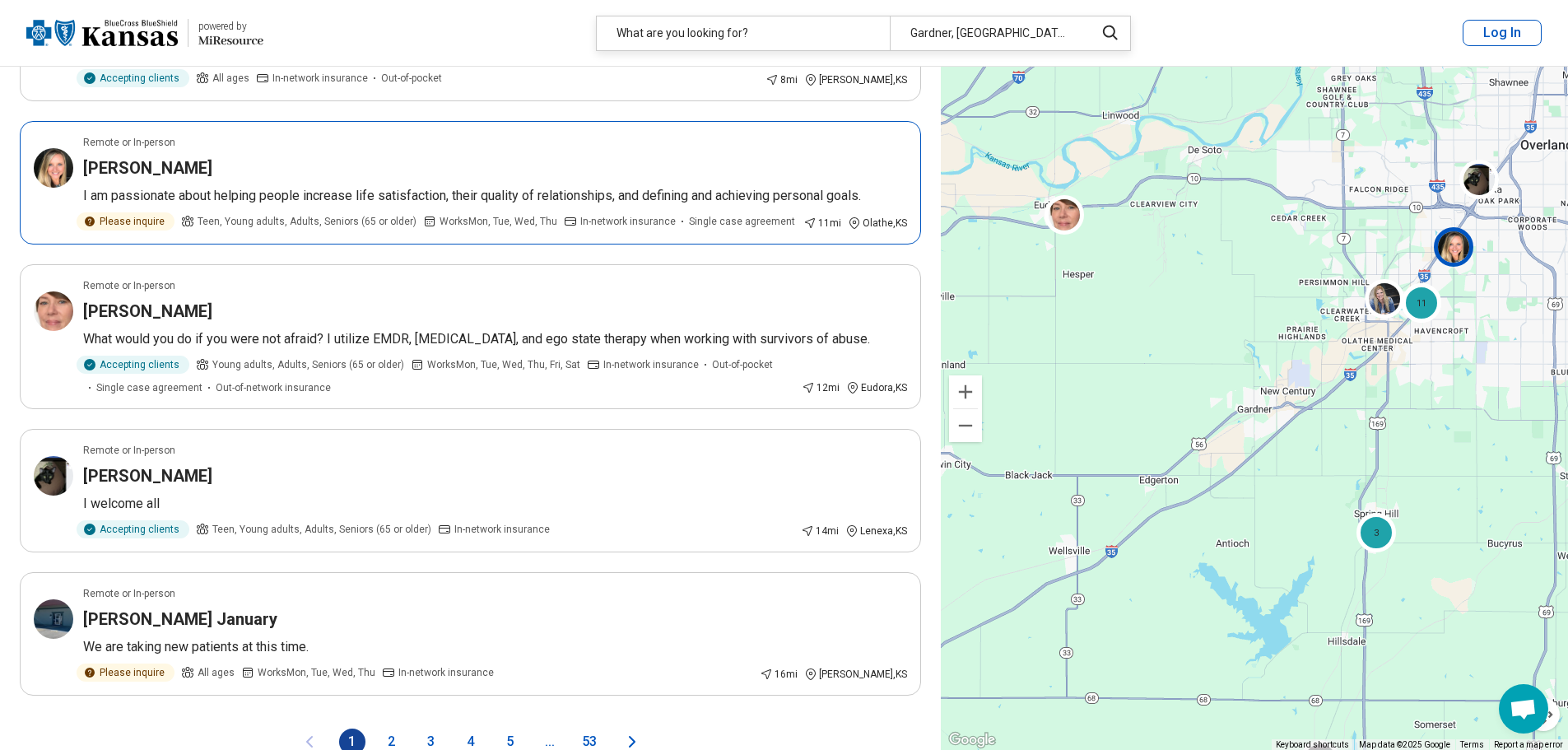
scroll to position [2552, 0]
click at [462, 184] on p "I am passionate about helping people increase life satisfaction, their quality …" at bounding box center [495, 194] width 824 height 20
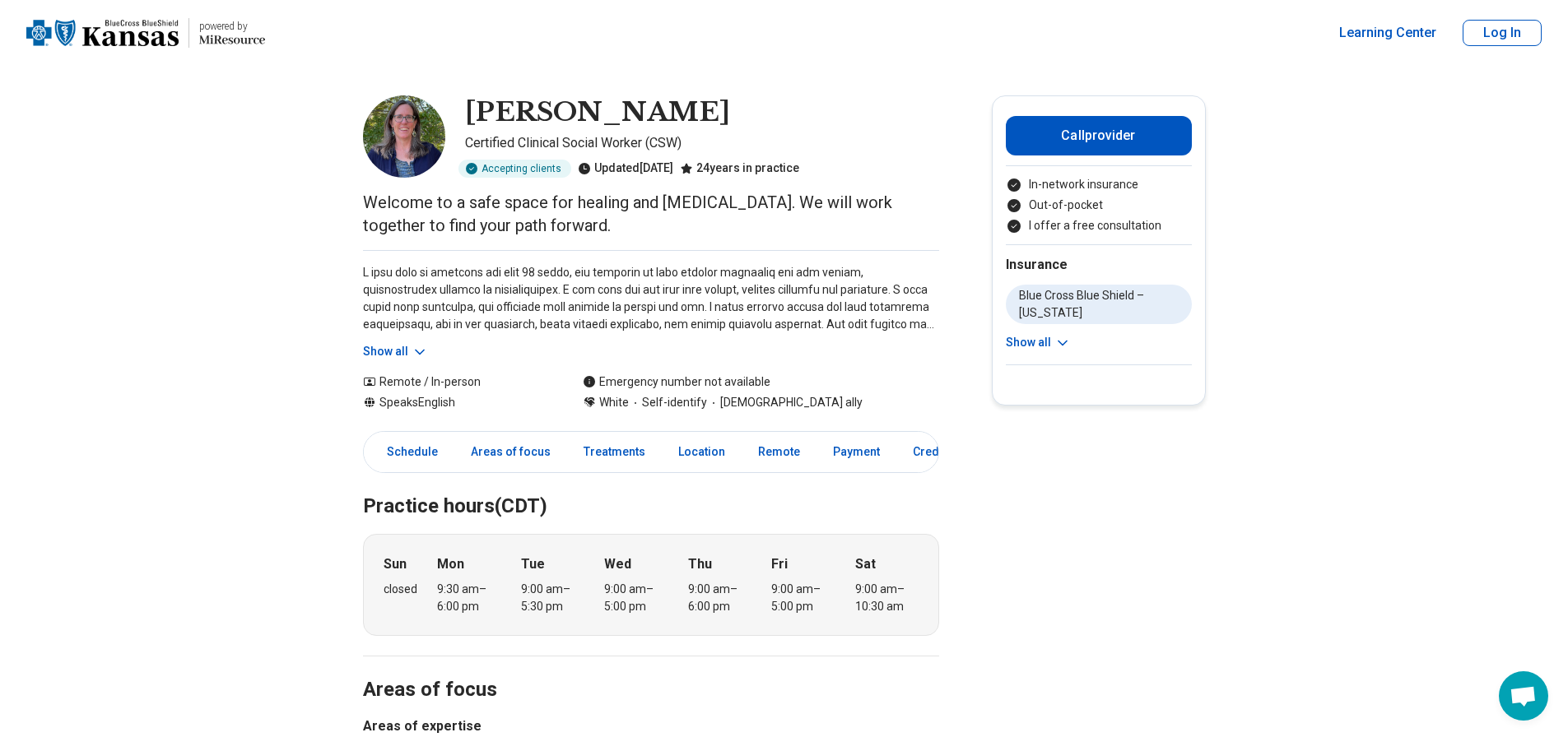
click at [388, 352] on button "Show all" at bounding box center [396, 352] width 65 height 17
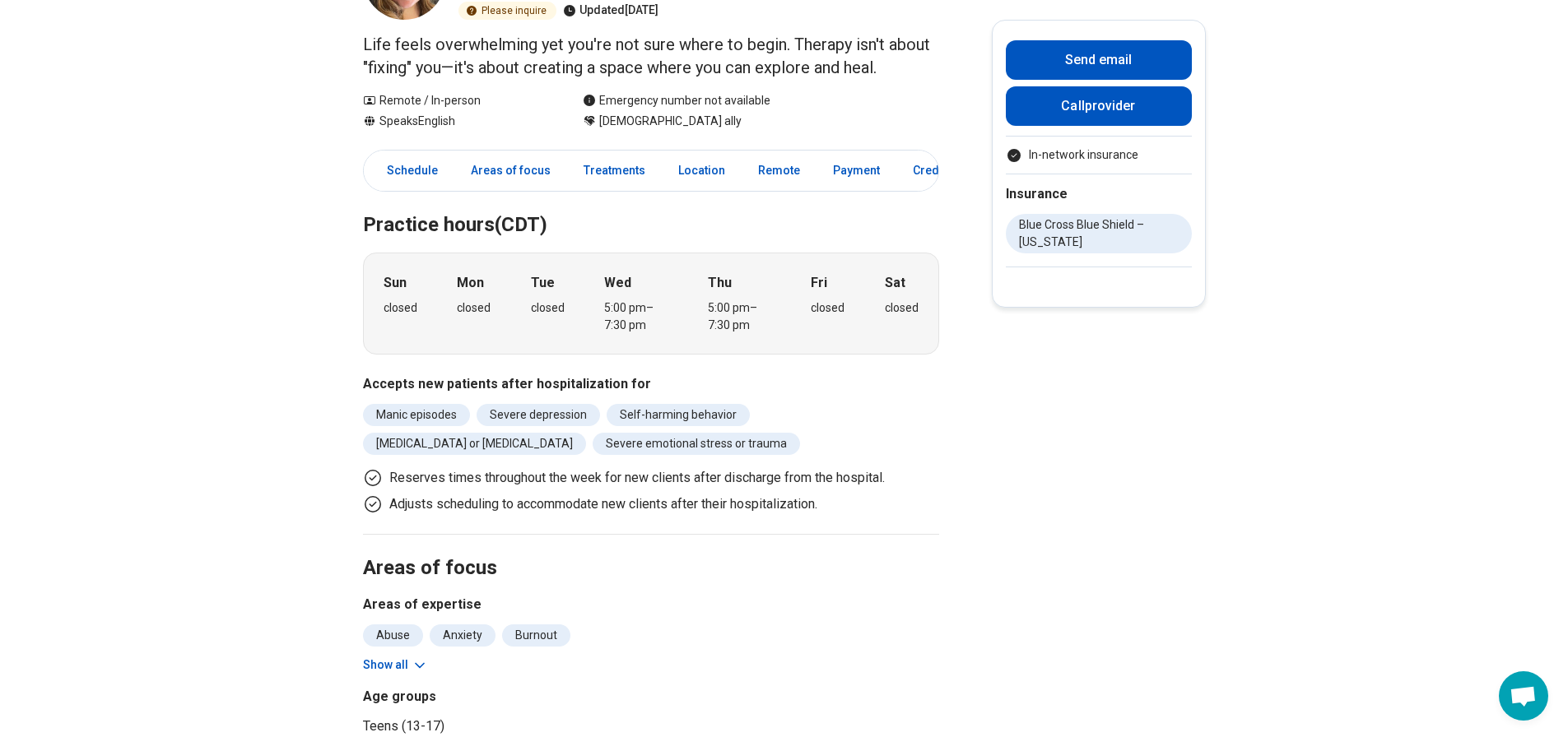
scroll to position [165, 0]
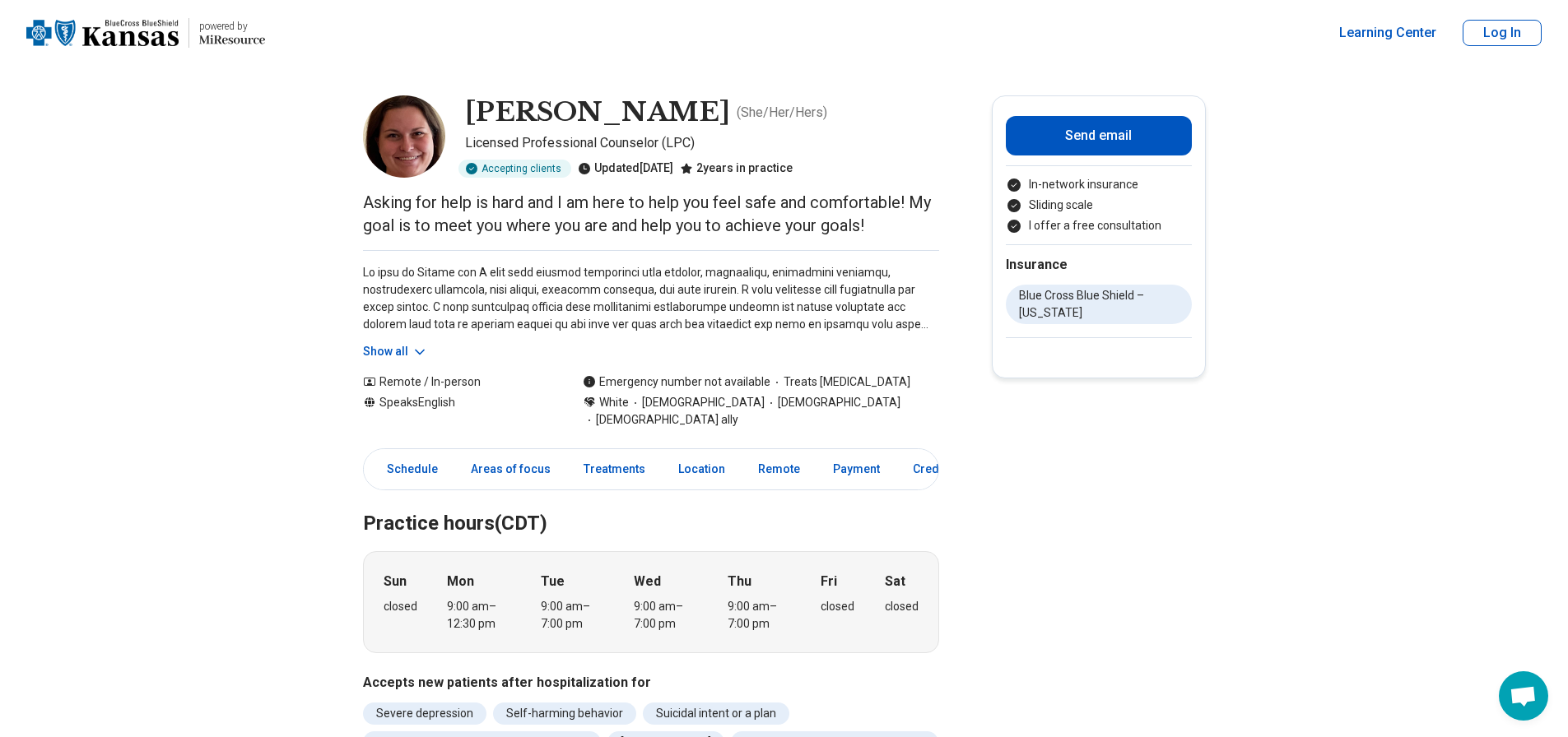
click at [398, 350] on button "Show all" at bounding box center [396, 352] width 65 height 17
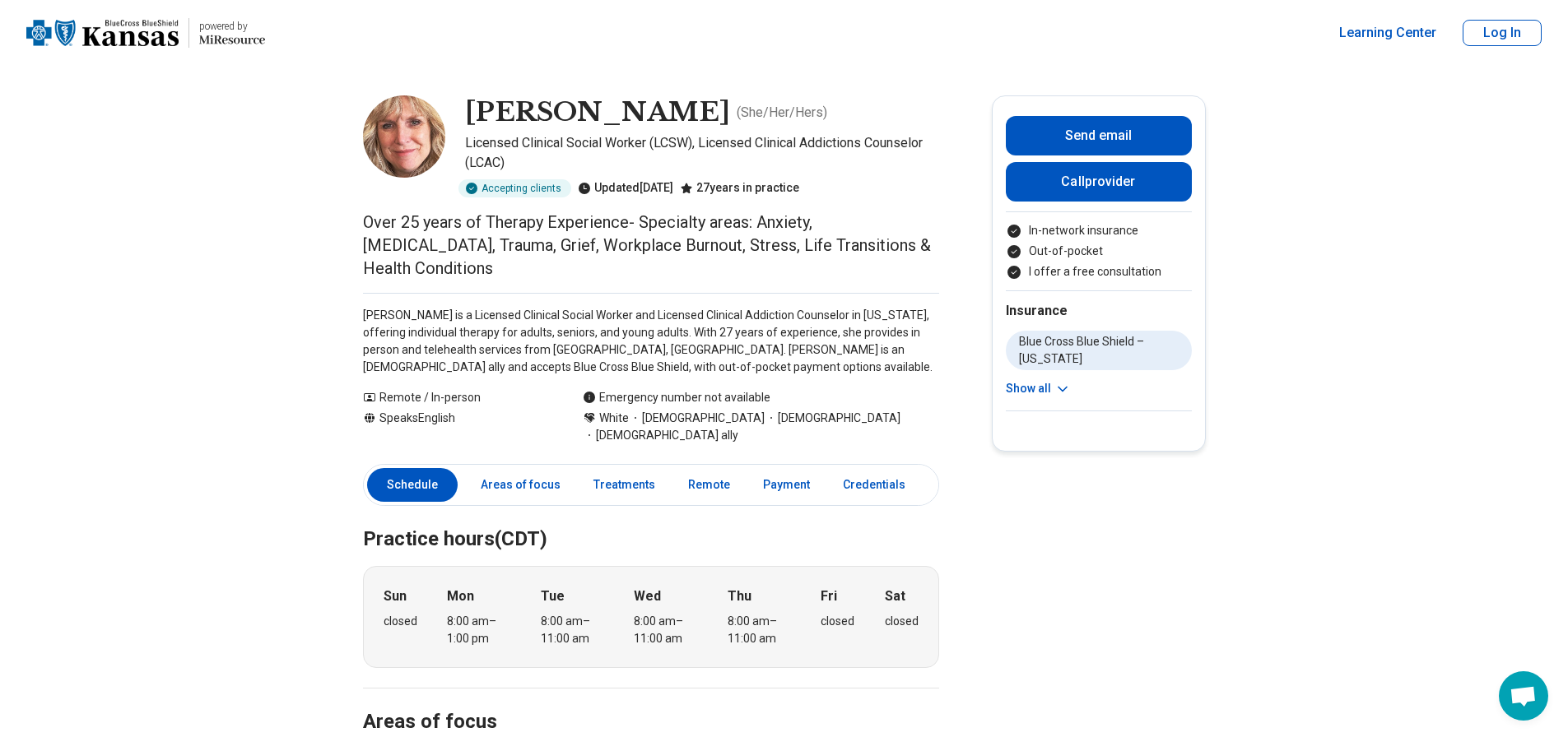
click at [537, 468] on link "Areas of focus" at bounding box center [521, 484] width 100 height 34
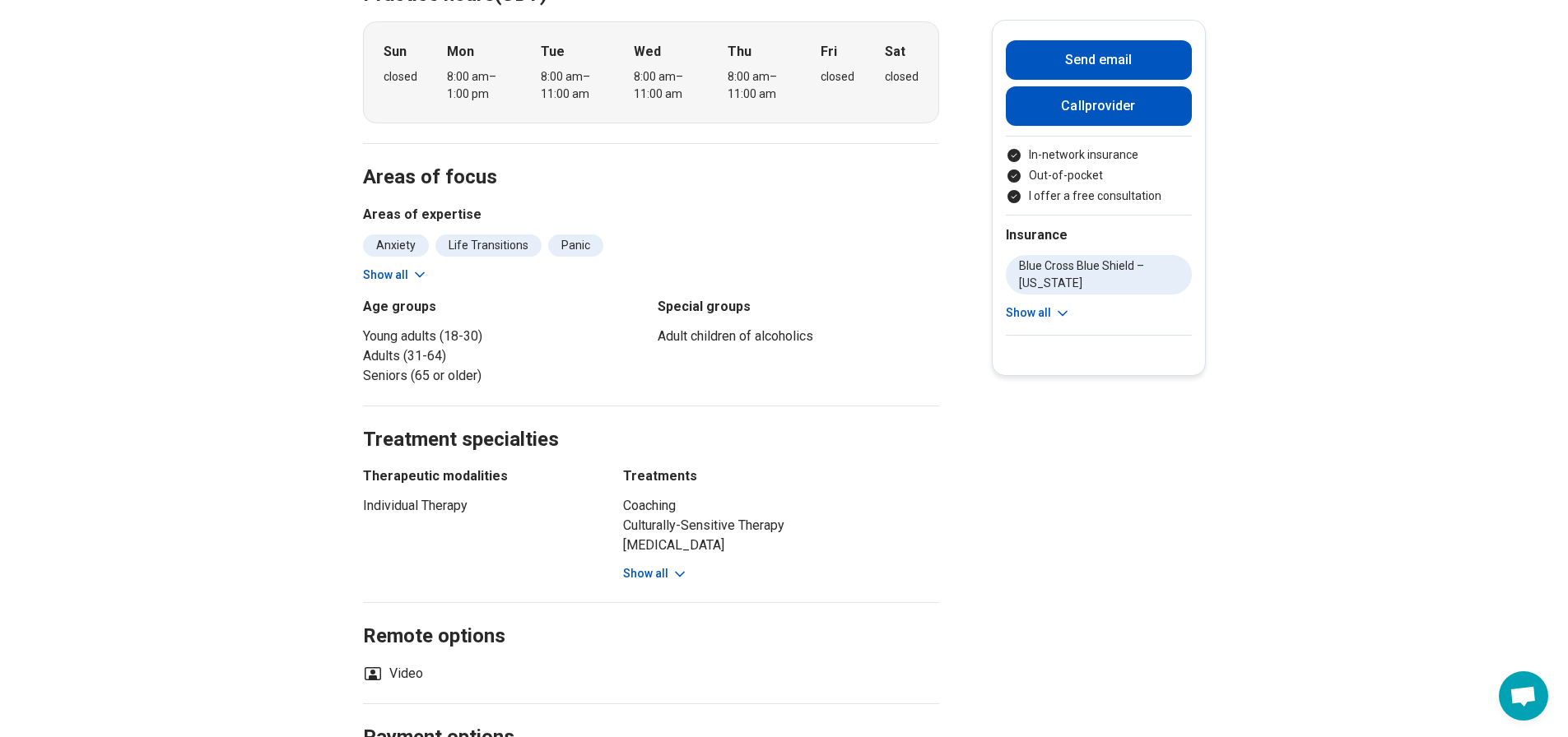
scroll to position [629, 0]
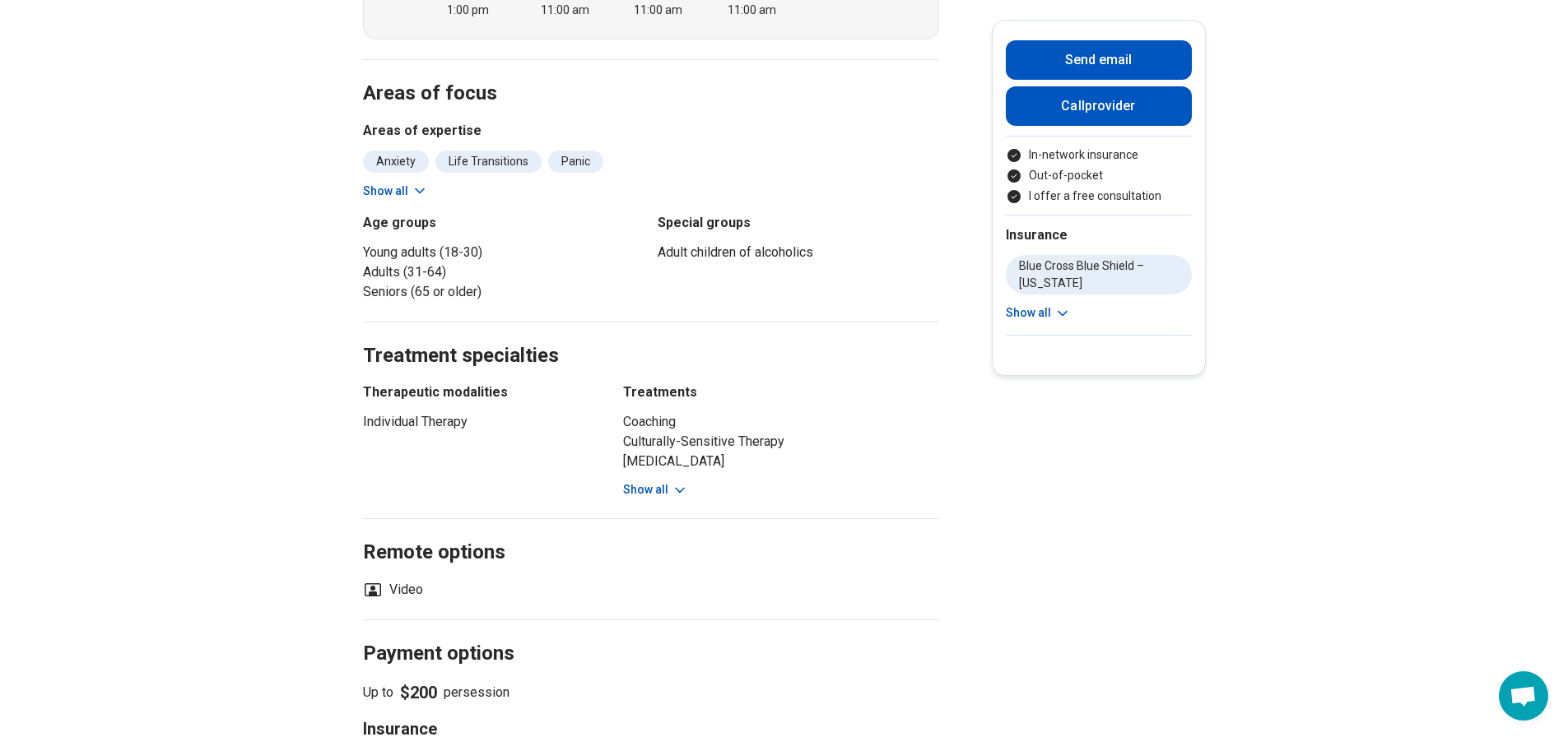
click at [658, 481] on button "Show all" at bounding box center [656, 490] width 65 height 17
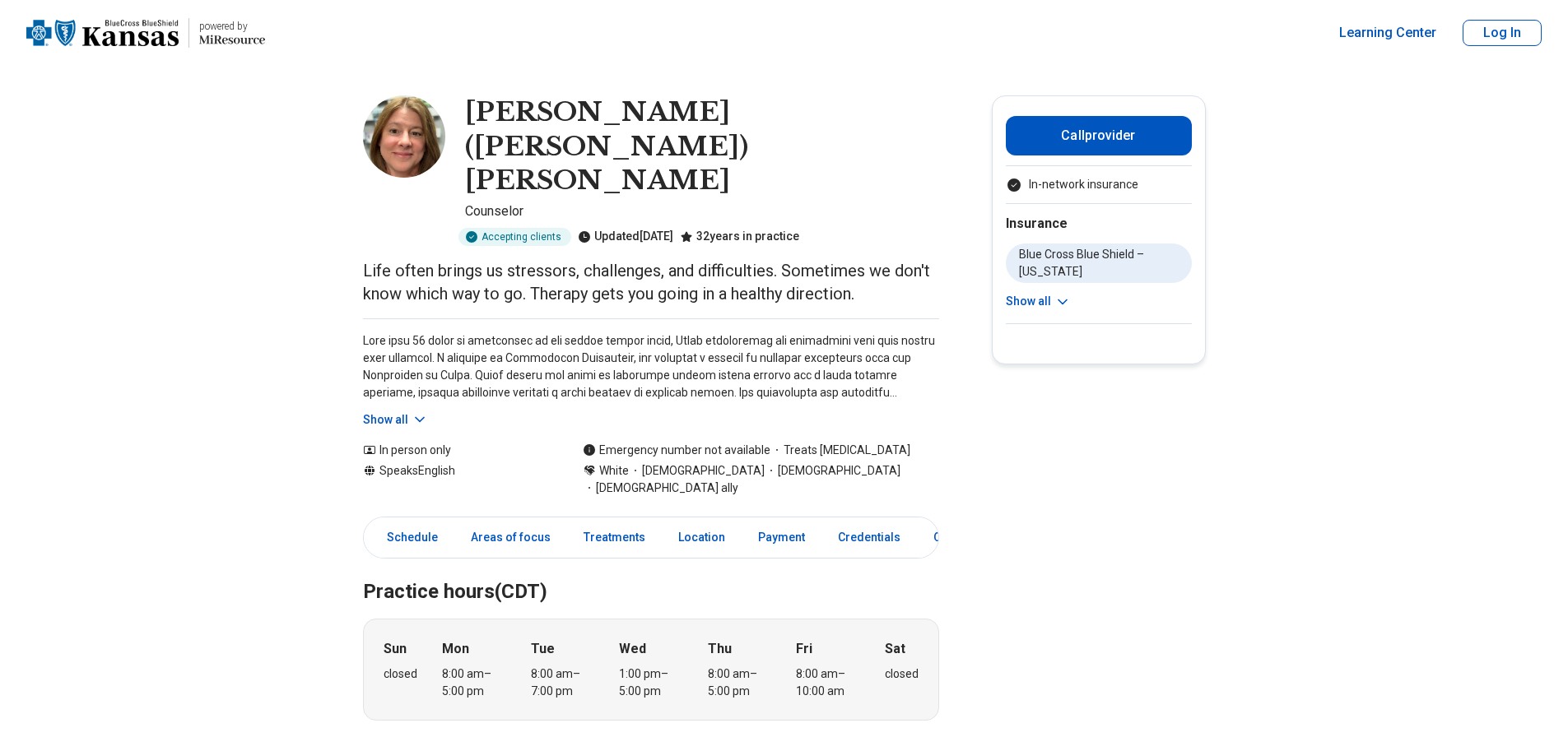
click at [399, 411] on button "Show all" at bounding box center [396, 420] width 65 height 17
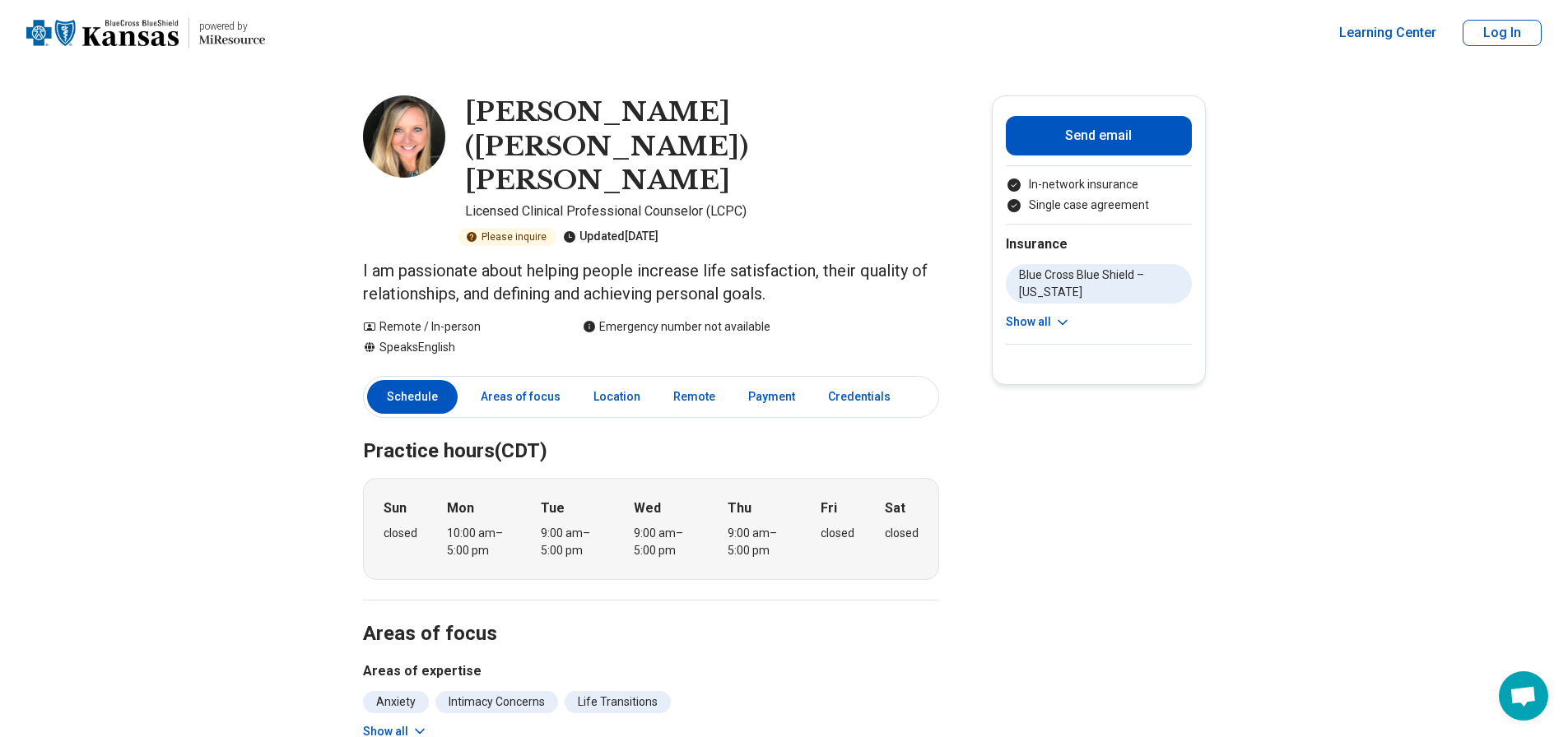
drag, startPoint x: 1392, startPoint y: 187, endPoint x: 1468, endPoint y: 2, distance: 200.0
